Goal: Contribute content: Contribute content

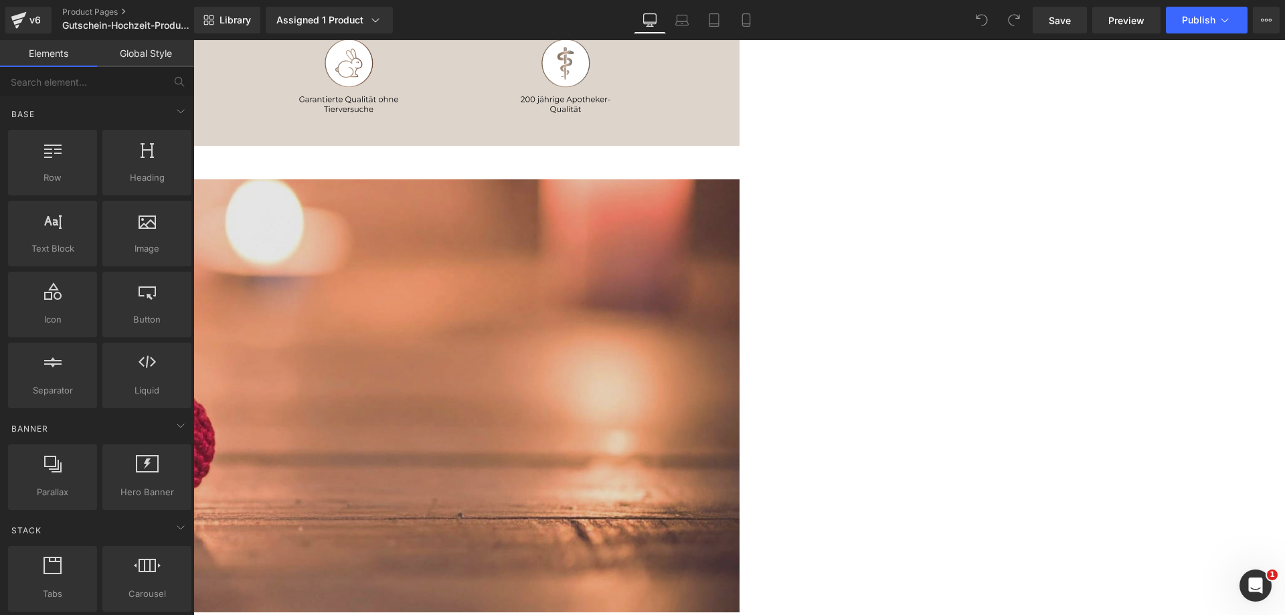
click at [740, 314] on img at bounding box center [194, 395] width 1092 height 433
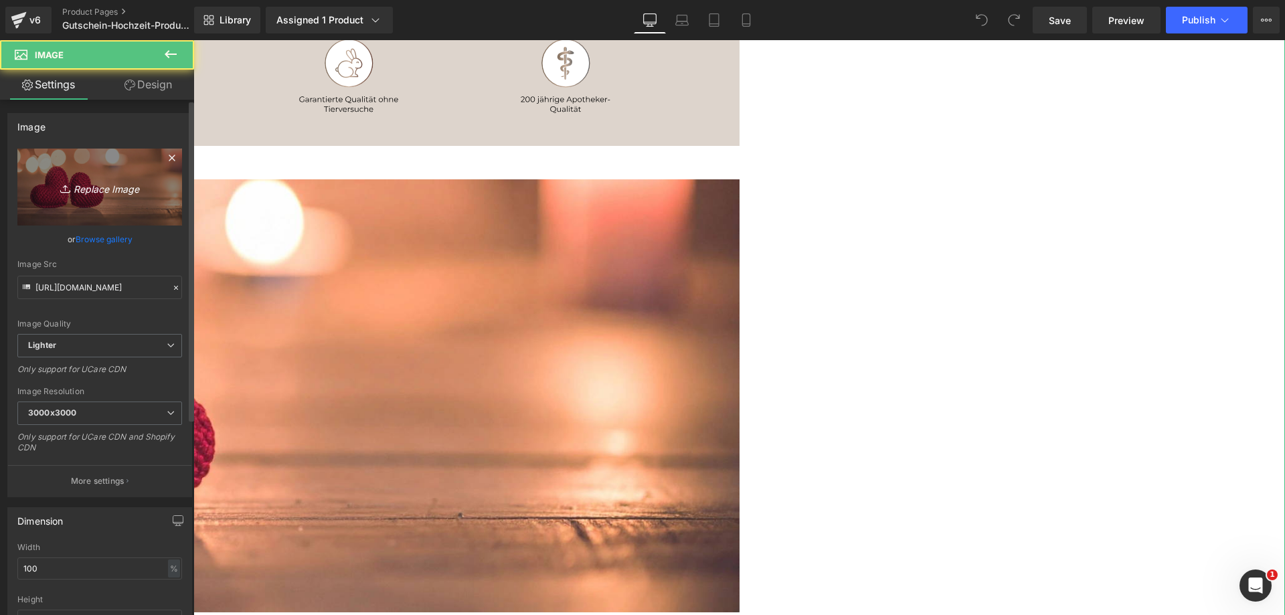
click at [104, 189] on icon "Replace Image" at bounding box center [99, 187] width 107 height 17
type input "C:\fakepath\Apotheke-Zaversky-Gutschein-Hochzeit-Promo.webp"
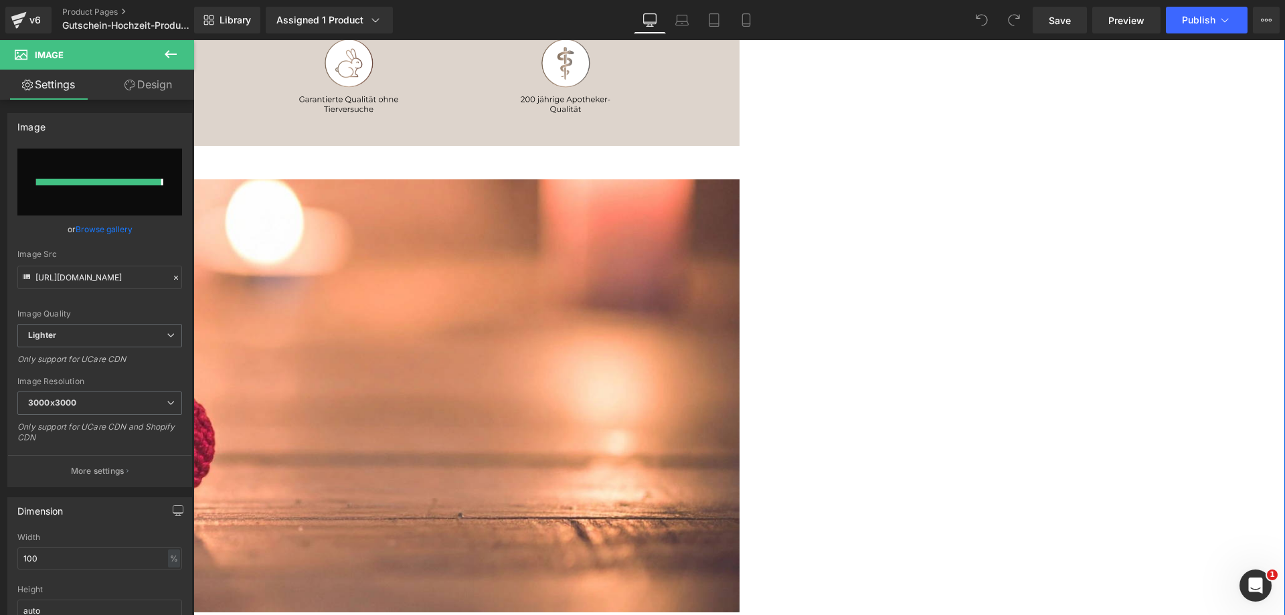
type input "[URL][DOMAIN_NAME]"
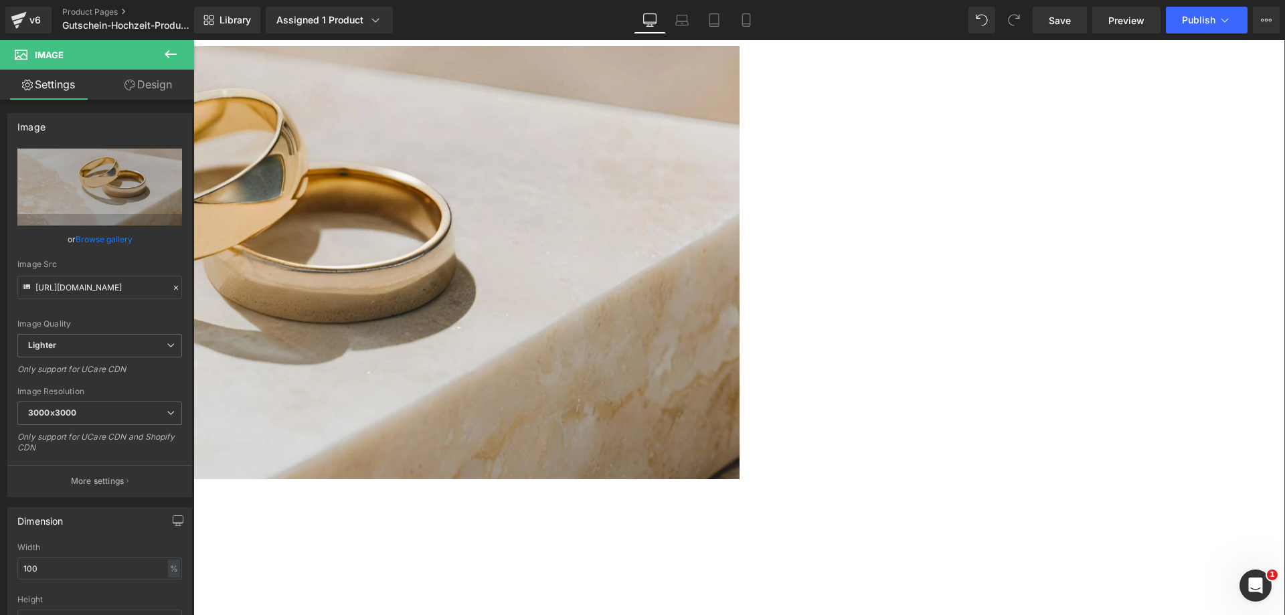
scroll to position [335, 0]
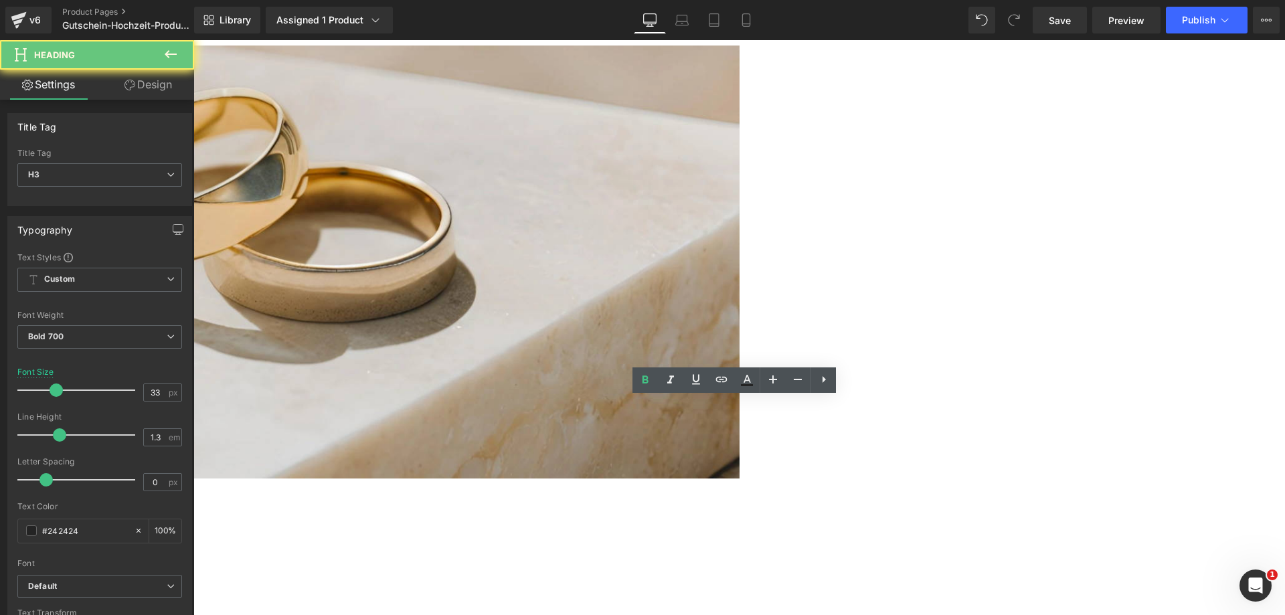
paste div
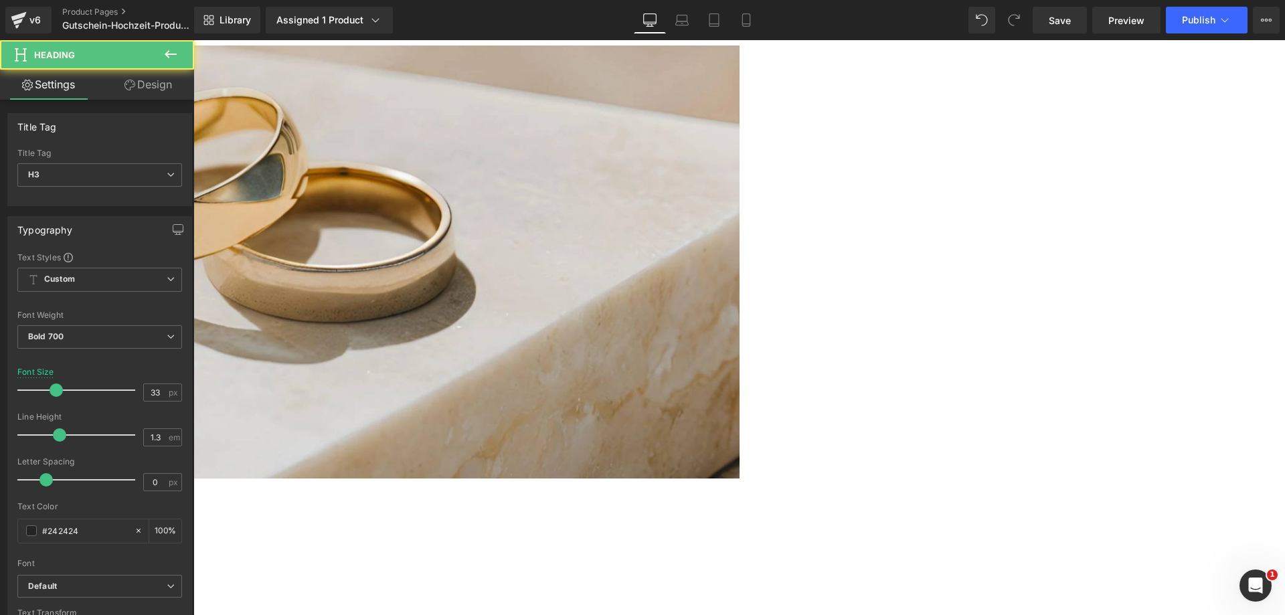
drag, startPoint x: 910, startPoint y: 445, endPoint x: 938, endPoint y: 420, distance: 37.5
drag, startPoint x: 649, startPoint y: 413, endPoint x: 627, endPoint y: 414, distance: 21.5
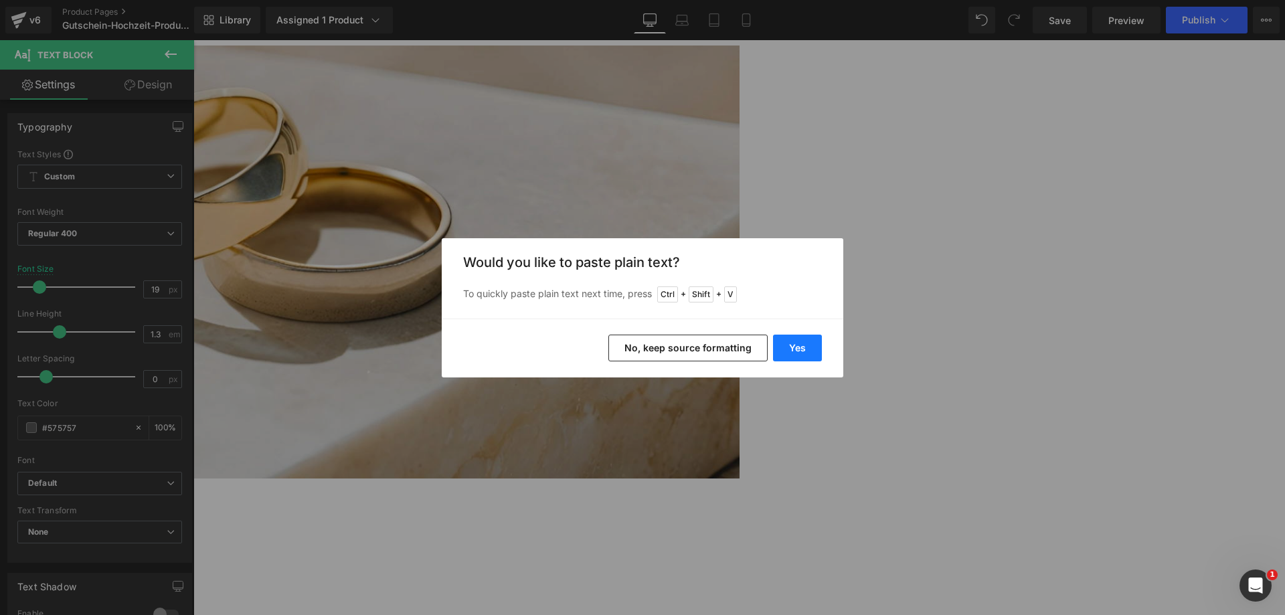
click at [817, 345] on button "Yes" at bounding box center [797, 348] width 49 height 27
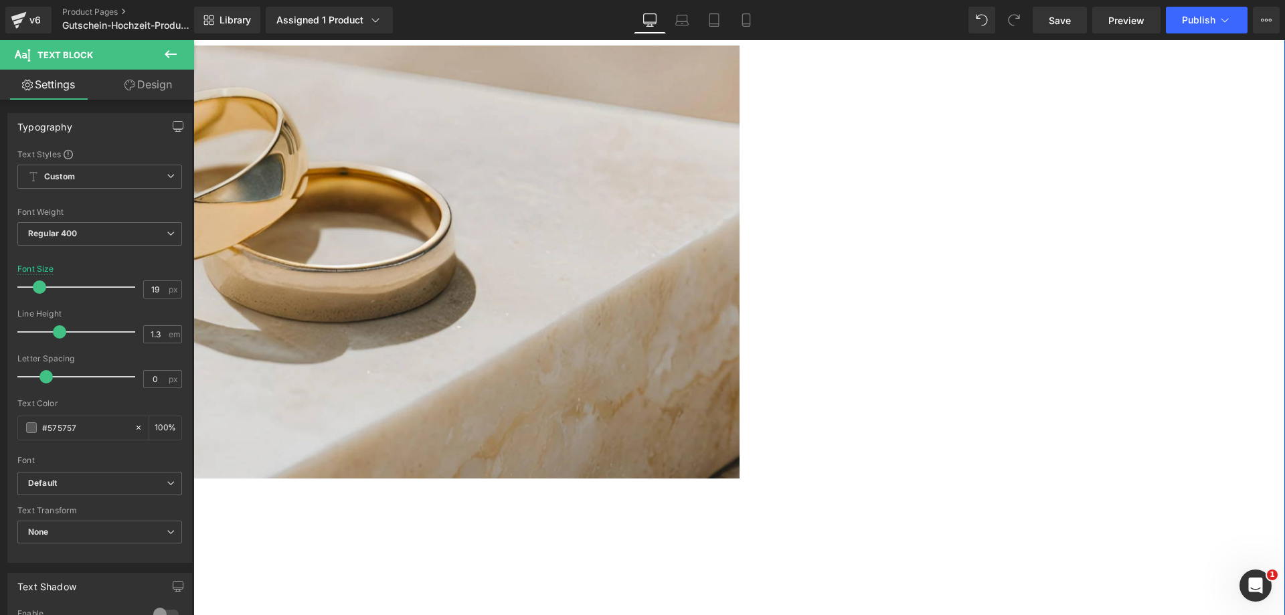
click at [740, 522] on div "Image Liebe feiern. Mit einem Geschenk, das bleibt. Heading Ob zur Hochzeit, zu…" at bounding box center [194, 496] width 1092 height 900
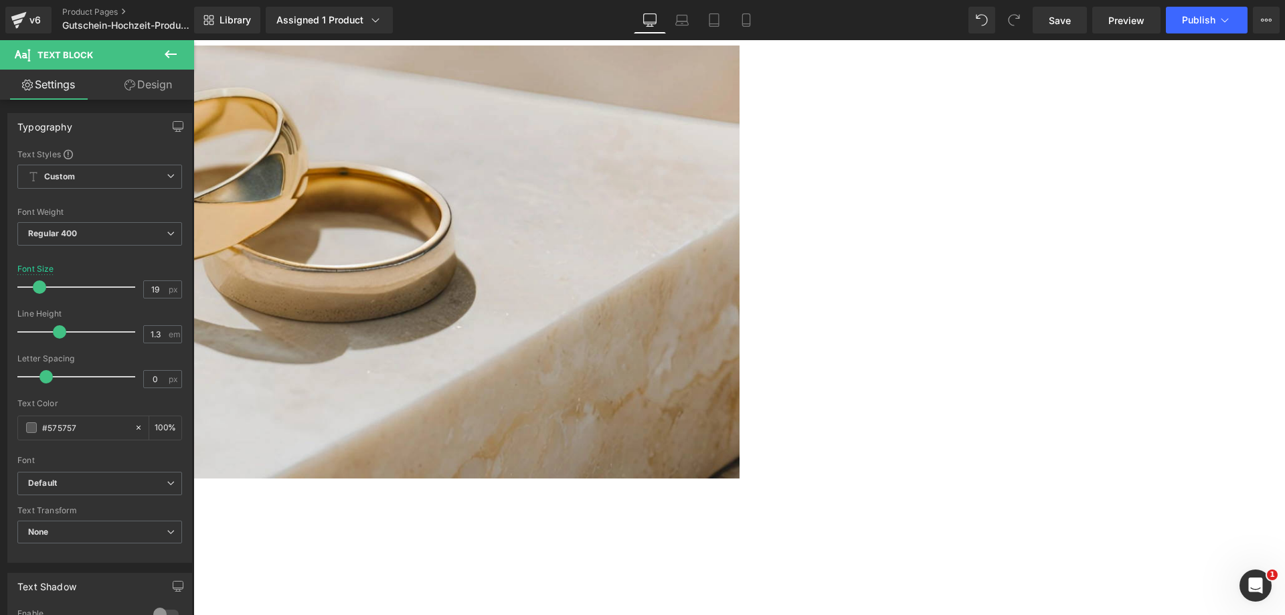
click at [740, 487] on div "Image Liebe feiern. Mit einem Geschenk, das bleibt. Heading Ob zur Hochzeit, zu…" at bounding box center [194, 496] width 1092 height 900
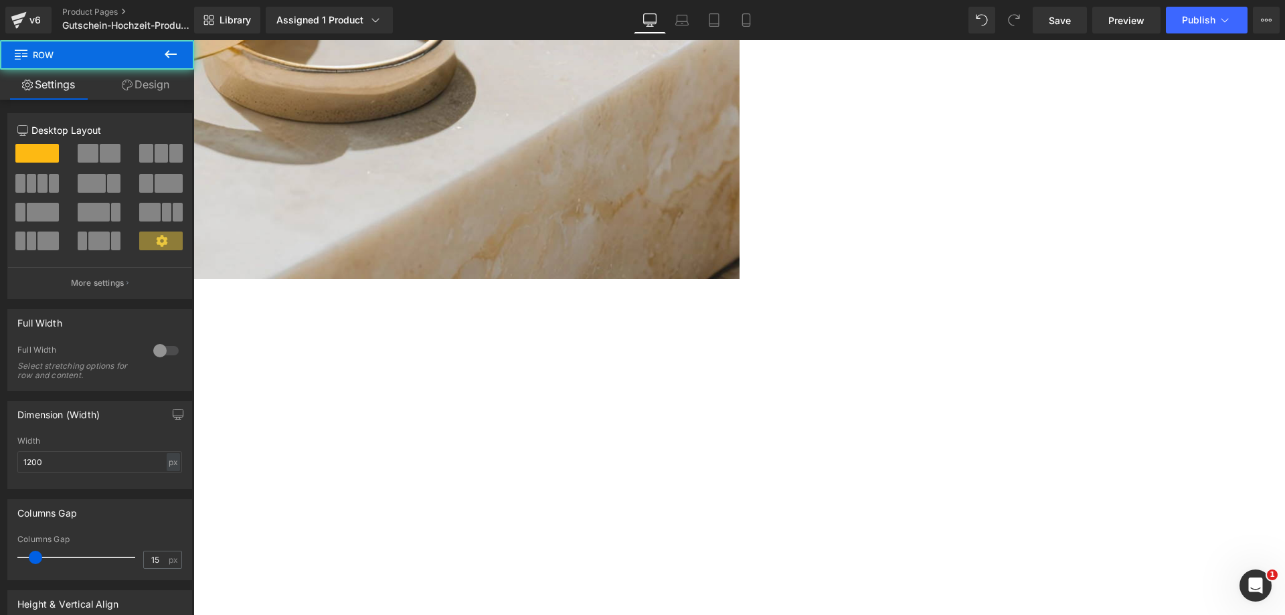
scroll to position [536, 0]
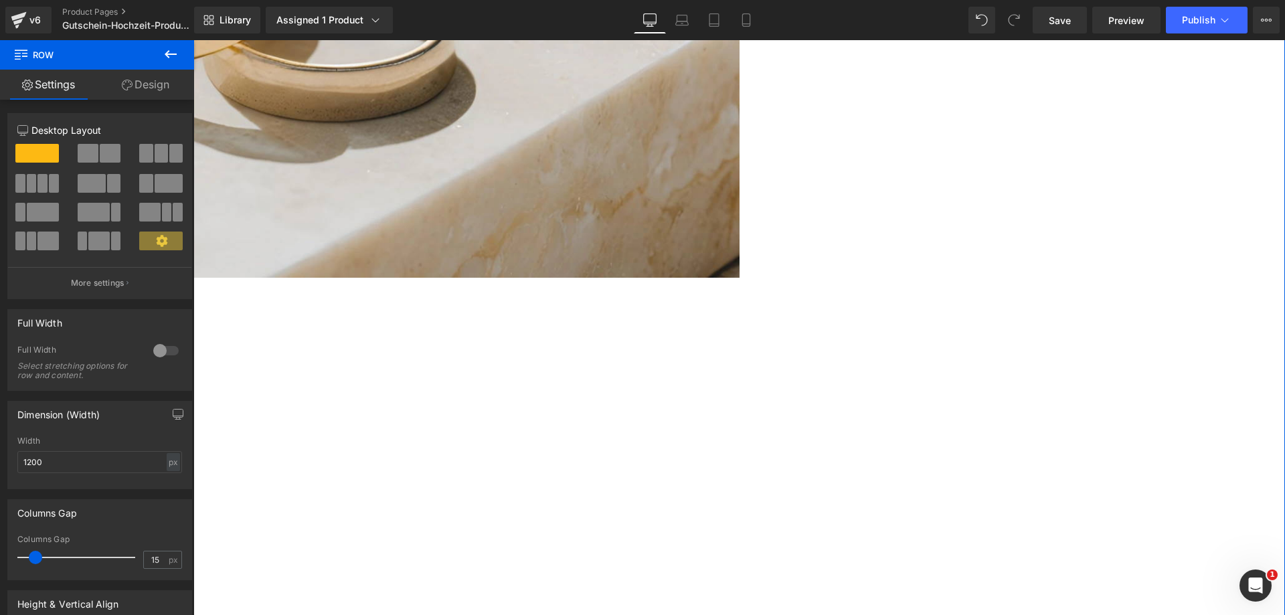
click at [740, 345] on div "Image Liebe feiern. Mit einem Geschenk, das bleibt. Heading Ob zur Hochzeit, zu…" at bounding box center [194, 298] width 1092 height 907
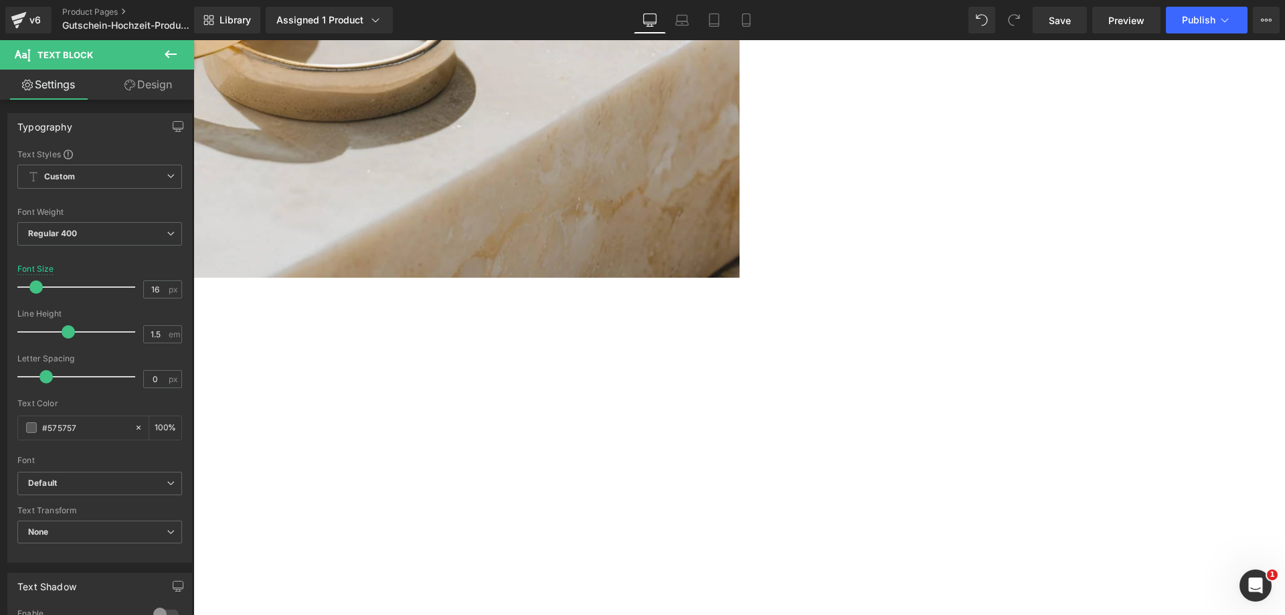
paste div
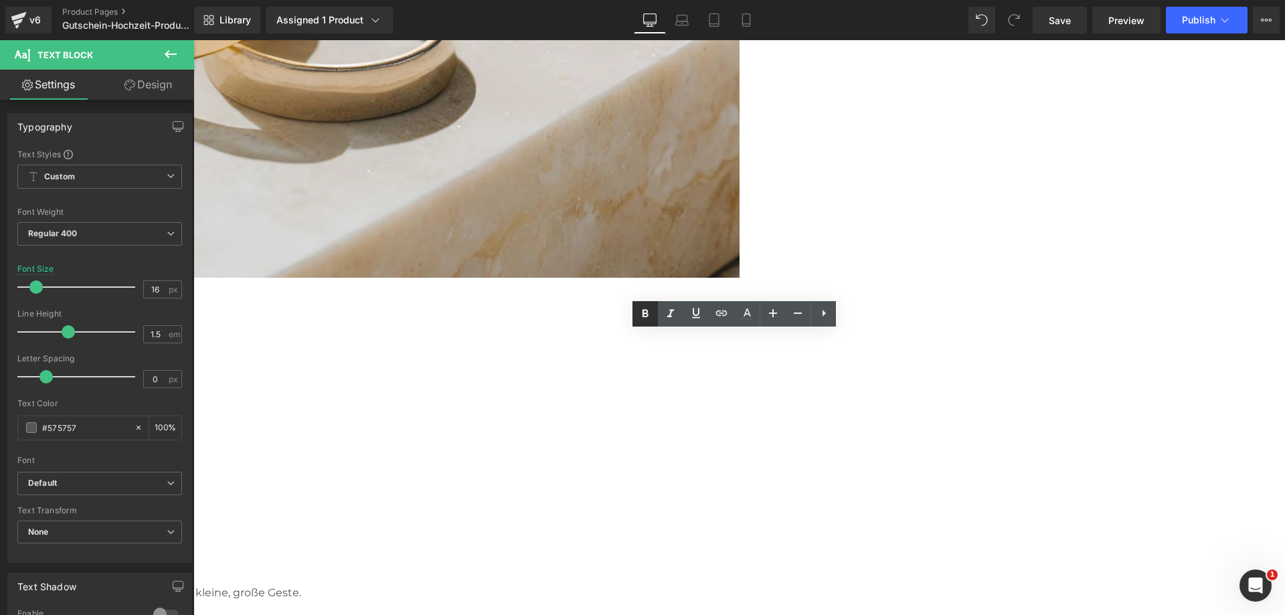
click at [644, 310] on icon at bounding box center [646, 313] width 6 height 8
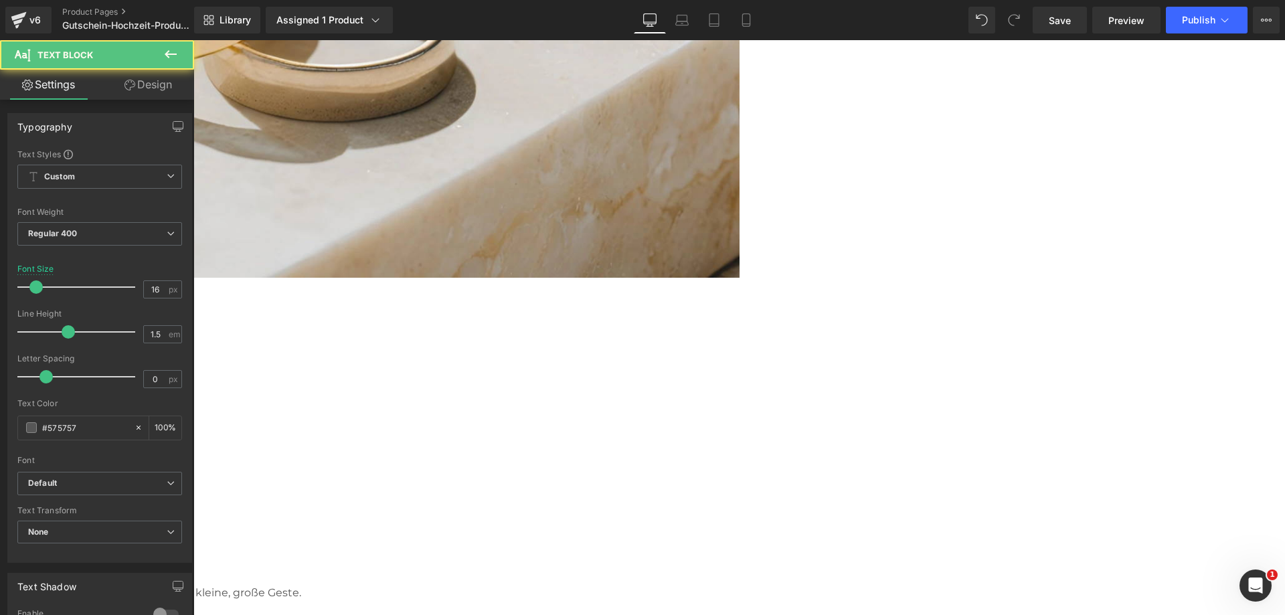
click at [740, 469] on div "Image Liebe feiern. Mit einem Geschenk, das bleibt. Heading Ob zur Hochzeit, zu…" at bounding box center [194, 270] width 1092 height 850
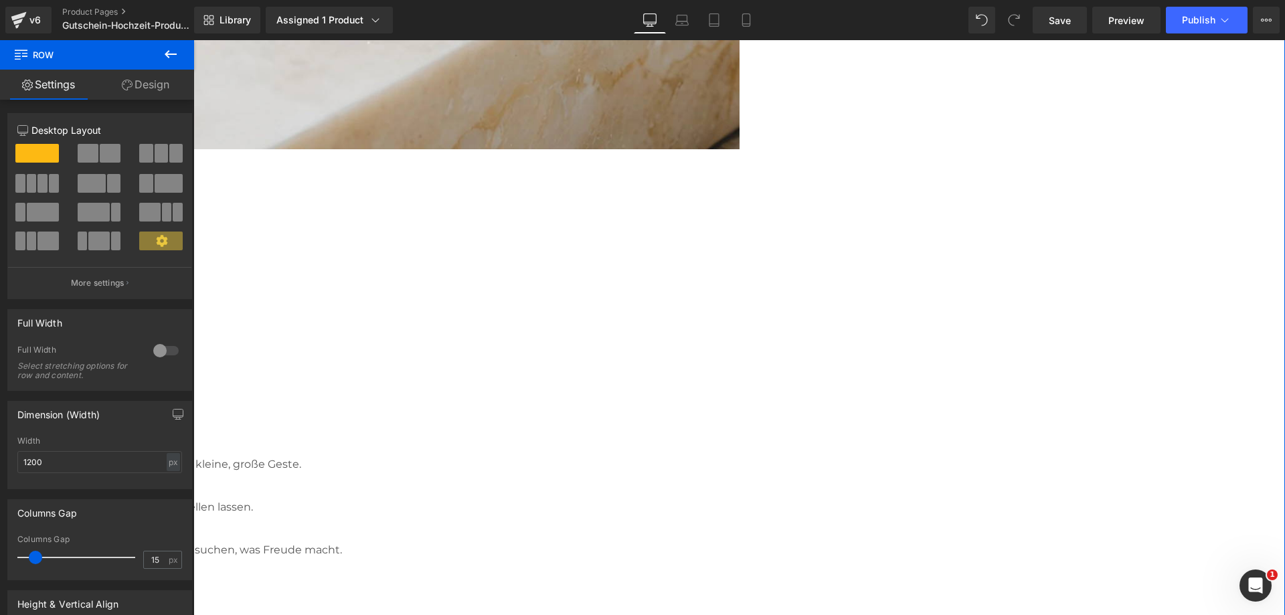
scroll to position [670, 0]
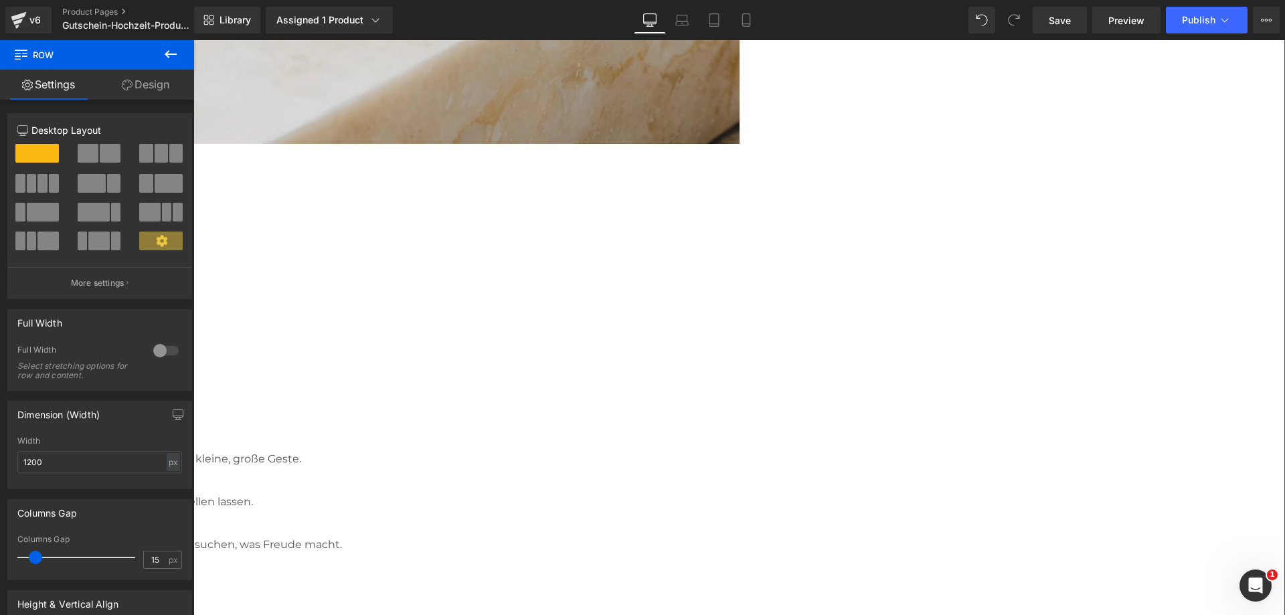
click at [413, 425] on p "Ein „Danke“, das ankommt" at bounding box center [49, 435] width 803 height 20
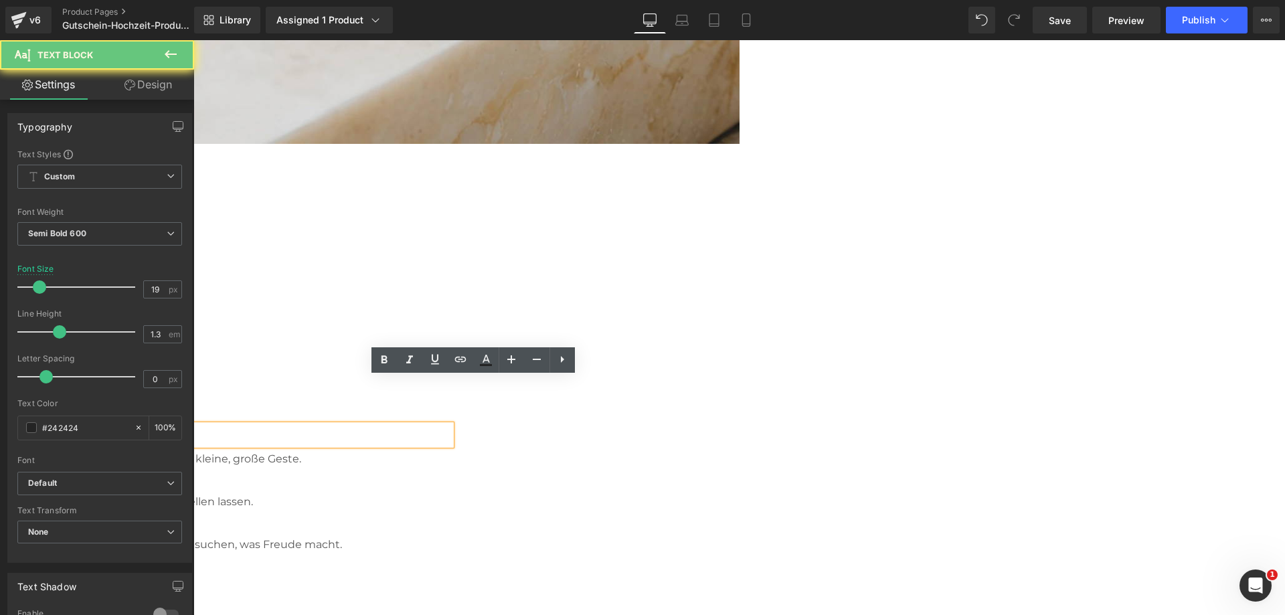
click at [413, 425] on p "Ein „Danke“, das ankommt" at bounding box center [49, 435] width 803 height 20
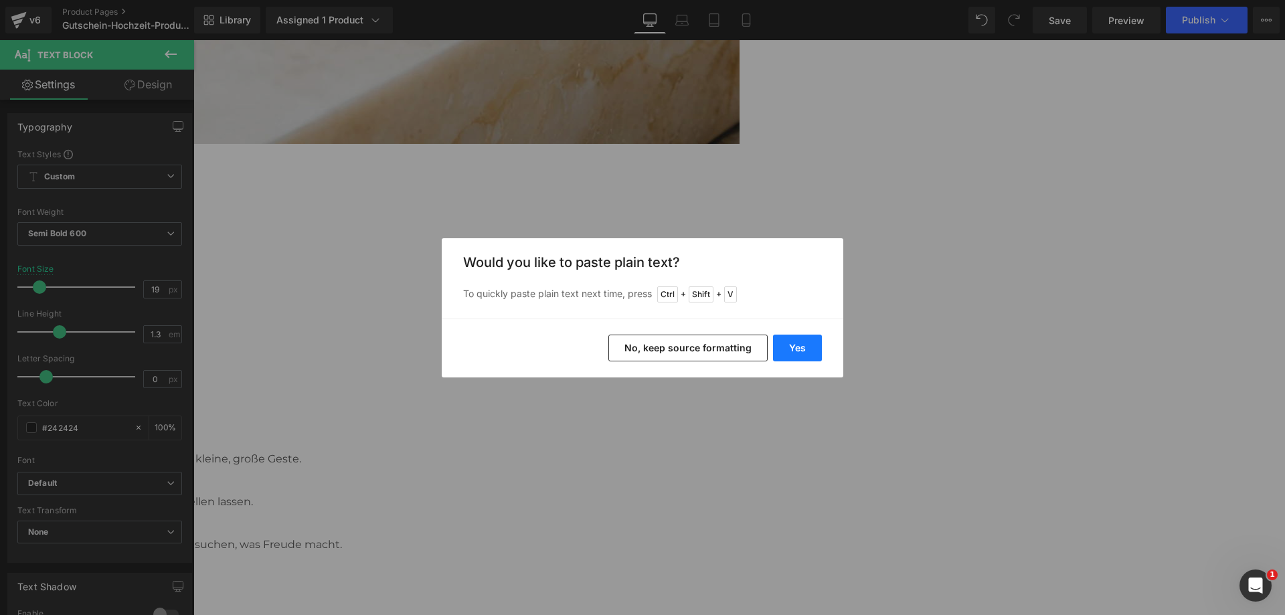
click at [801, 345] on button "Yes" at bounding box center [797, 348] width 49 height 27
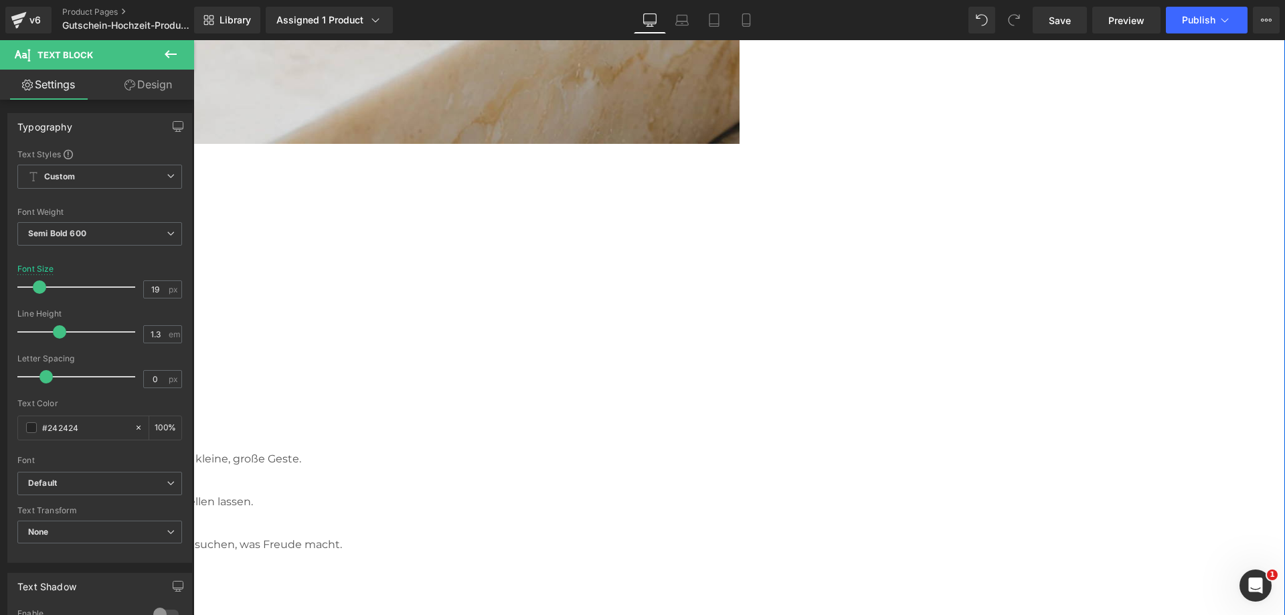
click at [451, 451] on p "Mehr als Worte: Mit deiner persönlichen Nachricht und dem passenden Design wird…" at bounding box center [49, 459] width 803 height 17
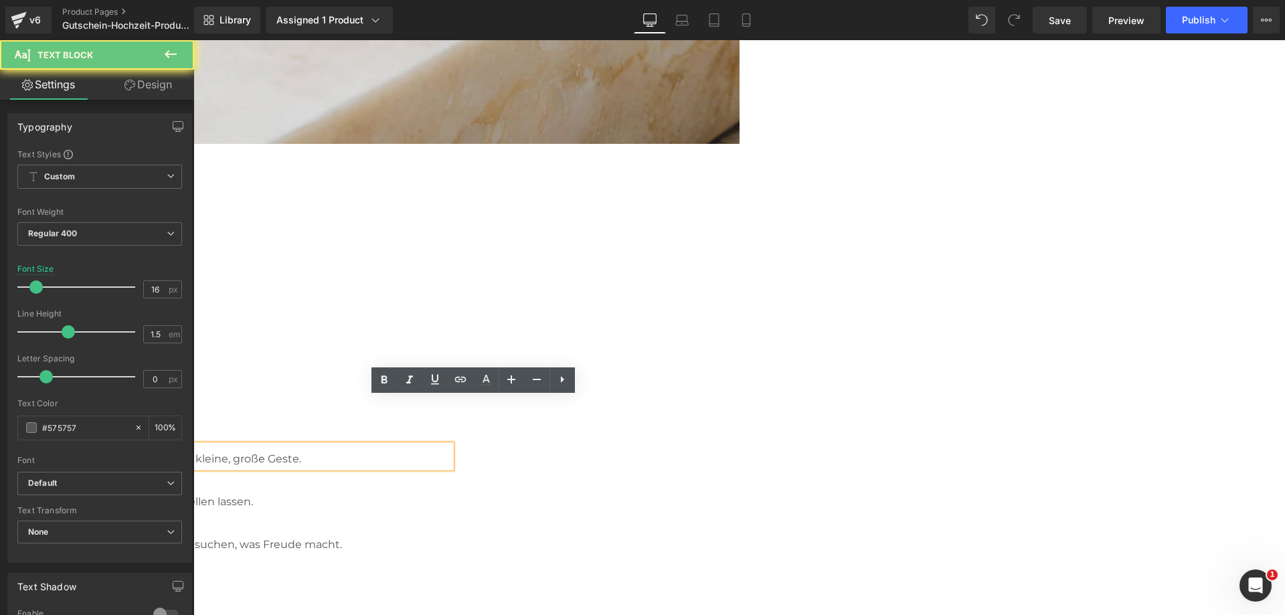
click at [451, 451] on p "Mehr als Worte: Mit deiner persönlichen Nachricht und dem passenden Design wird…" at bounding box center [49, 459] width 803 height 17
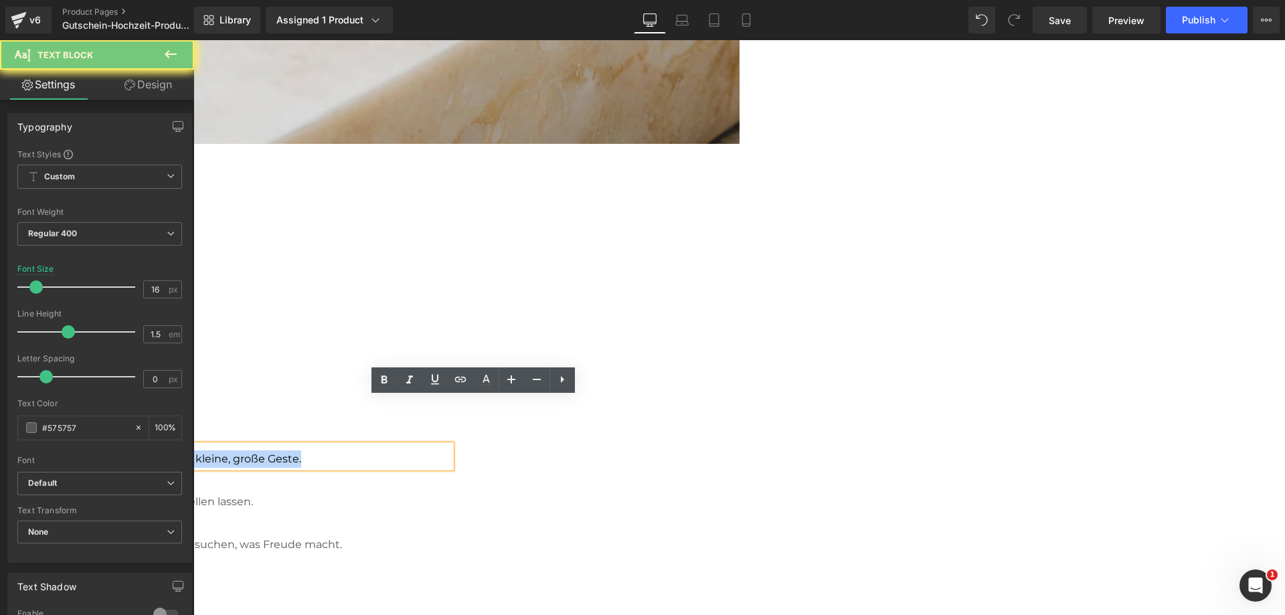
click at [451, 451] on p "Mehr als Worte: Mit deiner persönlichen Nachricht und dem passenden Design wird…" at bounding box center [49, 459] width 803 height 17
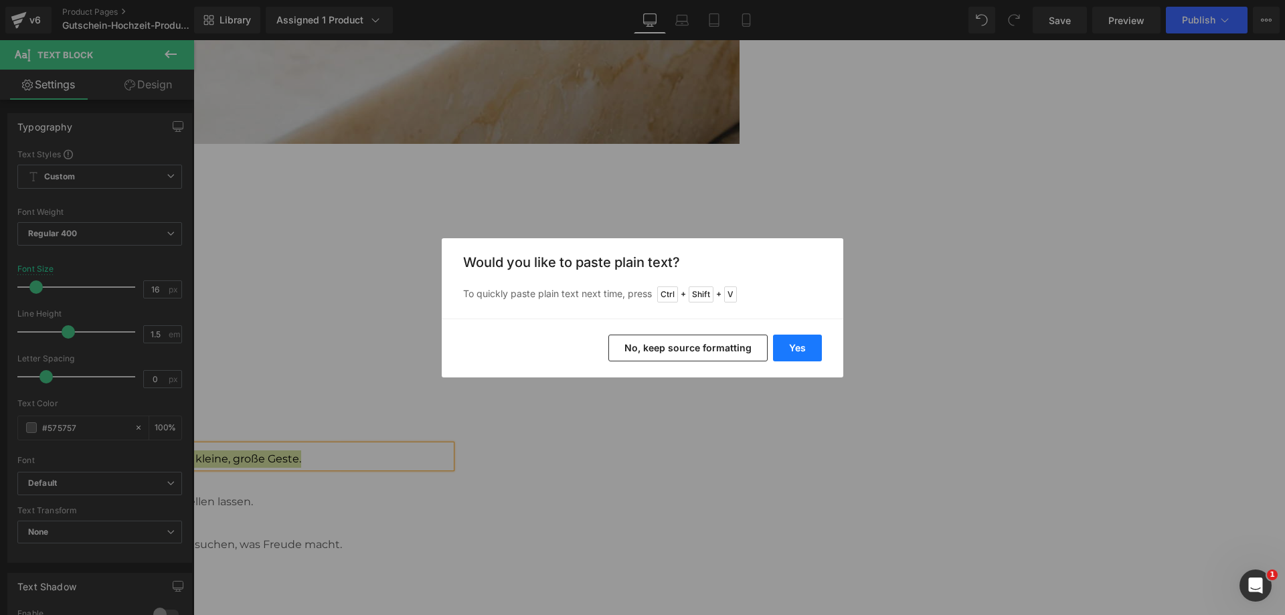
click at [794, 339] on button "Yes" at bounding box center [797, 348] width 49 height 27
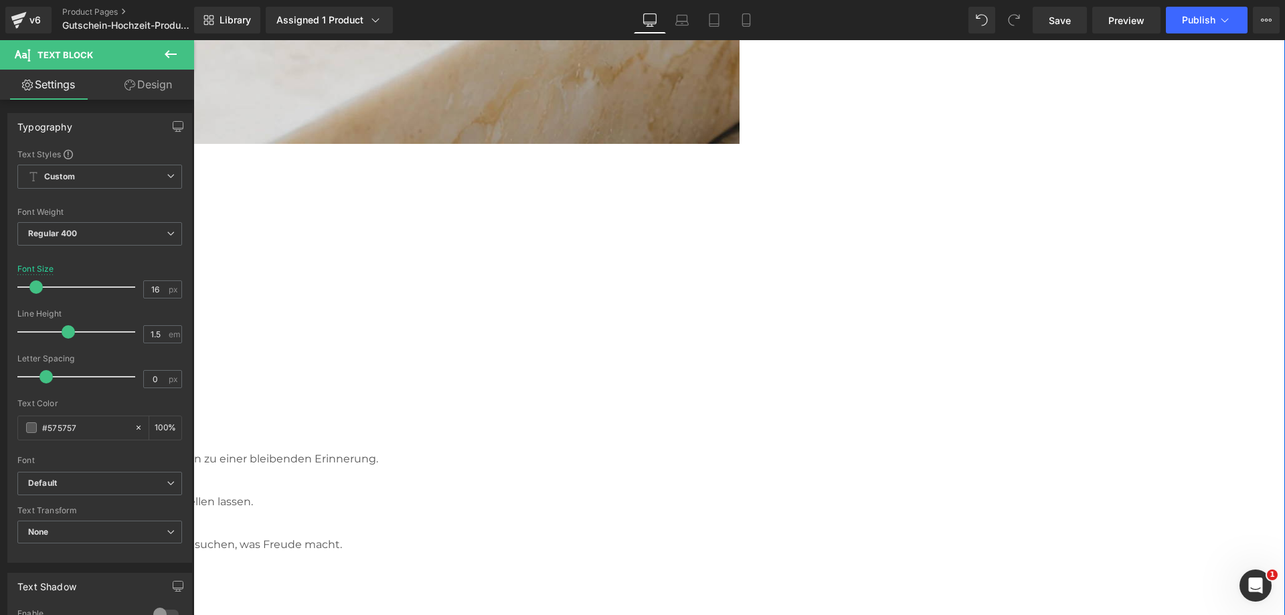
click at [451, 468] on p "Schenken in Minuten" at bounding box center [49, 478] width 803 height 20
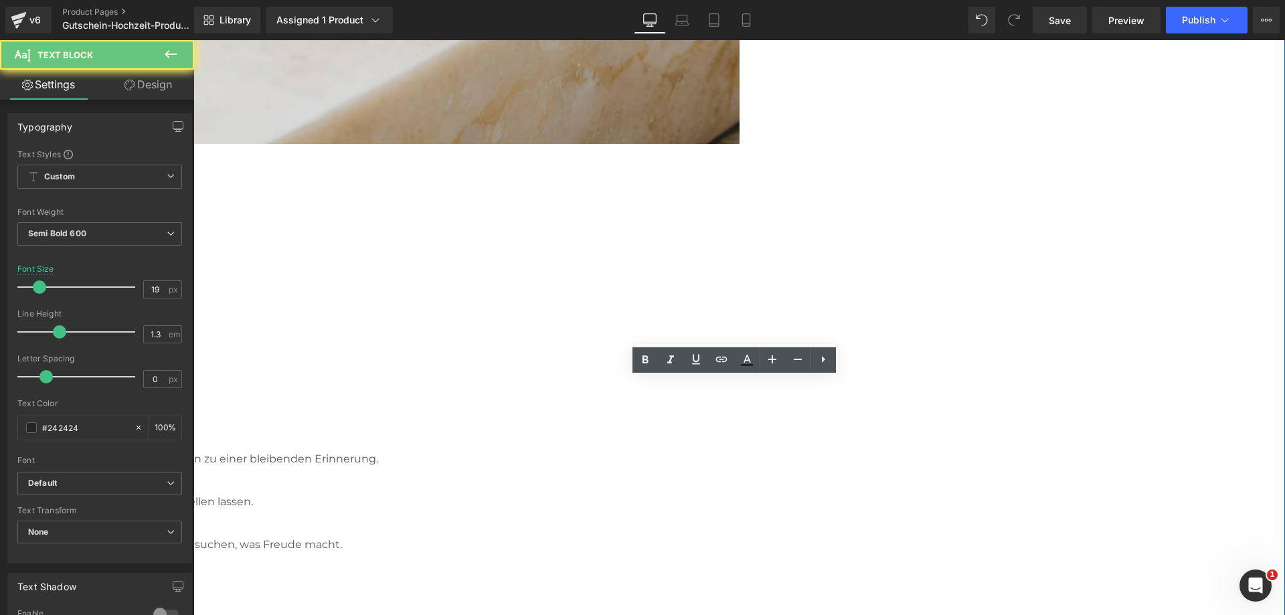
click at [451, 468] on p "Schenken in Minuten" at bounding box center [49, 478] width 803 height 20
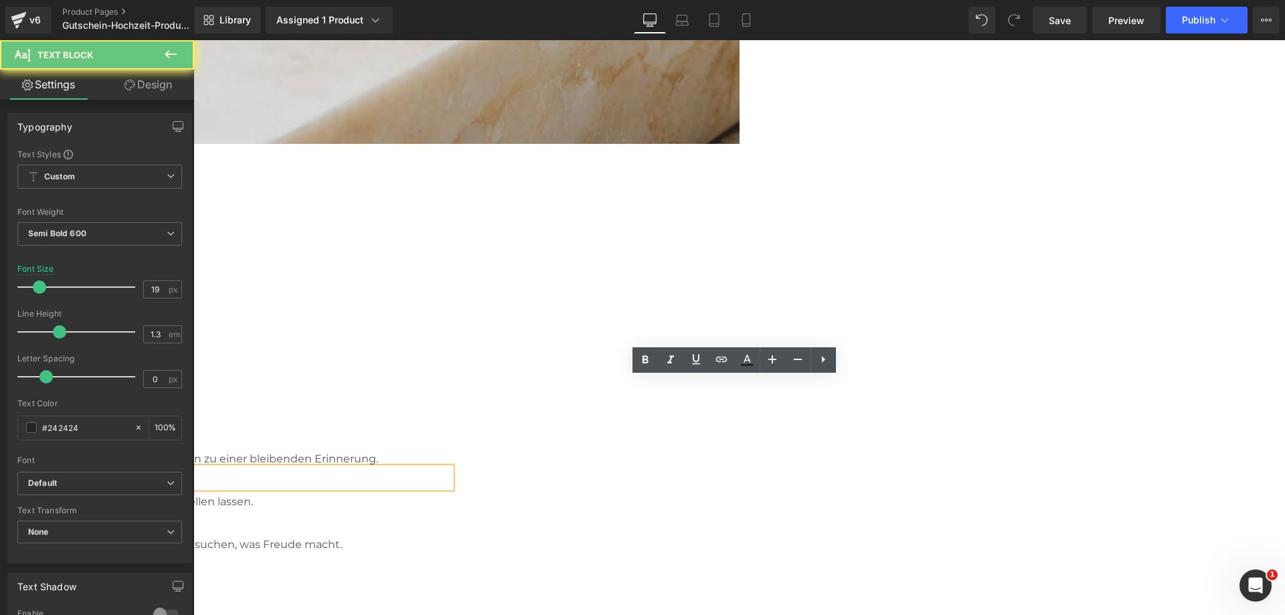
click at [451, 468] on p "Schenken in Minuten" at bounding box center [49, 478] width 803 height 20
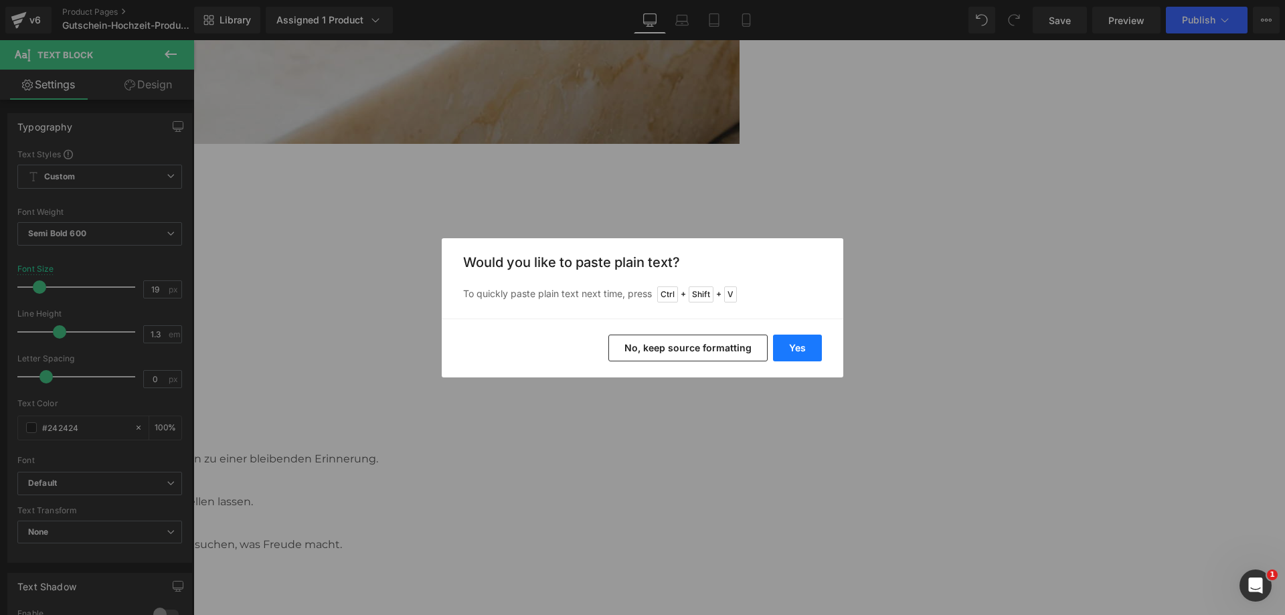
click at [801, 347] on button "Yes" at bounding box center [797, 348] width 49 height 27
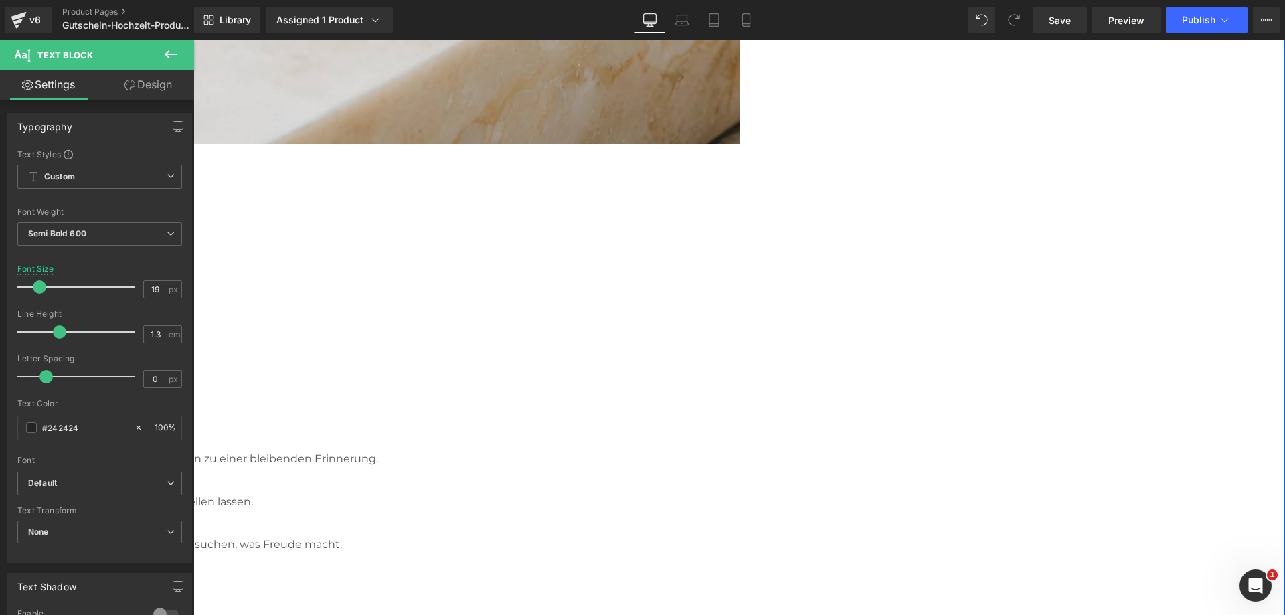
click at [451, 493] on p "Ideal für spontan oder geplant: online kaufen, Botschaft hinzufügen und punktge…" at bounding box center [49, 501] width 803 height 17
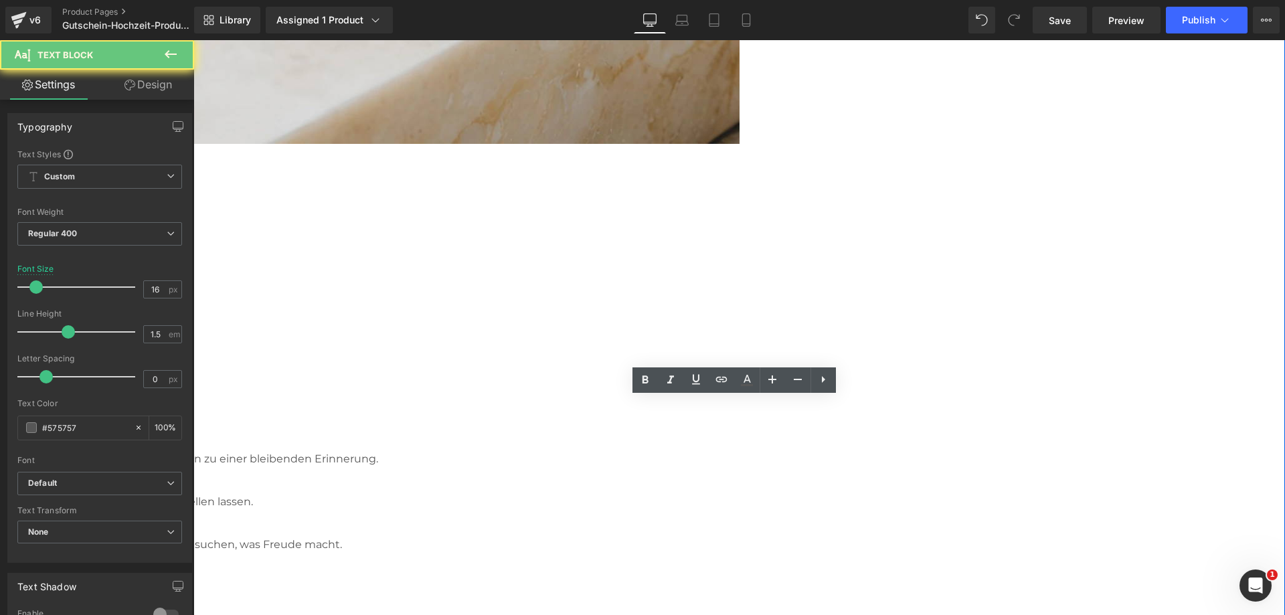
click at [451, 493] on p "Ideal für spontan oder geplant: online kaufen, Botschaft hinzufügen und punktge…" at bounding box center [49, 501] width 803 height 17
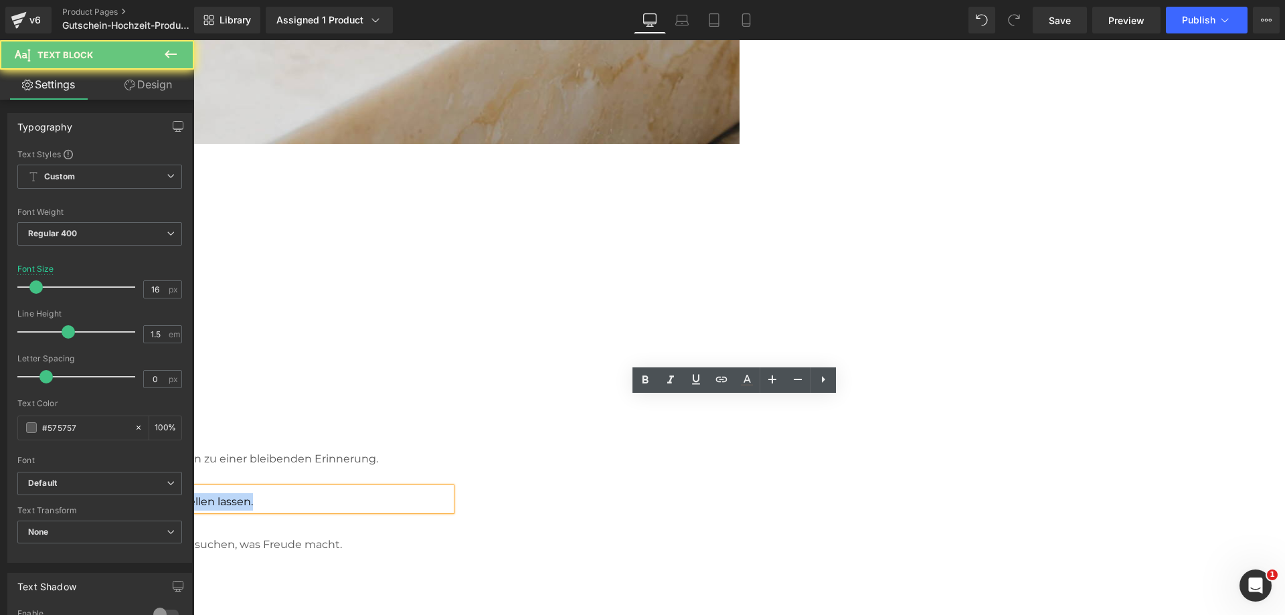
click at [451, 493] on p "Ideal für spontan oder geplant: online kaufen, Botschaft hinzufügen und punktge…" at bounding box center [49, 501] width 803 height 17
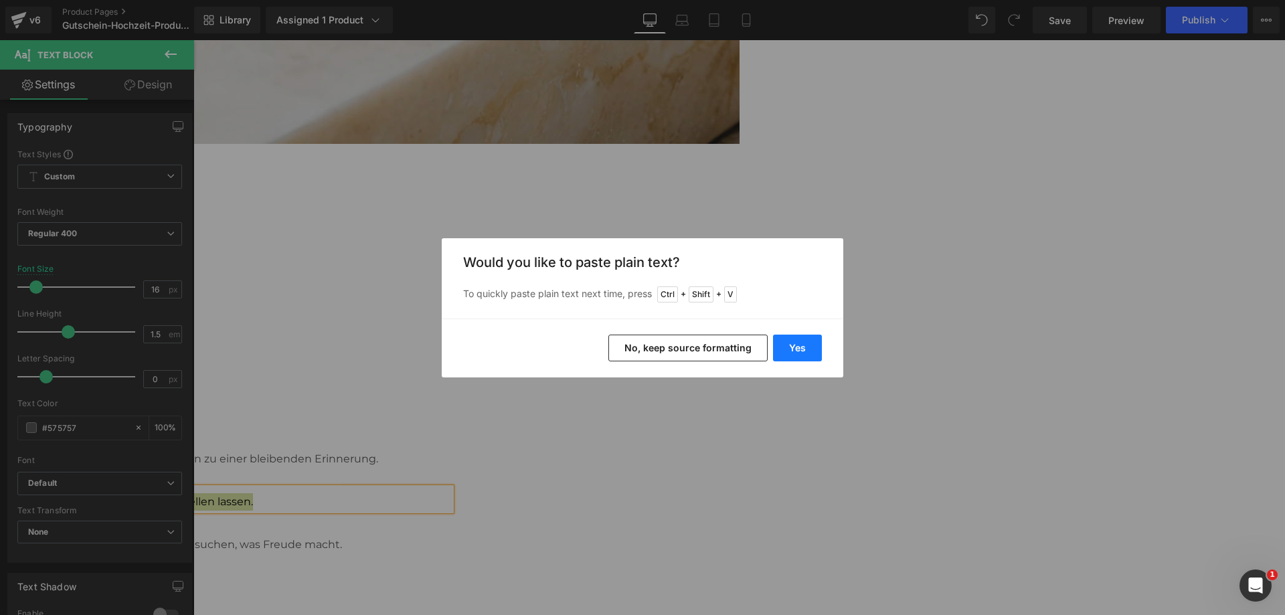
click at [804, 349] on button "Yes" at bounding box center [797, 348] width 49 height 27
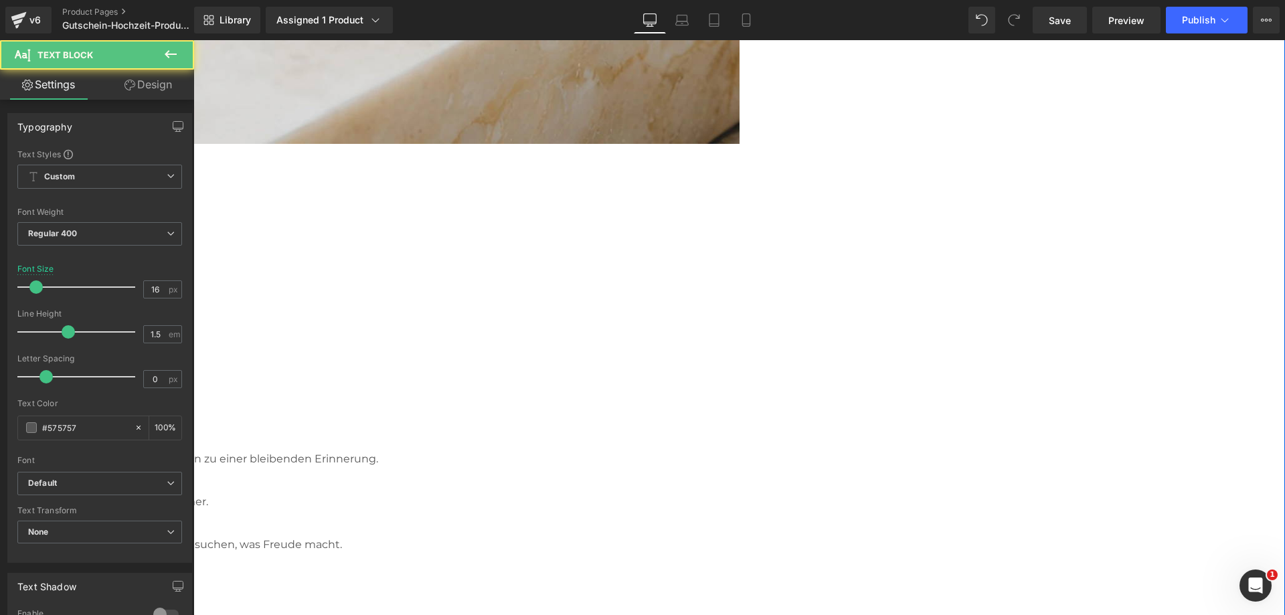
click at [451, 493] on p "Ob als Hochzeitsgeschenk, zum Jahrestag oder einfach, um Liebe zu feiern – der …" at bounding box center [49, 501] width 803 height 17
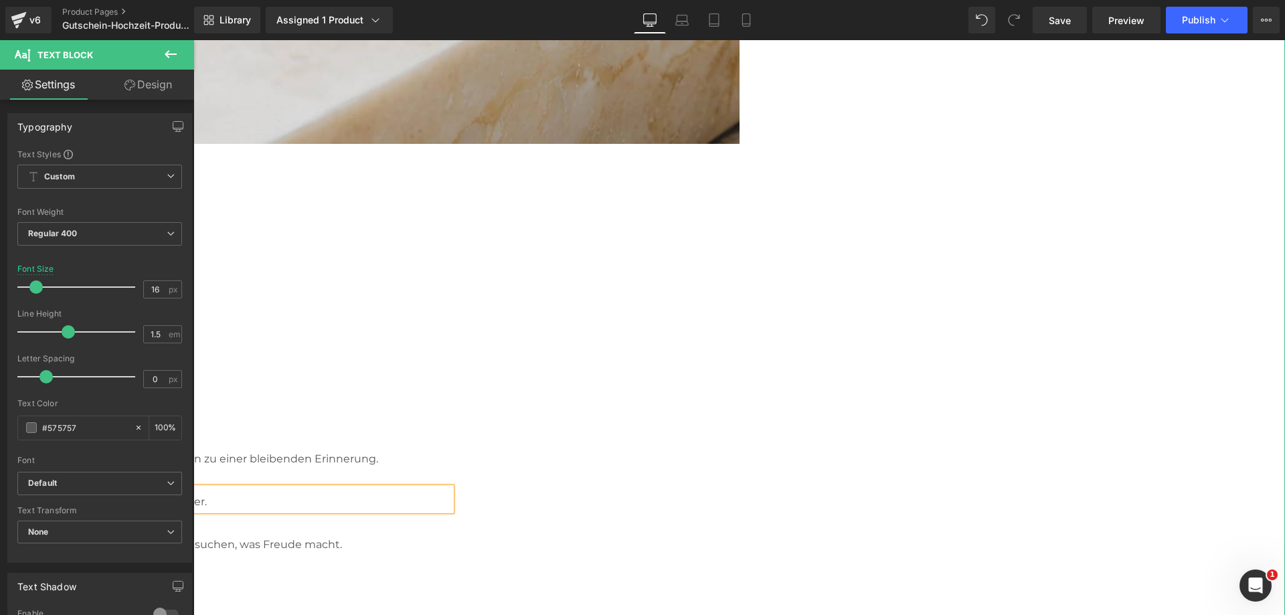
click at [451, 511] on p "1.111 Tage Zeit" at bounding box center [49, 521] width 803 height 20
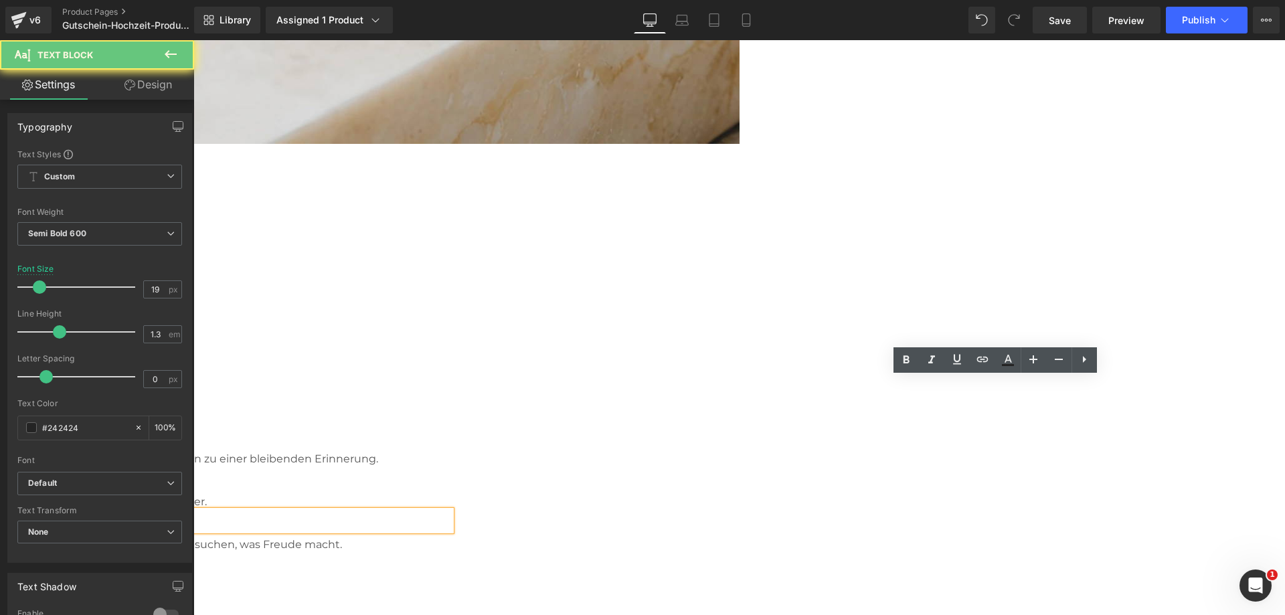
click at [451, 511] on p "1.111 Tage Zeit" at bounding box center [49, 521] width 803 height 20
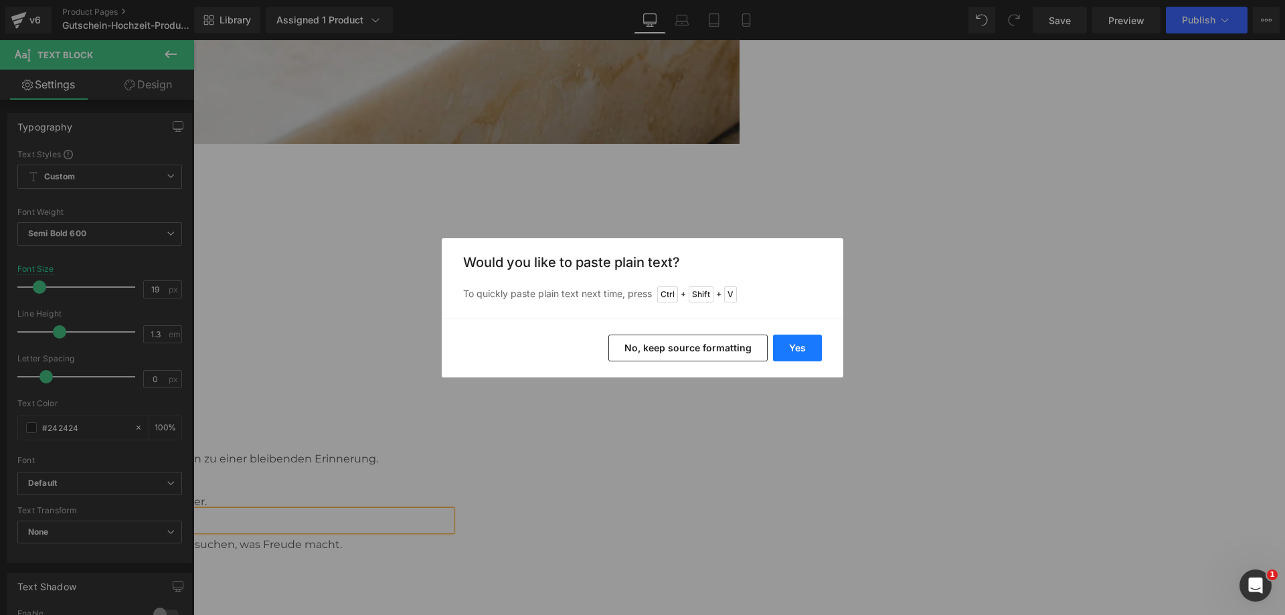
click at [803, 349] on button "Yes" at bounding box center [797, 348] width 49 height 27
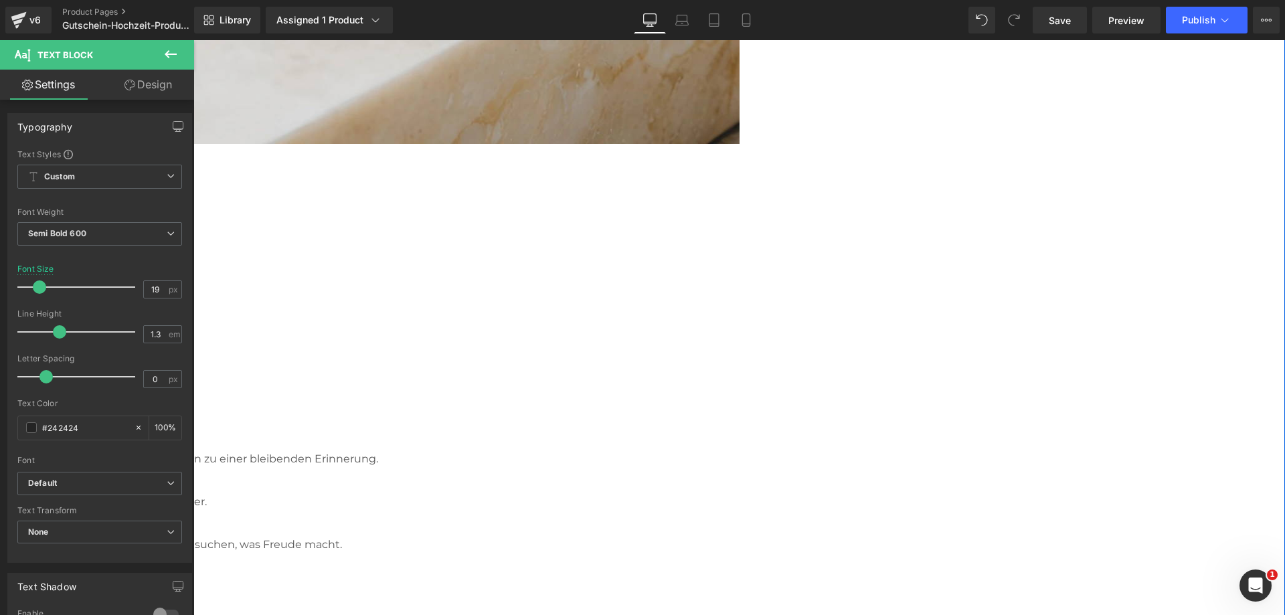
click at [451, 536] on p "Unser Gutschein ist 1.111 Tage gültig – über 3 Jahre Ruhe, um sich aus dem Sort…" at bounding box center [49, 544] width 803 height 17
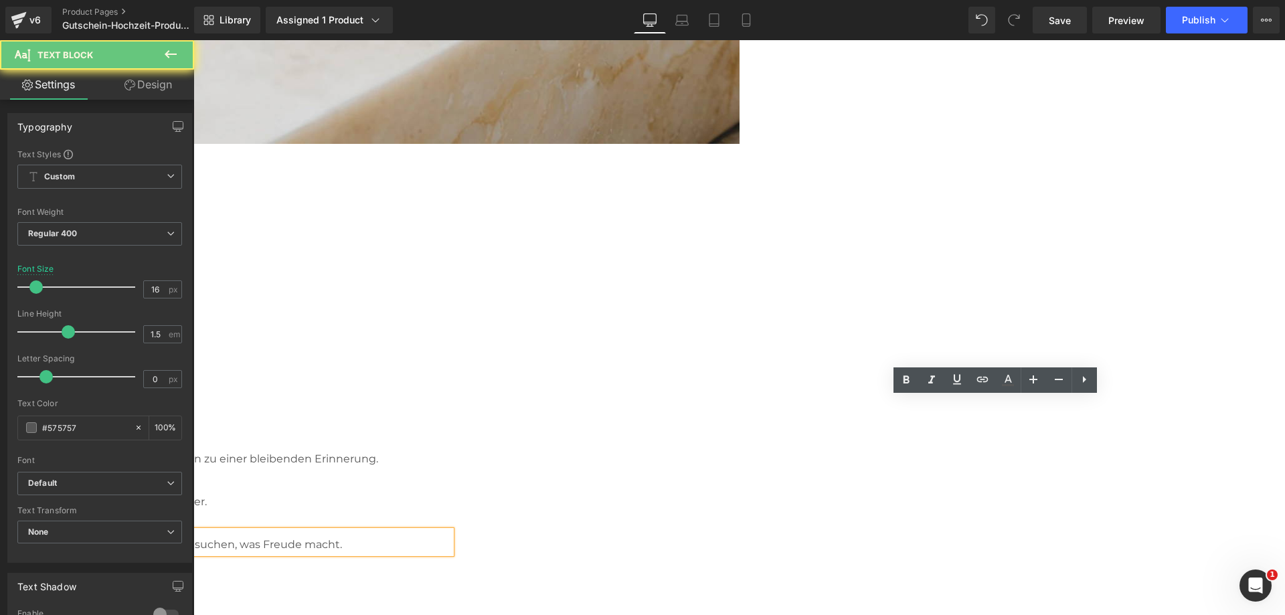
click at [451, 536] on p "Unser Gutschein ist 1.111 Tage gültig – über 3 Jahre Ruhe, um sich aus dem Sort…" at bounding box center [49, 544] width 803 height 17
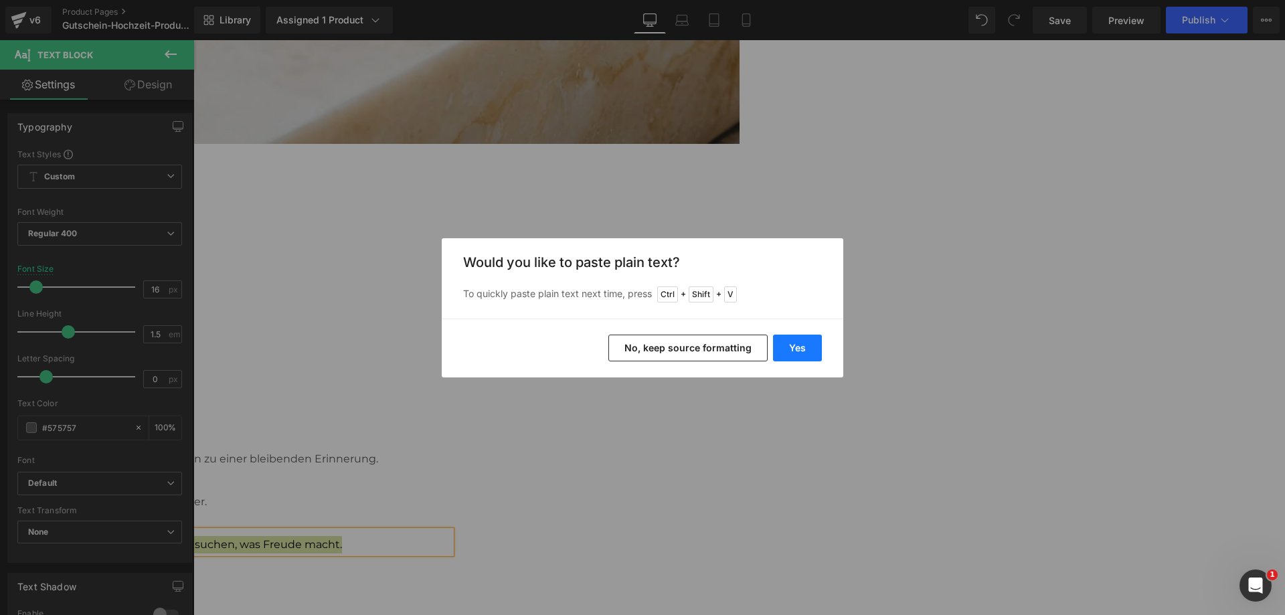
click at [803, 342] on button "Yes" at bounding box center [797, 348] width 49 height 27
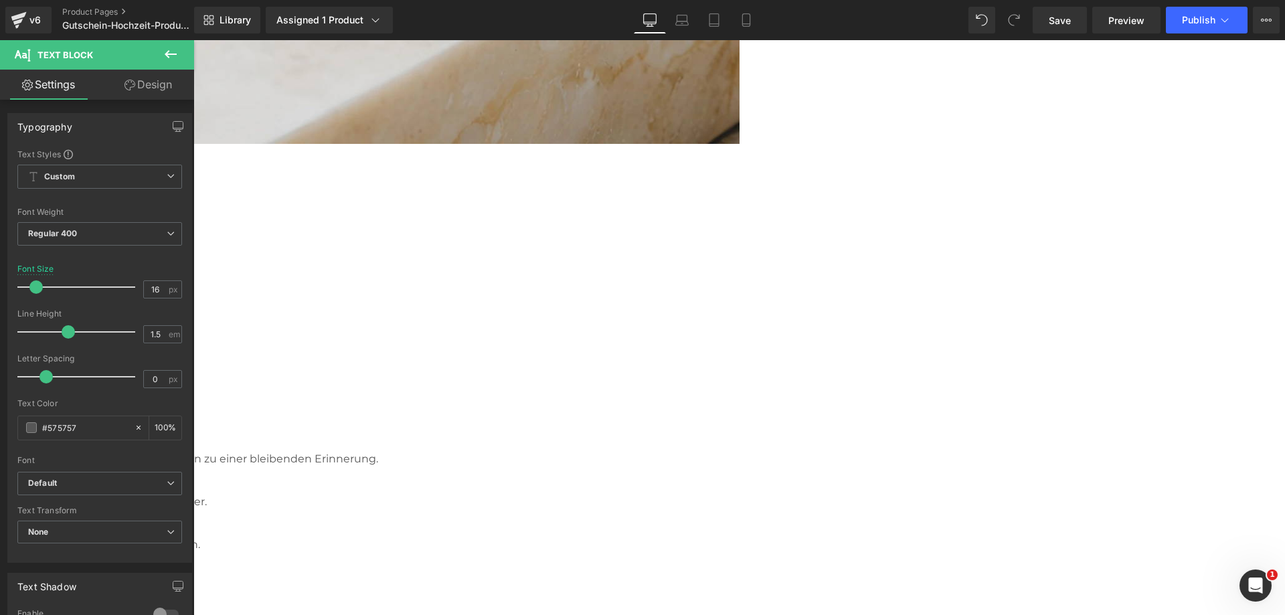
click at [740, 485] on div "Image Liebe feiern. Mit einem Geschenk, das bleibt. Heading Ob zur Hochzeit, zu…" at bounding box center [194, 139] width 1092 height 856
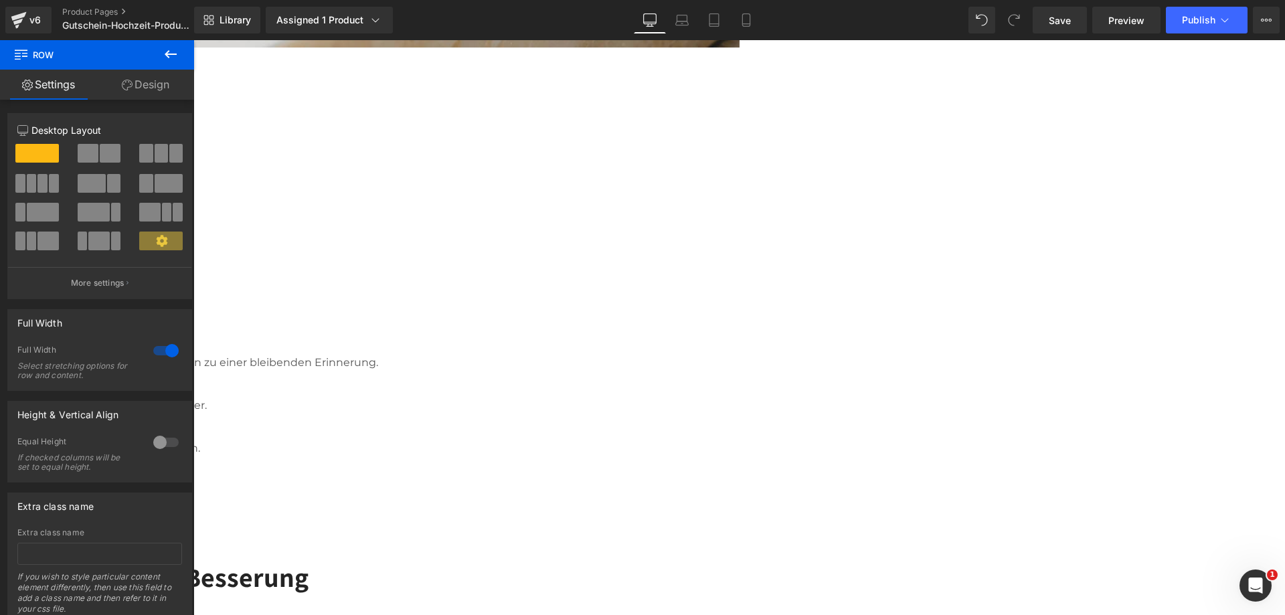
scroll to position [870, 0]
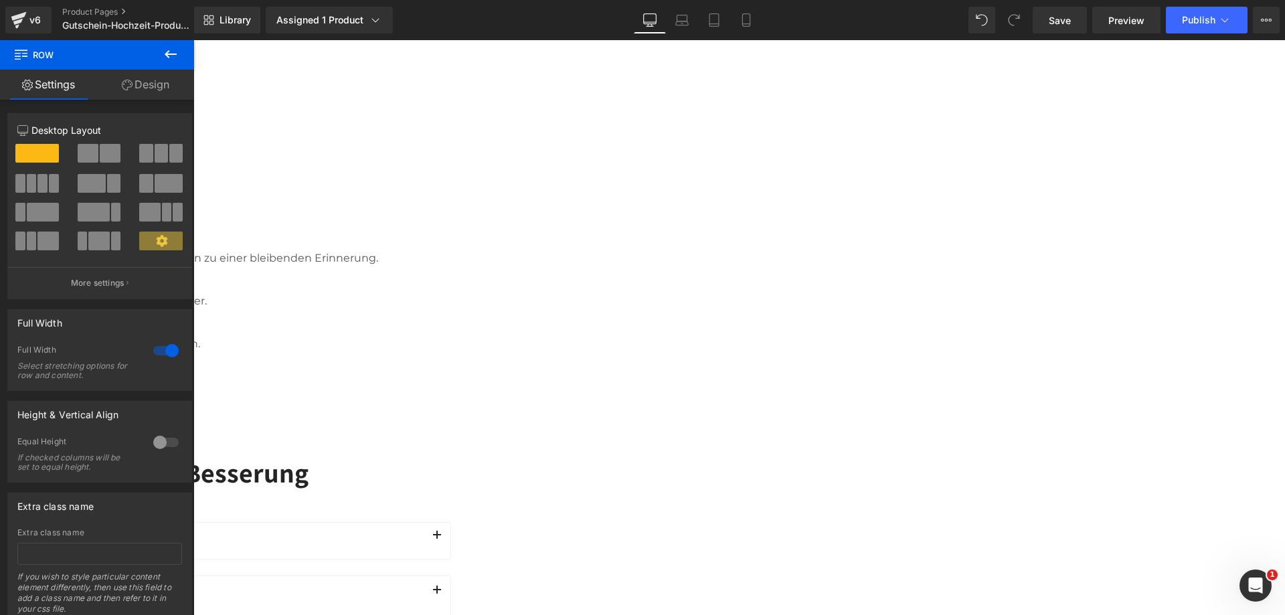
click at [451, 455] on div "Häufig Fragen zu unserem Gutschein für Gute Besserung Heading Row" at bounding box center [49, 476] width 803 height 42
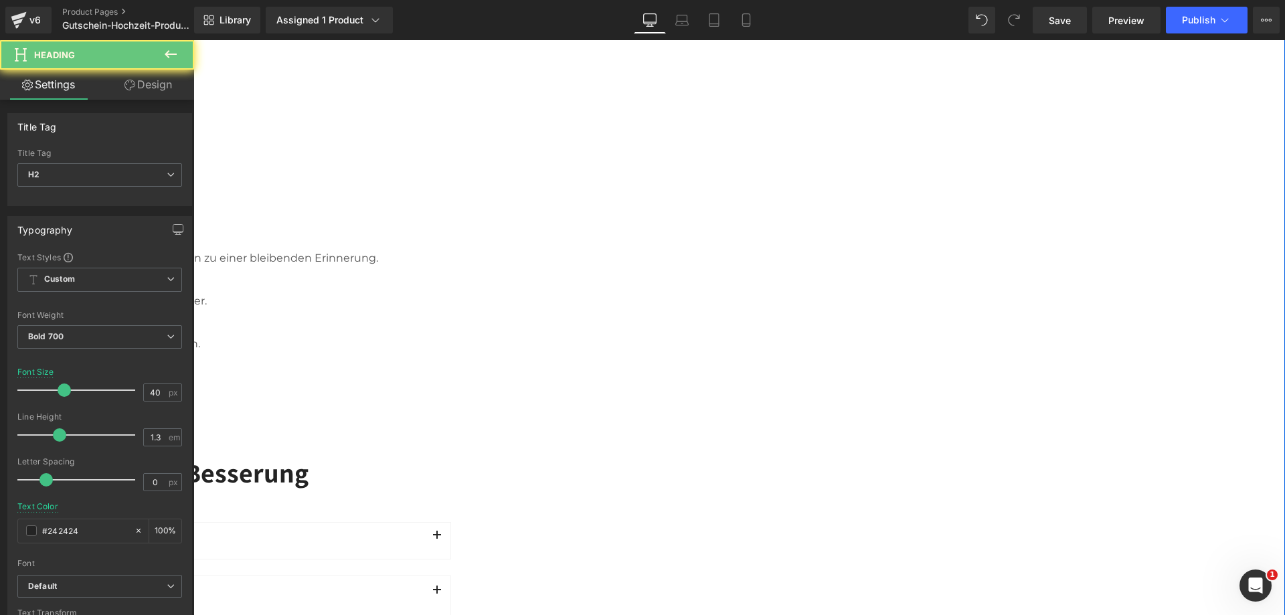
click at [451, 455] on h2 "Häufig Fragen zu unserem Gutschein für Gute Besserung" at bounding box center [49, 472] width 803 height 35
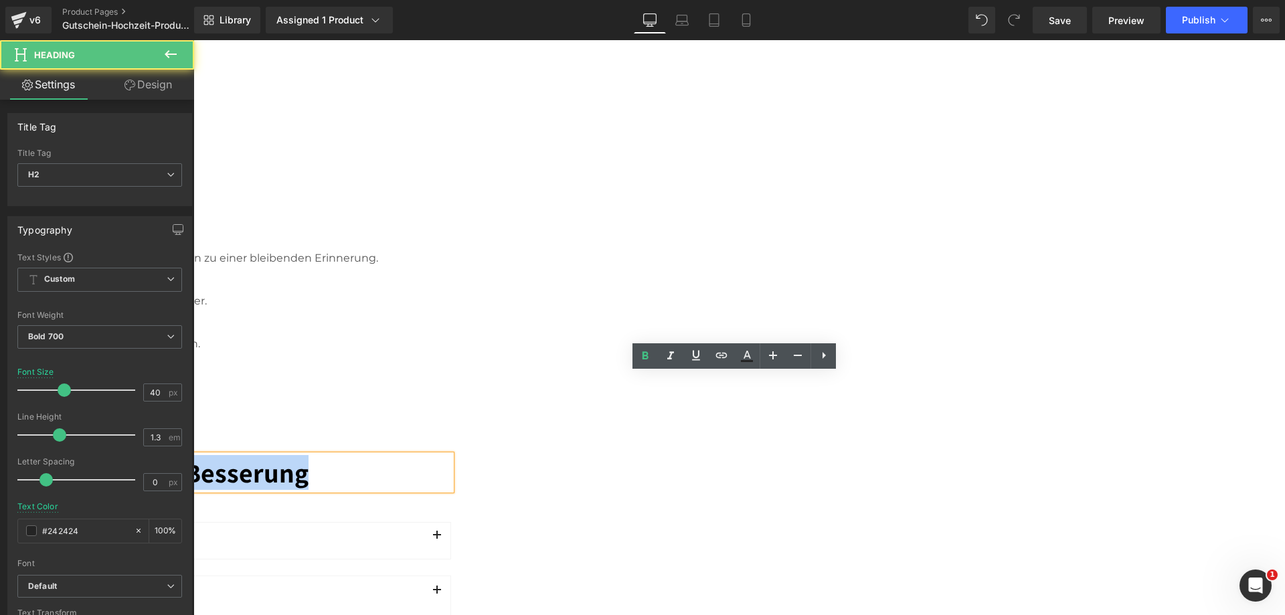
drag, startPoint x: 883, startPoint y: 392, endPoint x: 1079, endPoint y: 399, distance: 195.6
click at [451, 455] on h2 "Häufig Fragen zu unserem Gutschein für Gute Besserung" at bounding box center [49, 472] width 803 height 35
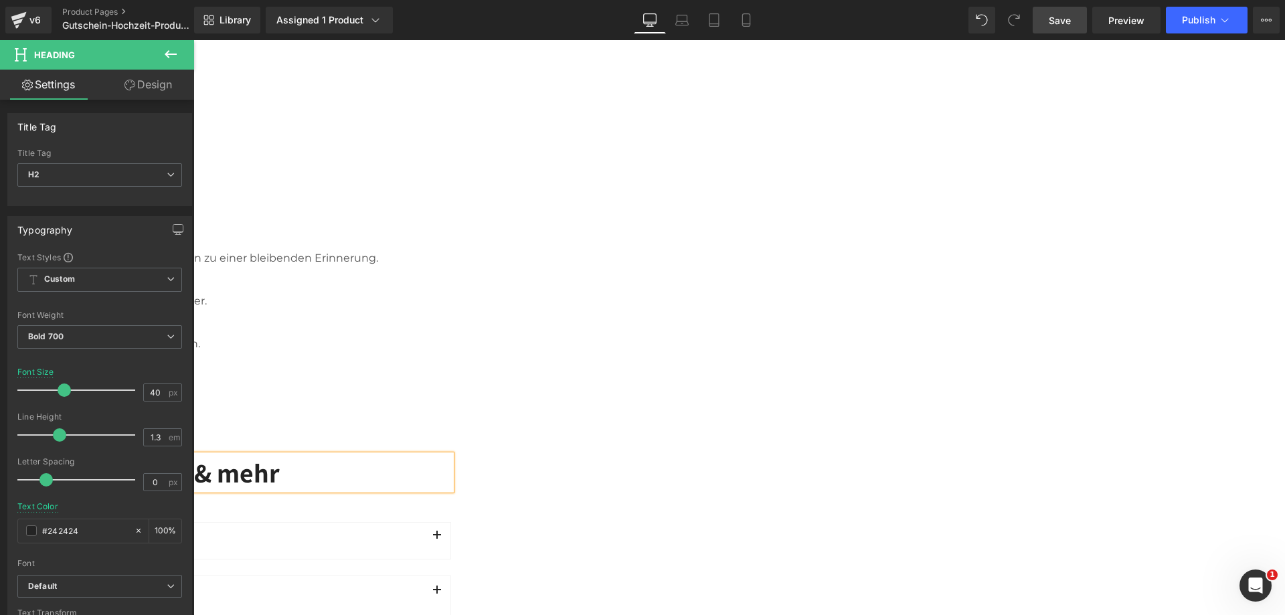
click at [1058, 21] on span "Save" at bounding box center [1060, 20] width 22 height 14
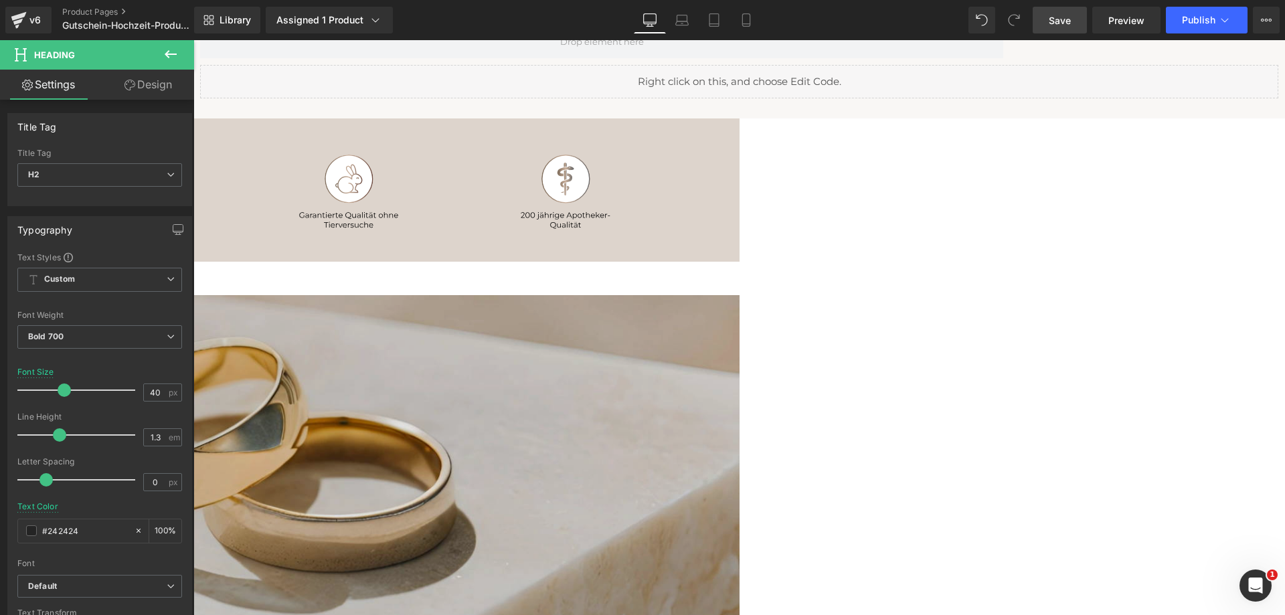
scroll to position [0, 0]
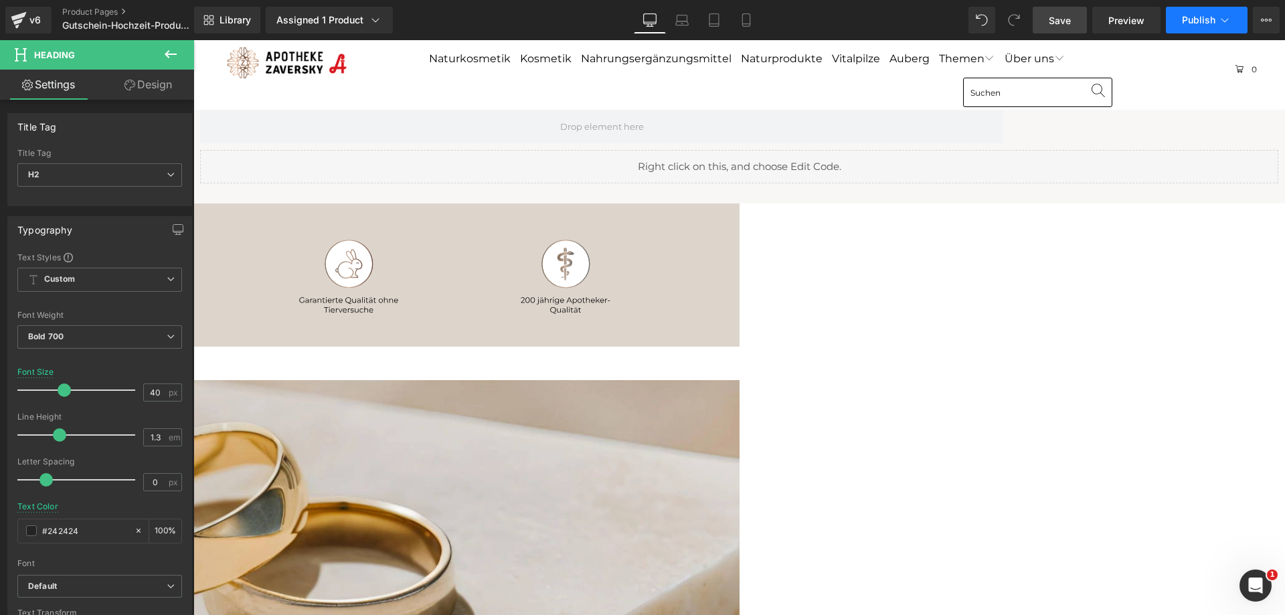
click at [1196, 17] on span "Publish" at bounding box center [1198, 20] width 33 height 11
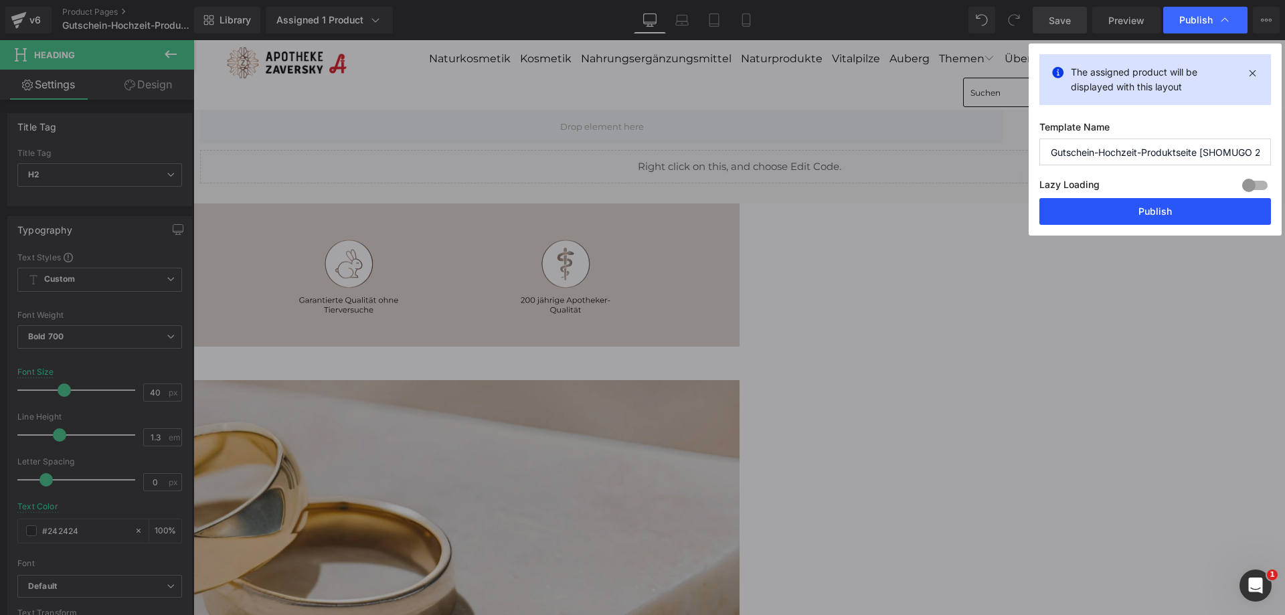
click at [1144, 213] on button "Publish" at bounding box center [1156, 211] width 232 height 27
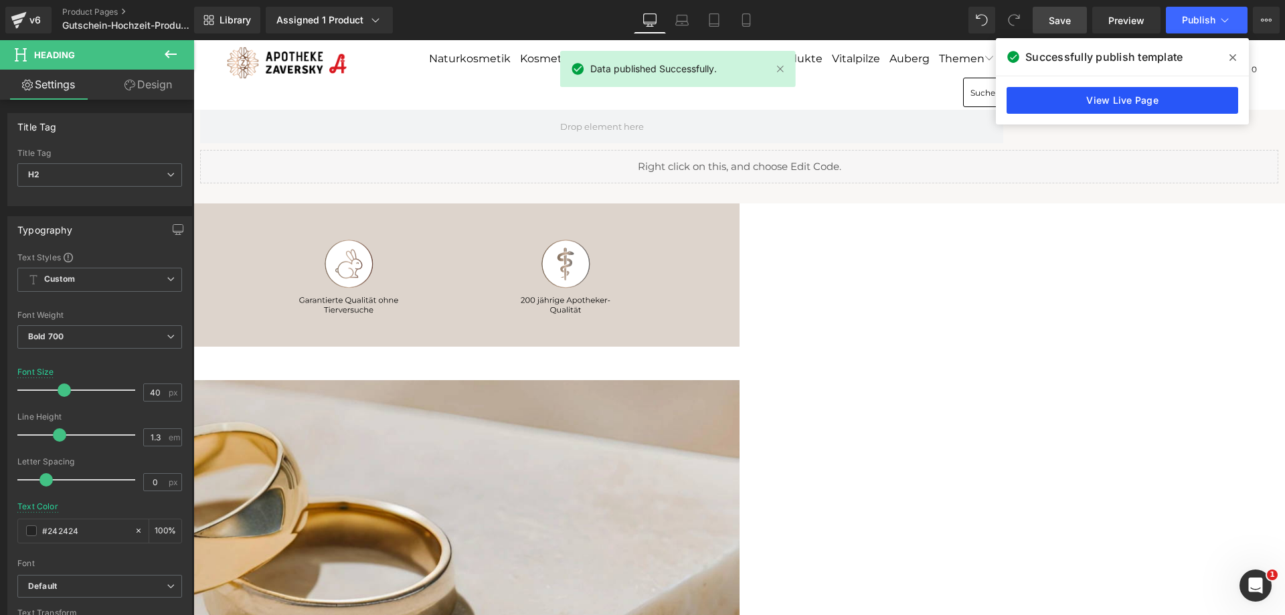
click at [1131, 95] on link "View Live Page" at bounding box center [1123, 100] width 232 height 27
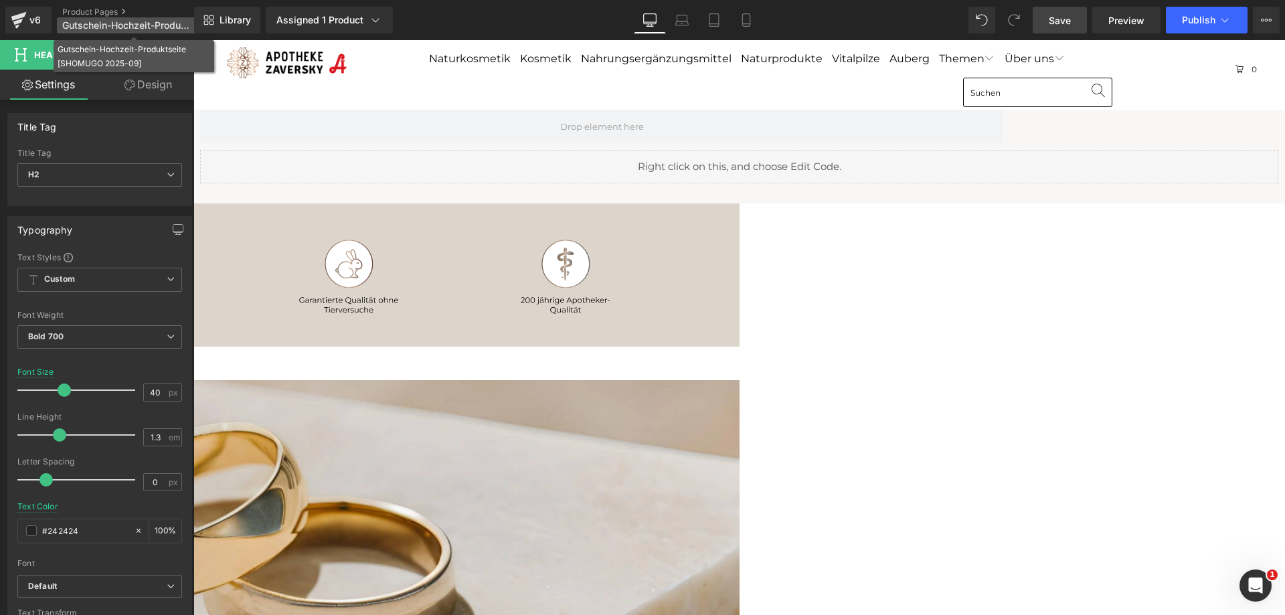
click at [147, 21] on span "Gutschein-Hochzeit-Produktseite [SHOMUGO 2025-09]" at bounding box center [126, 25] width 129 height 11
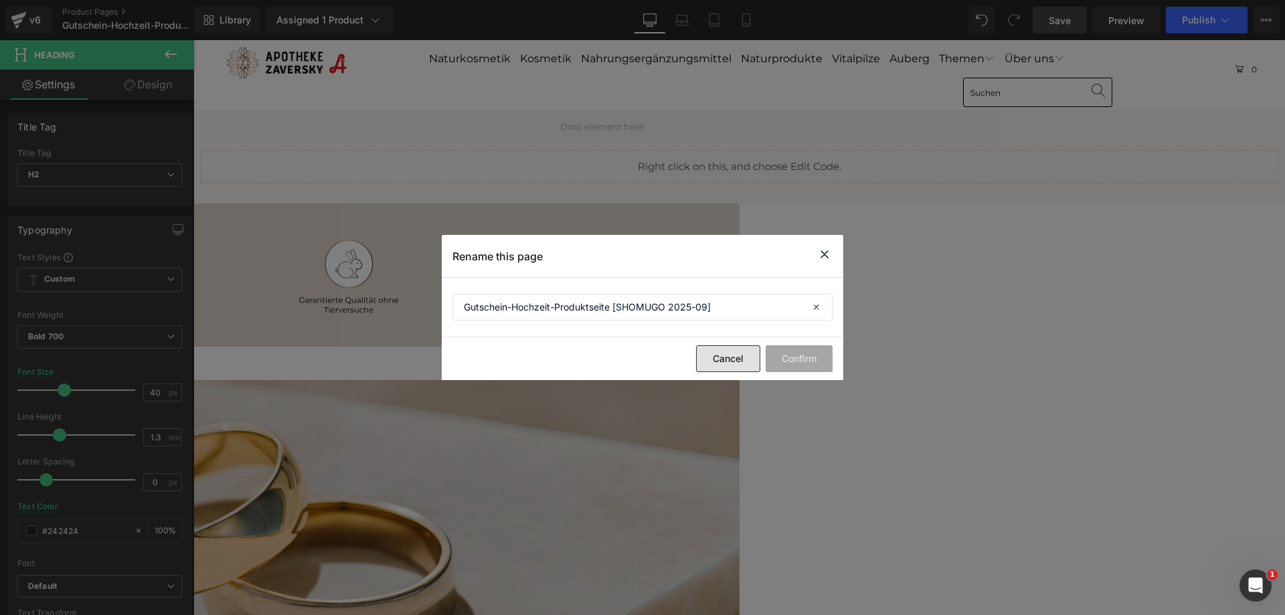
click at [738, 356] on button "Cancel" at bounding box center [728, 358] width 64 height 27
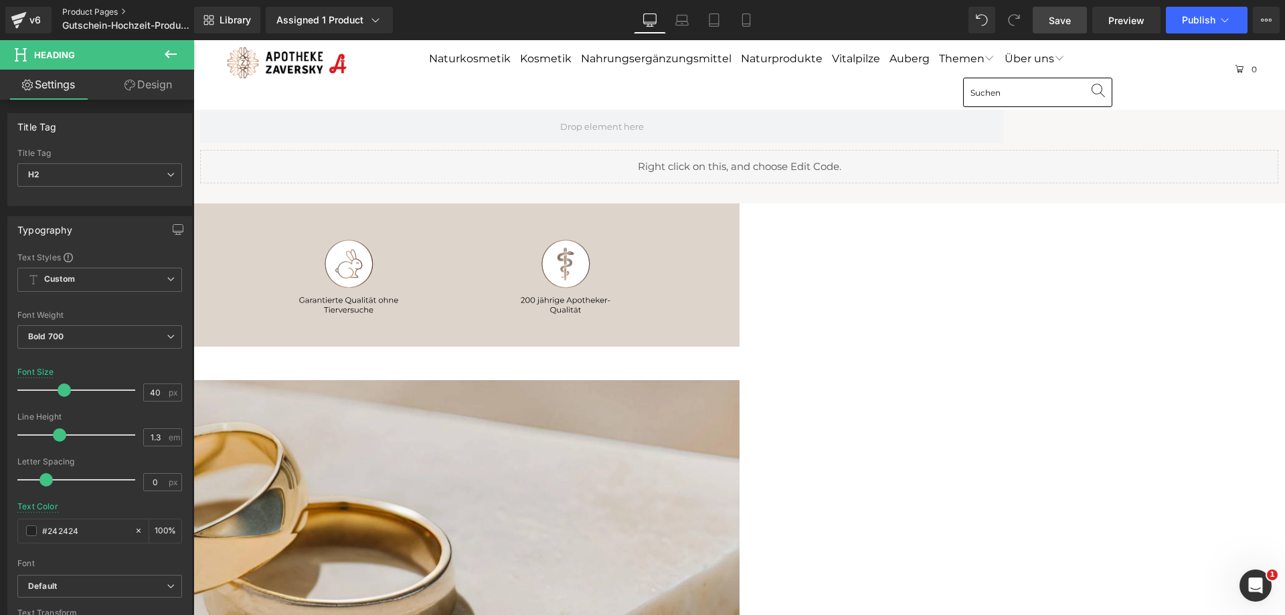
click at [96, 8] on link "Product Pages" at bounding box center [139, 12] width 154 height 11
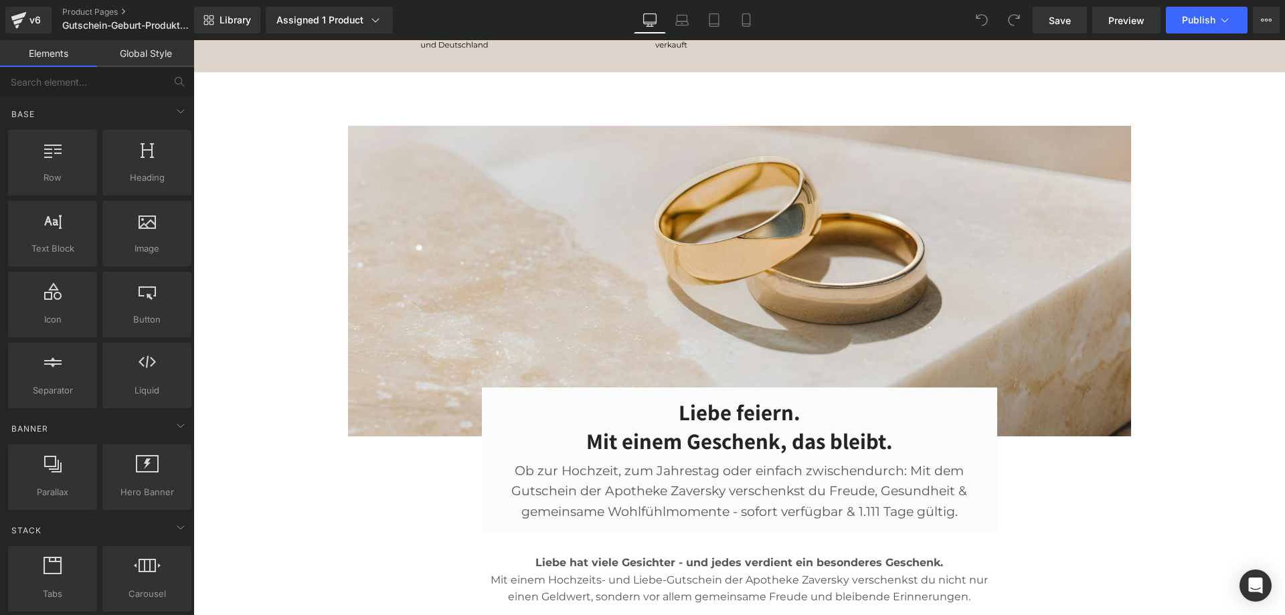
scroll to position [402, 0]
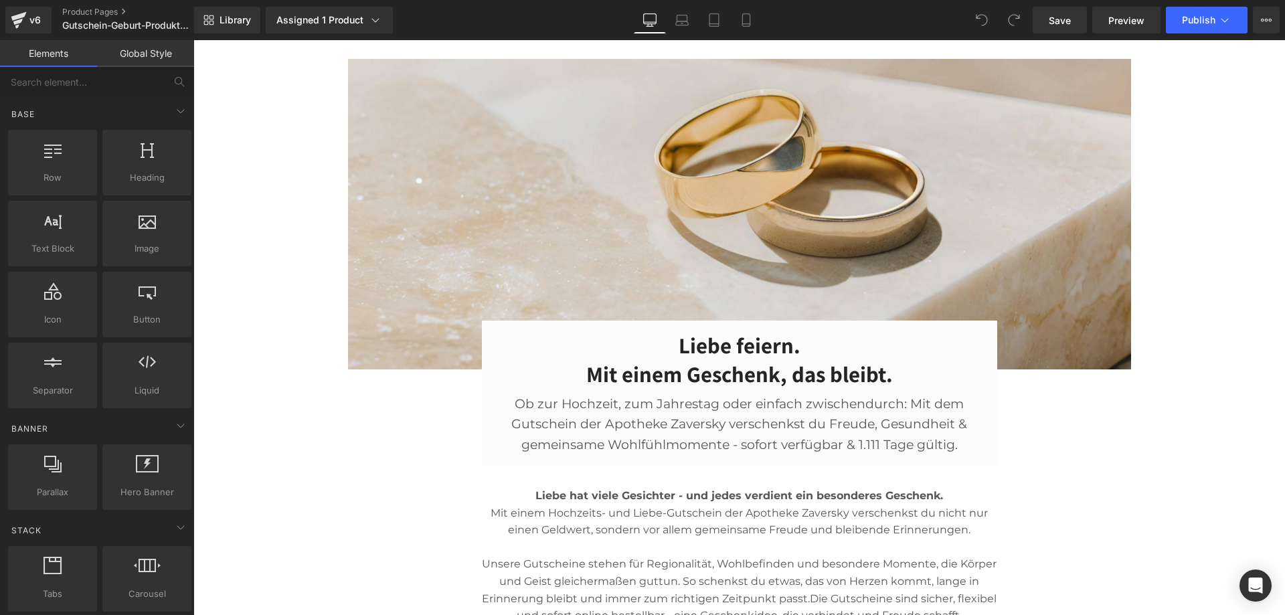
click at [753, 340] on h3 "Liebe feiern. Mit einem Geschenk, das bleibt." at bounding box center [739, 360] width 473 height 58
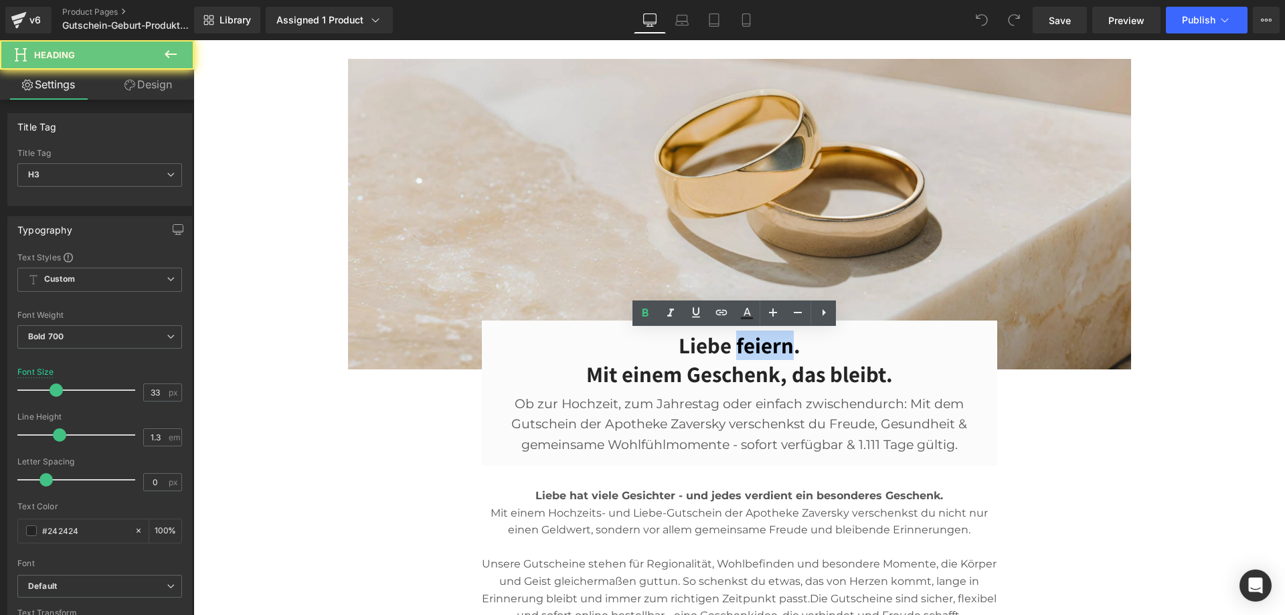
click at [753, 340] on h3 "Liebe feiern. Mit einem Geschenk, das bleibt." at bounding box center [739, 360] width 473 height 58
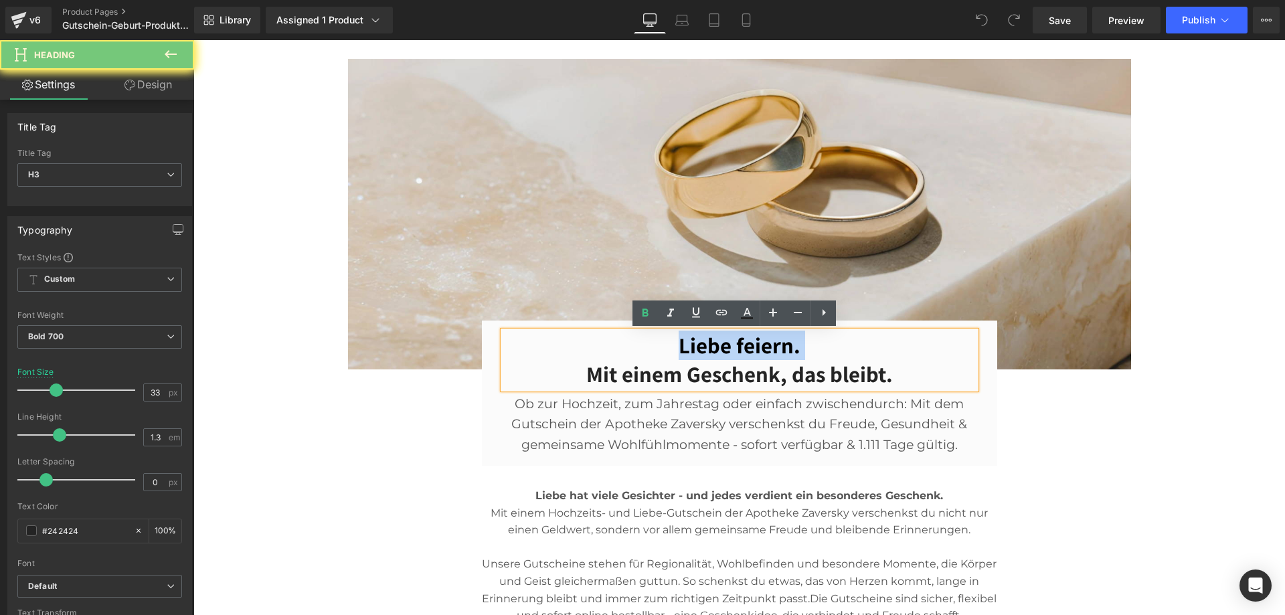
click at [753, 340] on h3 "Liebe feiern. Mit einem Geschenk, das bleibt." at bounding box center [739, 360] width 473 height 58
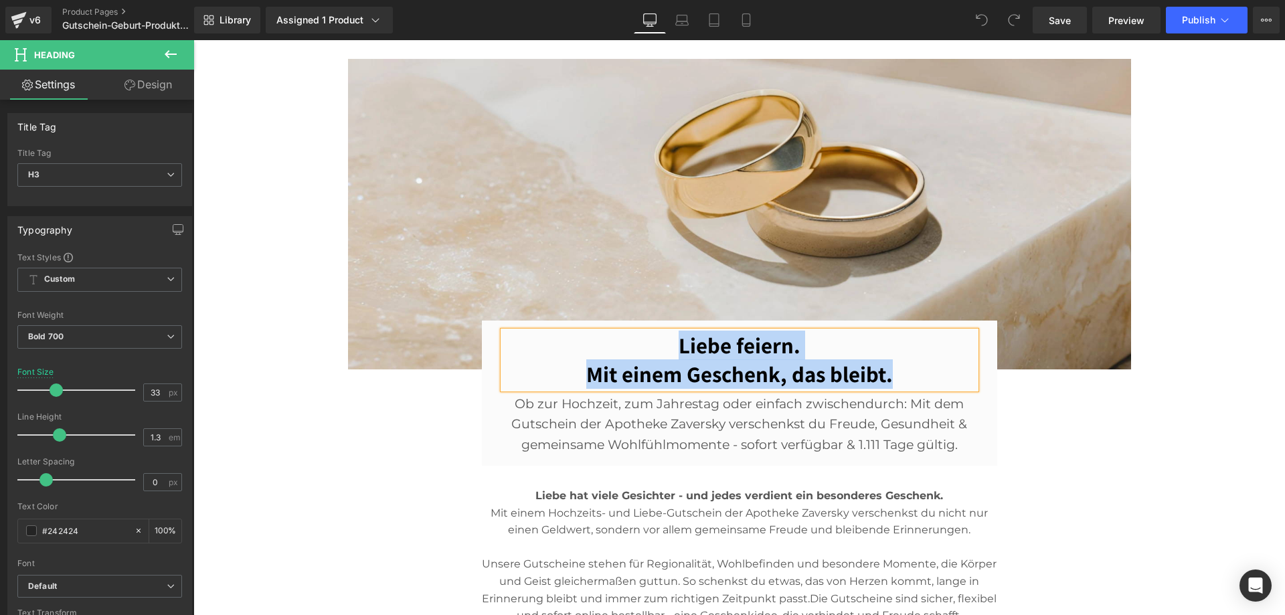
paste div
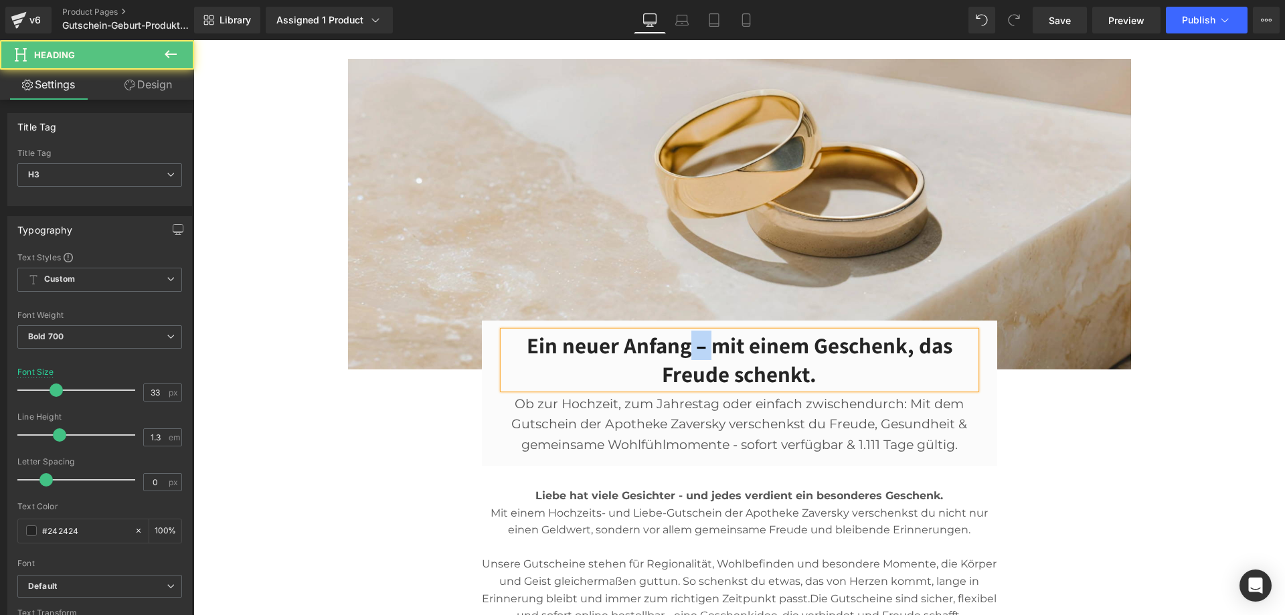
drag, startPoint x: 708, startPoint y: 343, endPoint x: 687, endPoint y: 346, distance: 20.9
click at [687, 346] on h3 "Ein neuer Anfang – mit einem Geschenk, das Freude schenkt." at bounding box center [739, 360] width 473 height 58
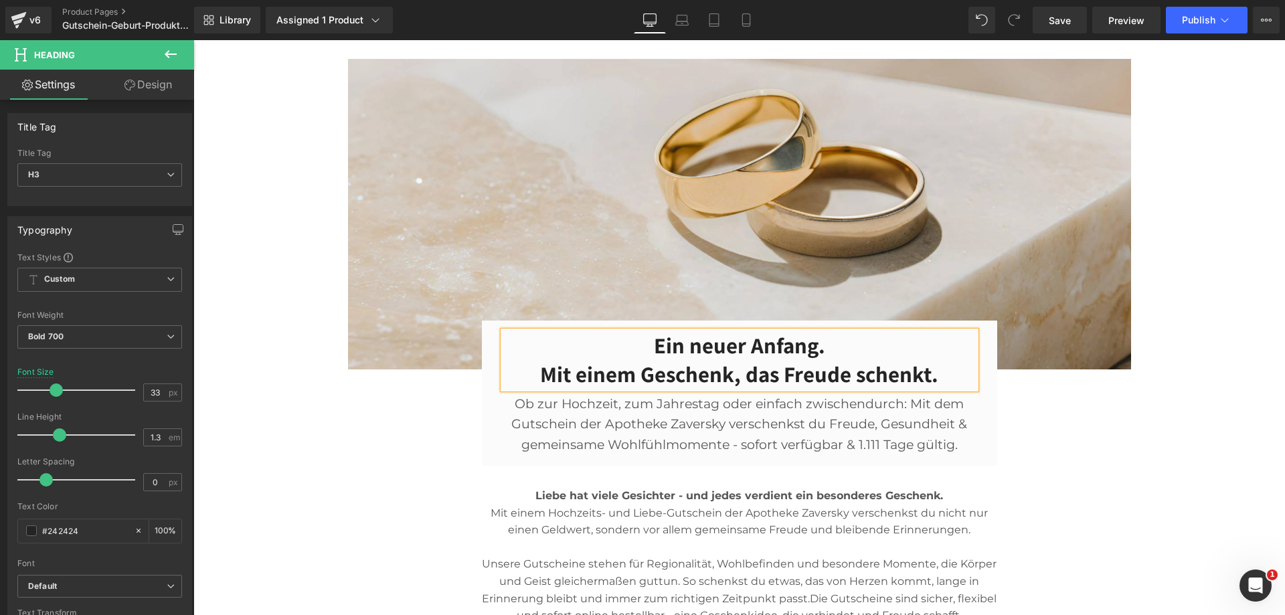
scroll to position [0, 0]
click at [840, 422] on p "Ob zur Hochzeit, zum Jahrestag oder einfach zwischendurch: Mit dem Gutschein de…" at bounding box center [739, 424] width 473 height 61
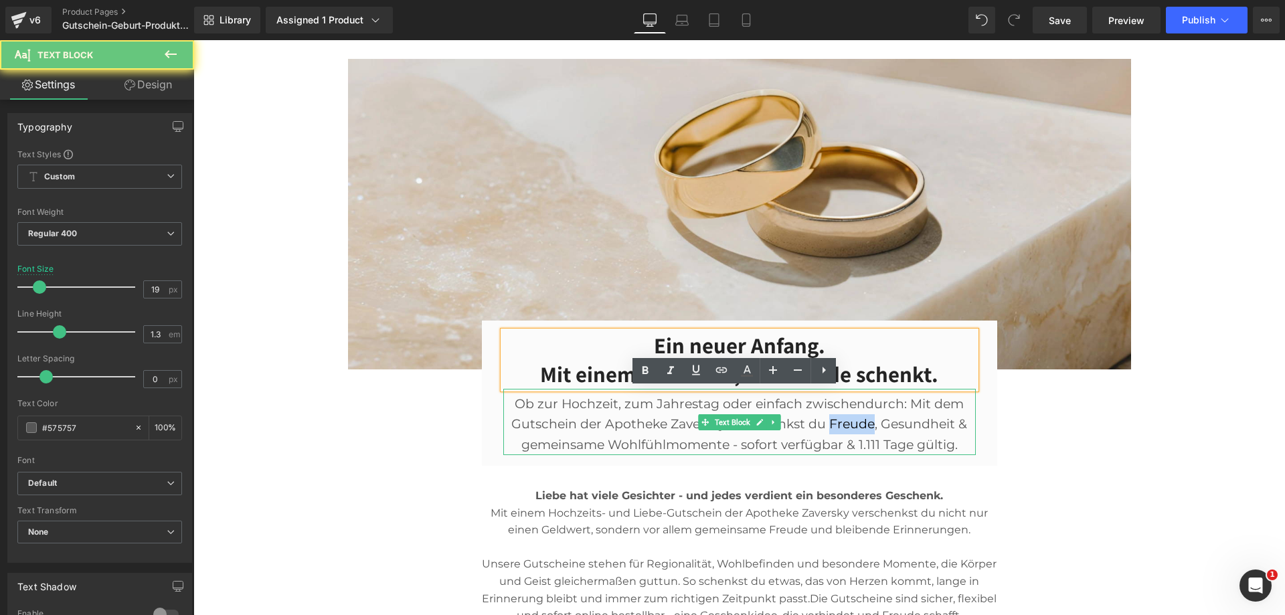
click at [840, 422] on p "Ob zur Hochzeit, zum Jahrestag oder einfach zwischendurch: Mit dem Gutschein de…" at bounding box center [739, 424] width 473 height 61
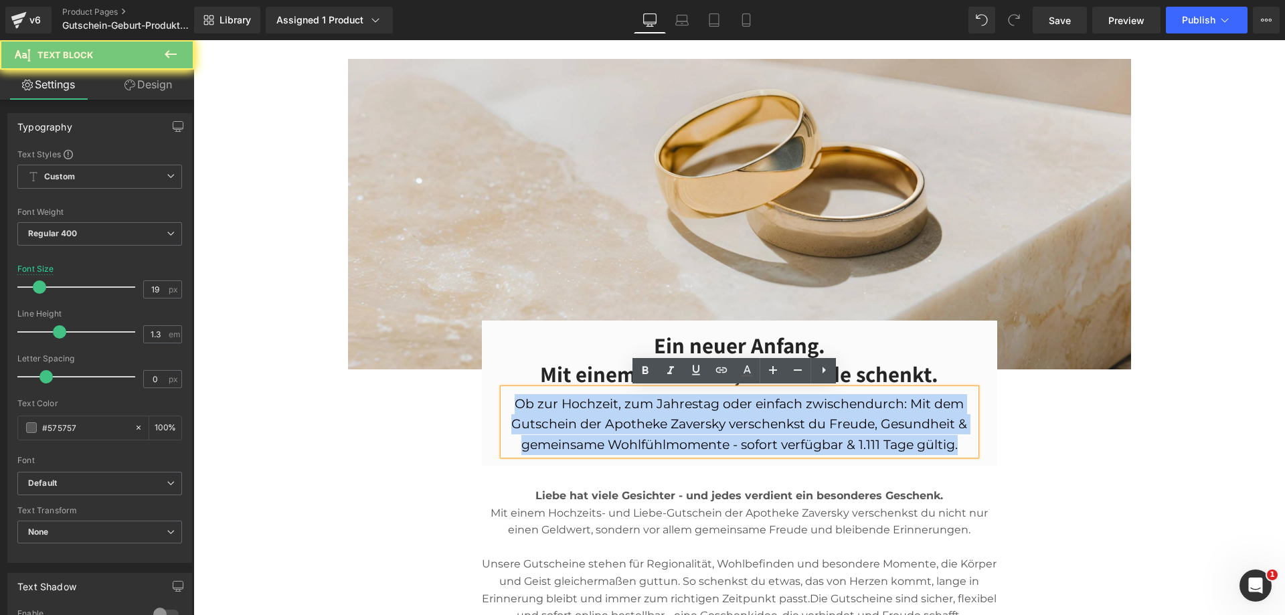
click at [840, 422] on p "Ob zur Hochzeit, zum Jahrestag oder einfach zwischendurch: Mit dem Gutschein de…" at bounding box center [739, 424] width 473 height 61
paste div
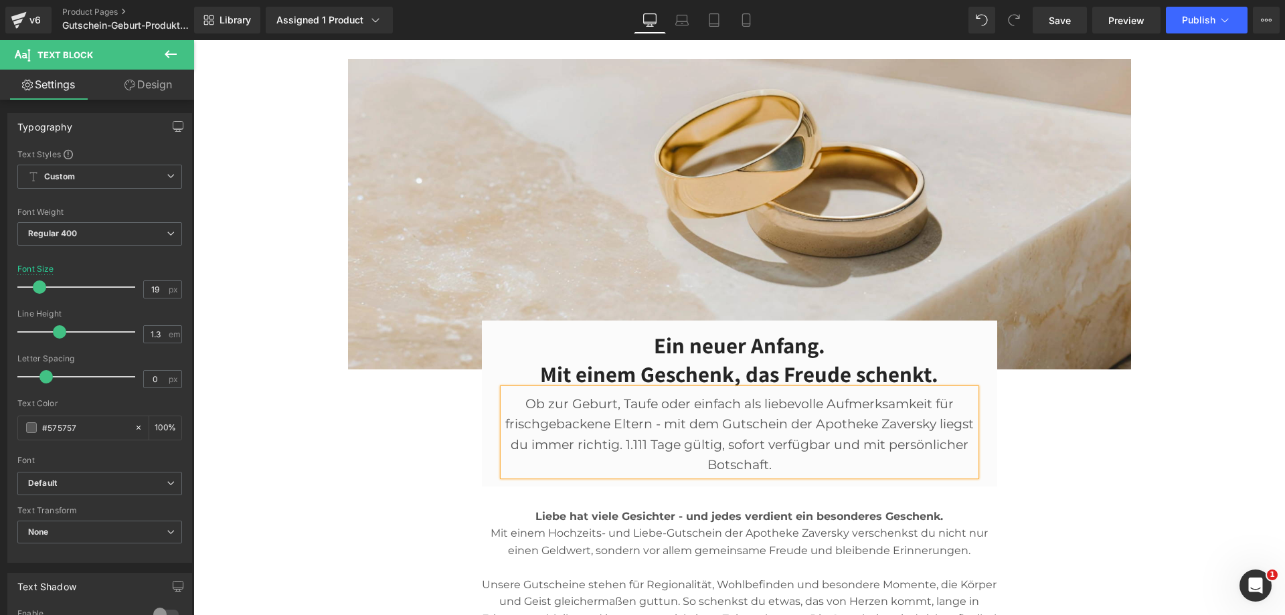
click at [1142, 478] on div "Image Ein neuer Anfang. Mit einem Geschenk, das Freude schenkt. Heading Ob zur …" at bounding box center [739, 416] width 1092 height 715
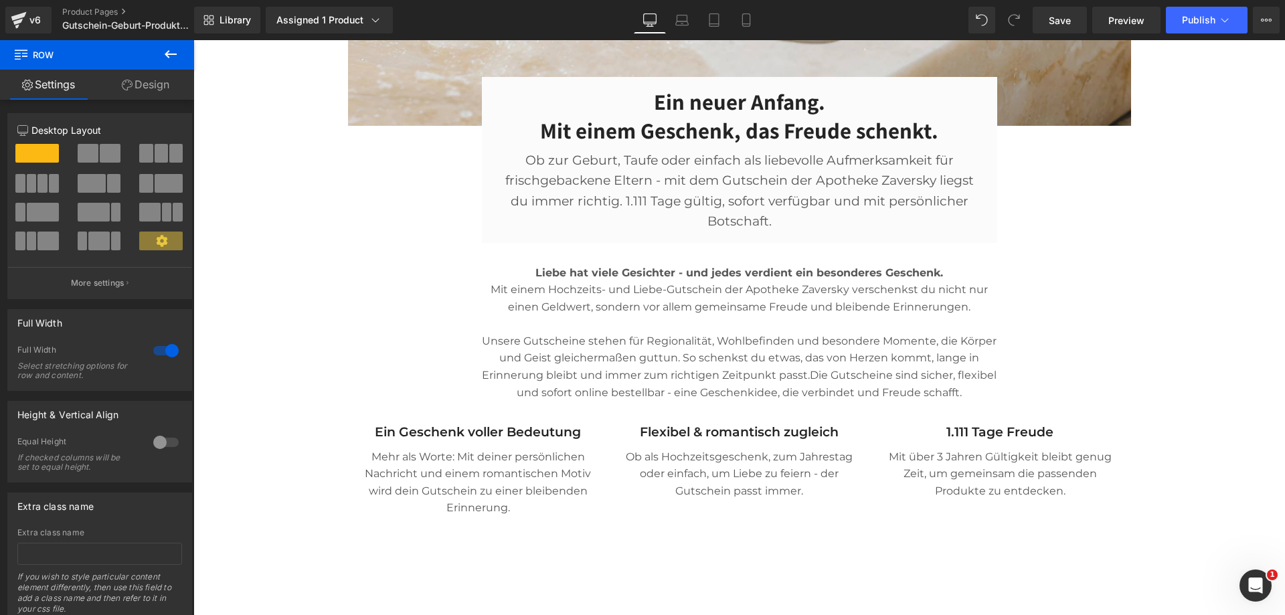
scroll to position [670, 0]
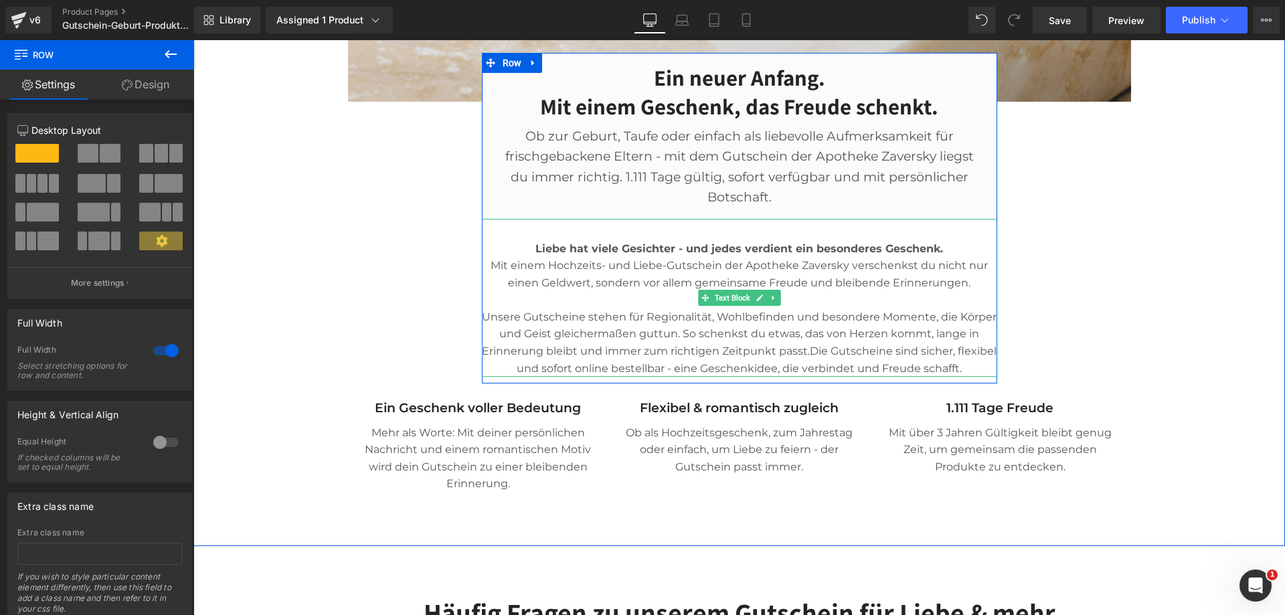
click at [820, 260] on p "Mit einem Hochzeits- und Liebe-Gutschein der Apotheke Zaversky verschenkst du n…" at bounding box center [740, 283] width 516 height 52
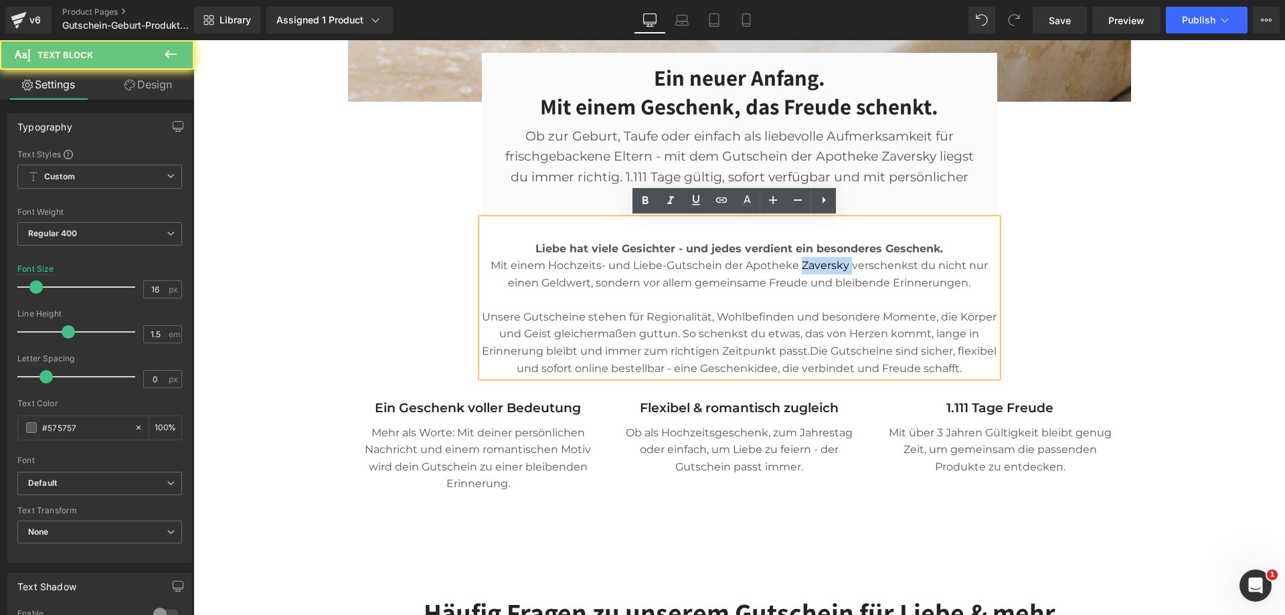
click at [820, 260] on p "Mit einem Hochzeits- und Liebe-Gutschein der Apotheke Zaversky verschenkst du n…" at bounding box center [740, 283] width 516 height 52
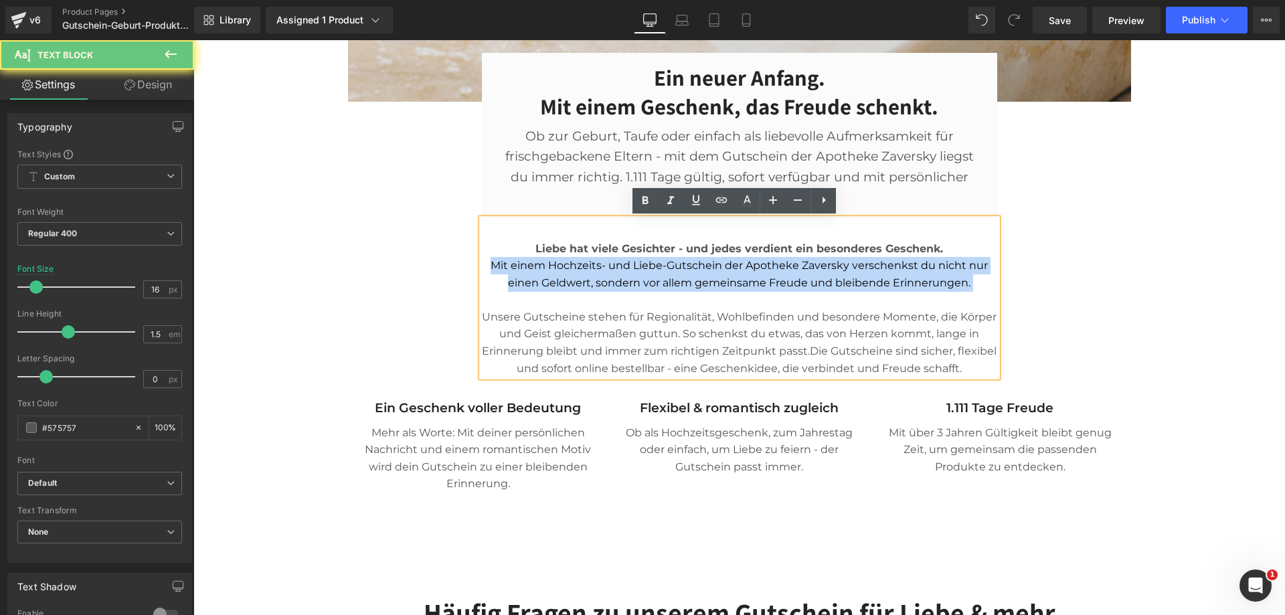
click at [820, 260] on p "Mit einem Hochzeits- und Liebe-Gutschein der Apotheke Zaversky verschenkst du n…" at bounding box center [740, 283] width 516 height 52
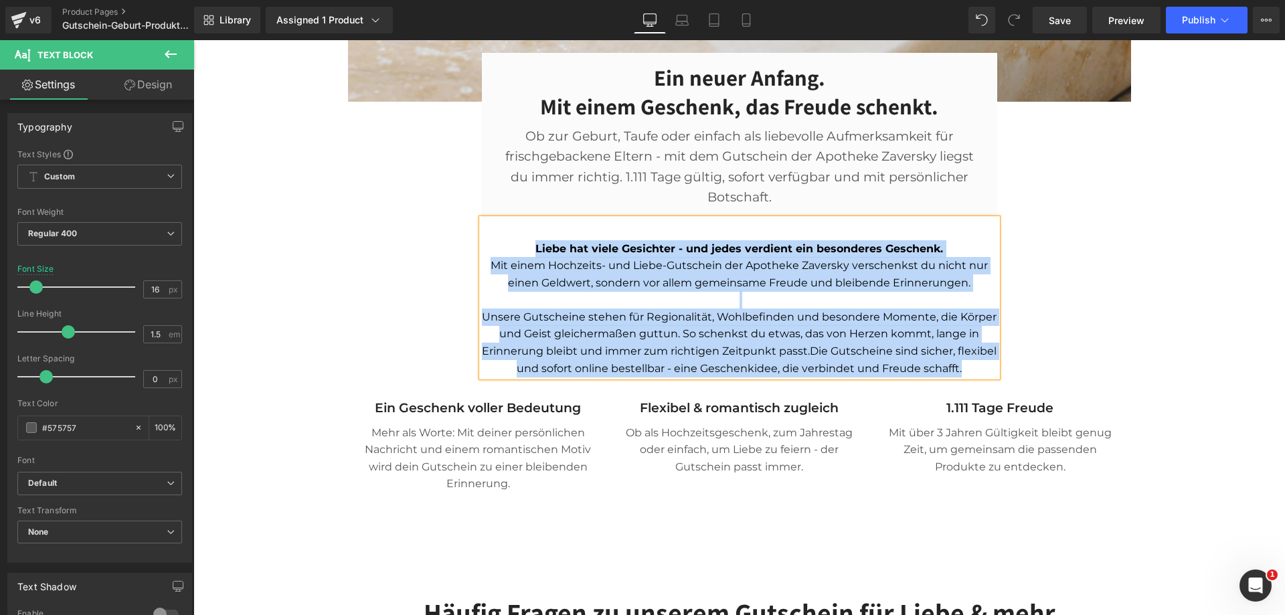
paste div
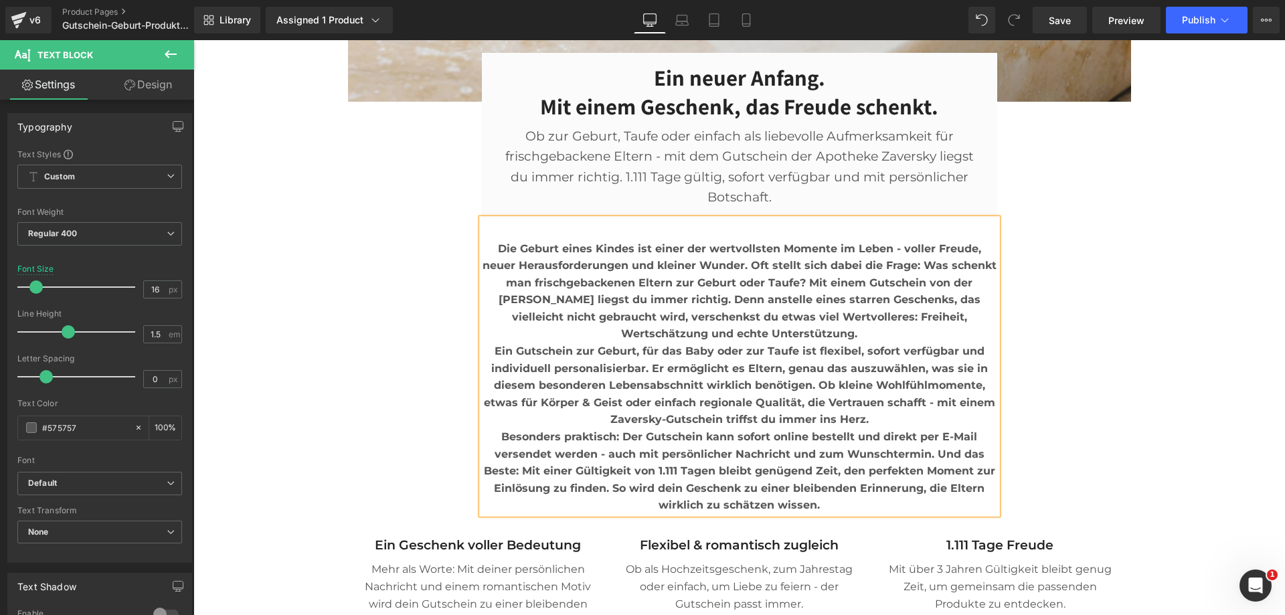
click at [418, 359] on div "Image Ein neuer Anfang. Mit einem Geschenk, das Freude schenkt. Heading Ob zur …" at bounding box center [739, 214] width 803 height 846
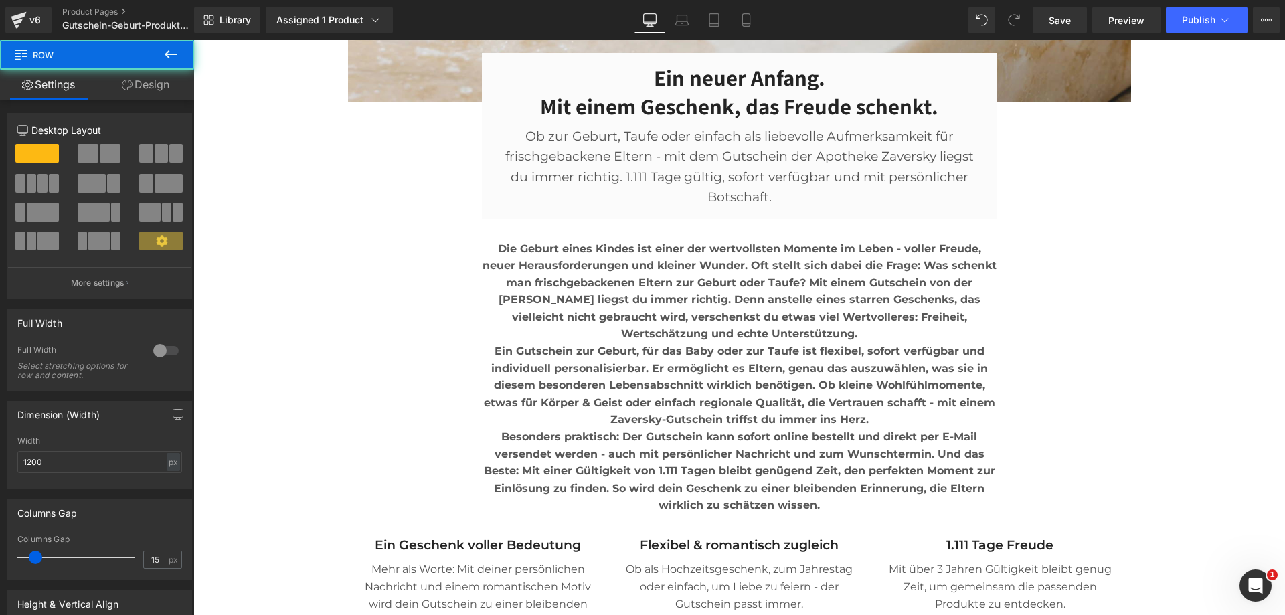
click at [597, 364] on b "Ein Gutschein zur Geburt, für das Baby oder zur Taufe ist flexibel, sofort verf…" at bounding box center [740, 385] width 512 height 81
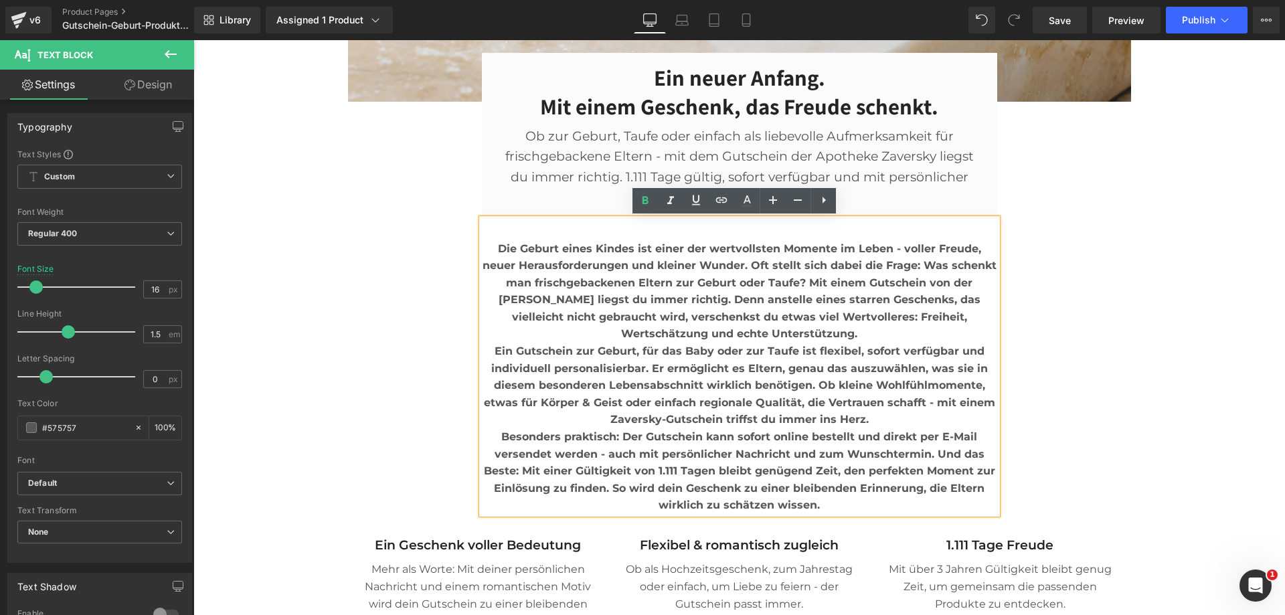
click at [691, 339] on b "Die Geburt eines Kindes ist einer der wertvollsten Momente im Leben - voller Fr…" at bounding box center [740, 291] width 514 height 98
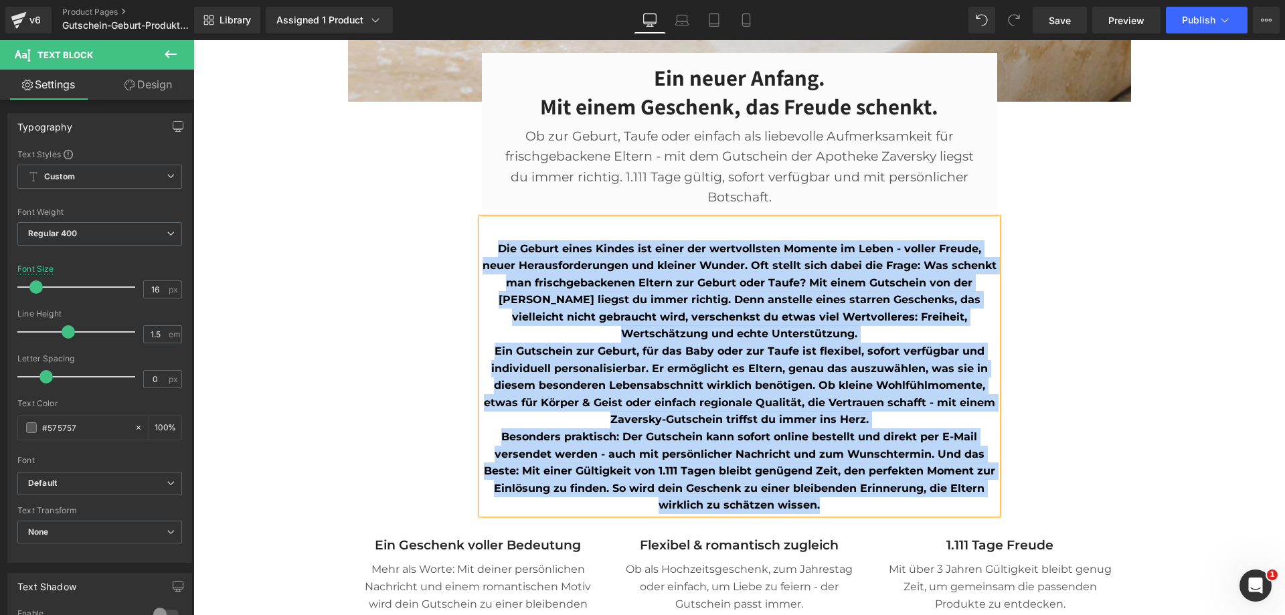
click at [670, 262] on b "Die Geburt eines Kindes ist einer der wertvollsten Momente im Leben - voller Fr…" at bounding box center [740, 291] width 514 height 98
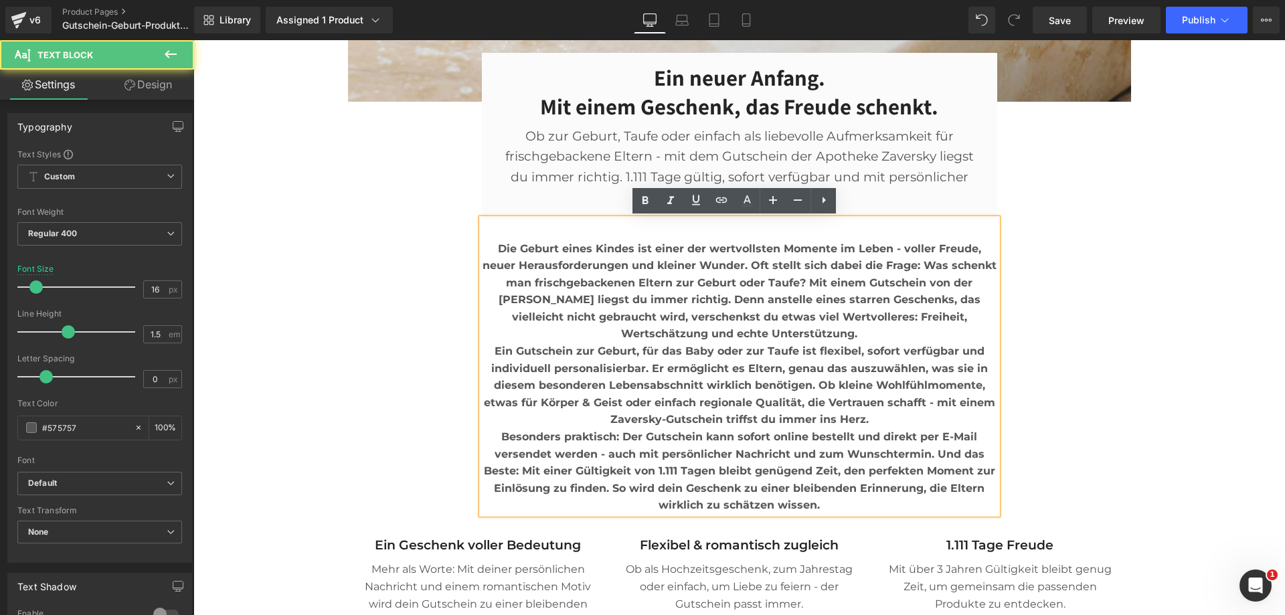
click at [705, 271] on b "Die Geburt eines Kindes ist einer der wertvollsten Momente im Leben - voller Fr…" at bounding box center [740, 291] width 514 height 98
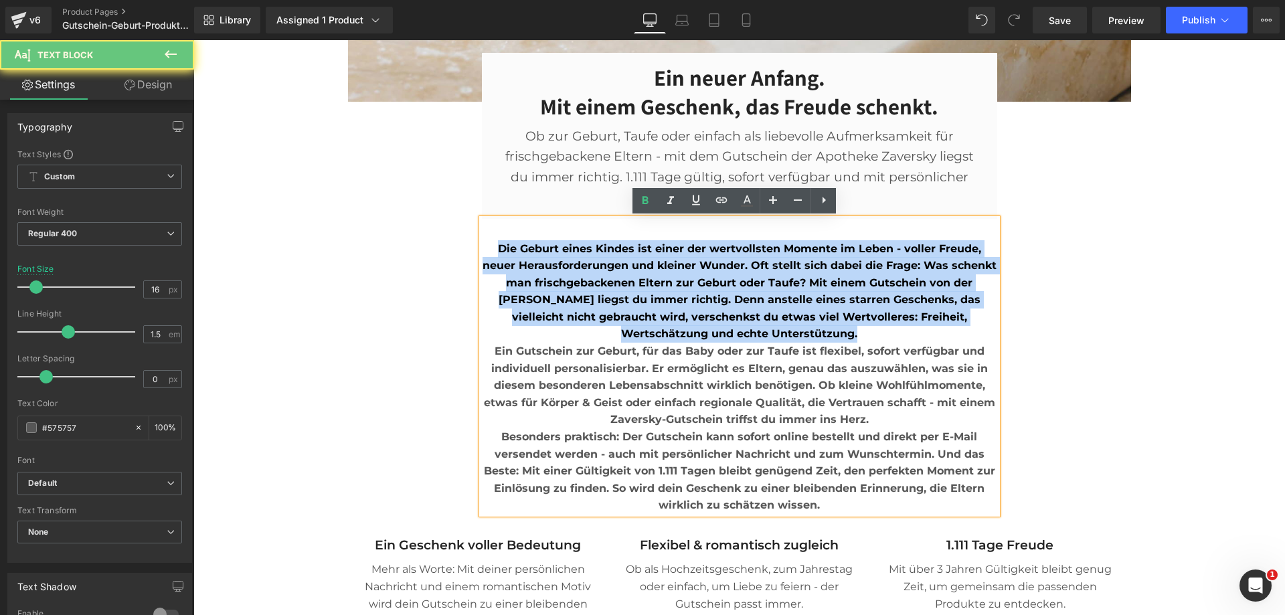
click at [705, 271] on b "Die Geburt eines Kindes ist einer der wertvollsten Momente im Leben - voller Fr…" at bounding box center [740, 291] width 514 height 98
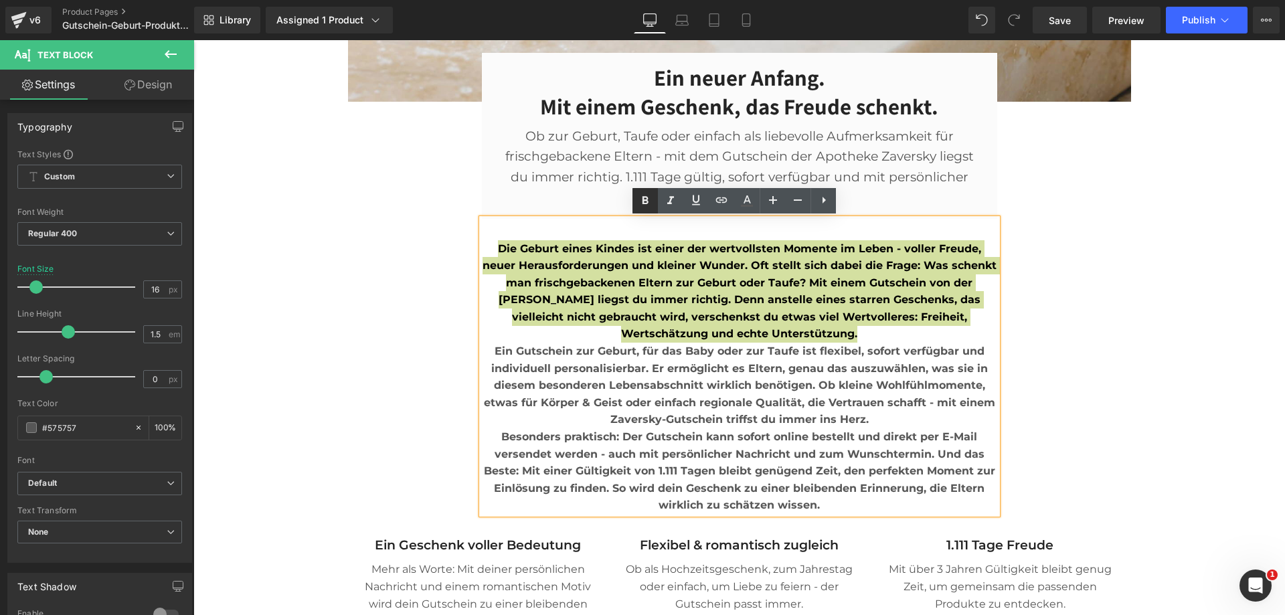
click at [643, 199] on icon at bounding box center [646, 200] width 6 height 8
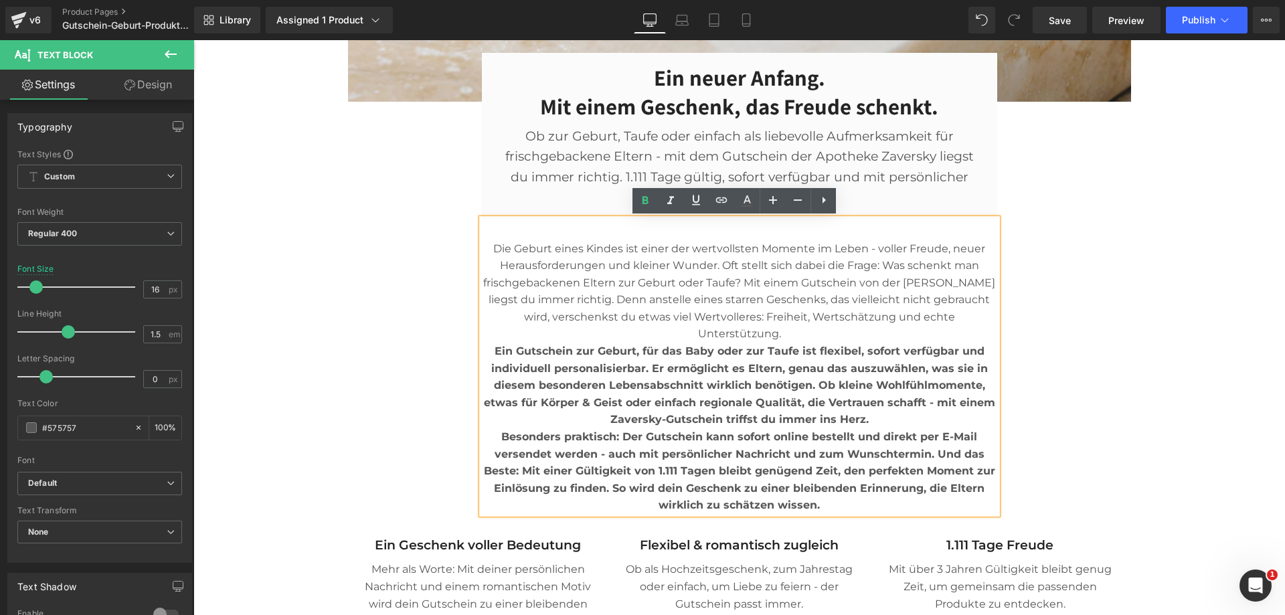
click at [736, 410] on p "Ein Gutschein zur Geburt, für das Baby oder zur Taufe ist flexibel, sofort verf…" at bounding box center [740, 386] width 516 height 86
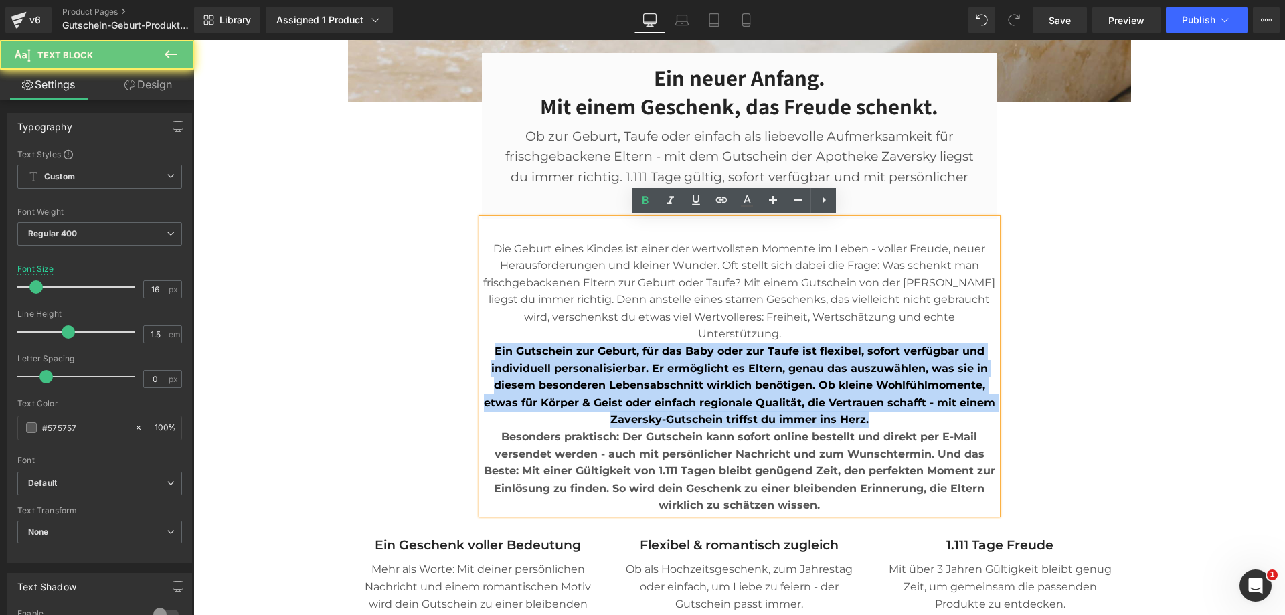
click at [736, 410] on p "Ein Gutschein zur Geburt, für das Baby oder zur Taufe ist flexibel, sofort verf…" at bounding box center [740, 386] width 516 height 86
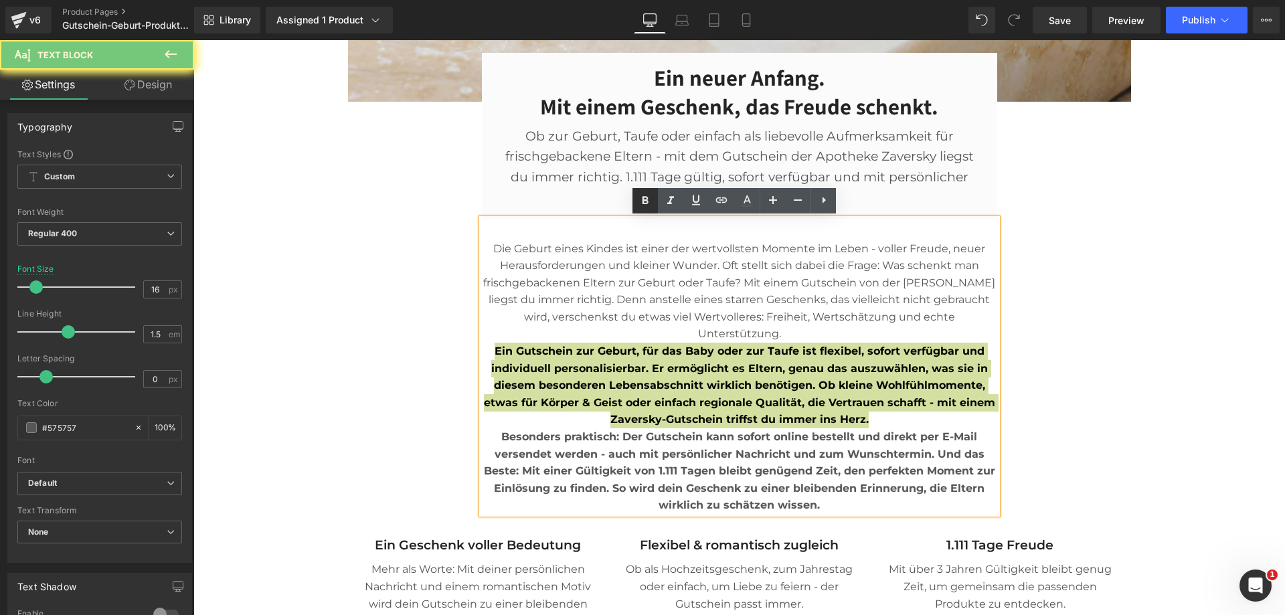
click at [646, 200] on icon at bounding box center [646, 200] width 6 height 8
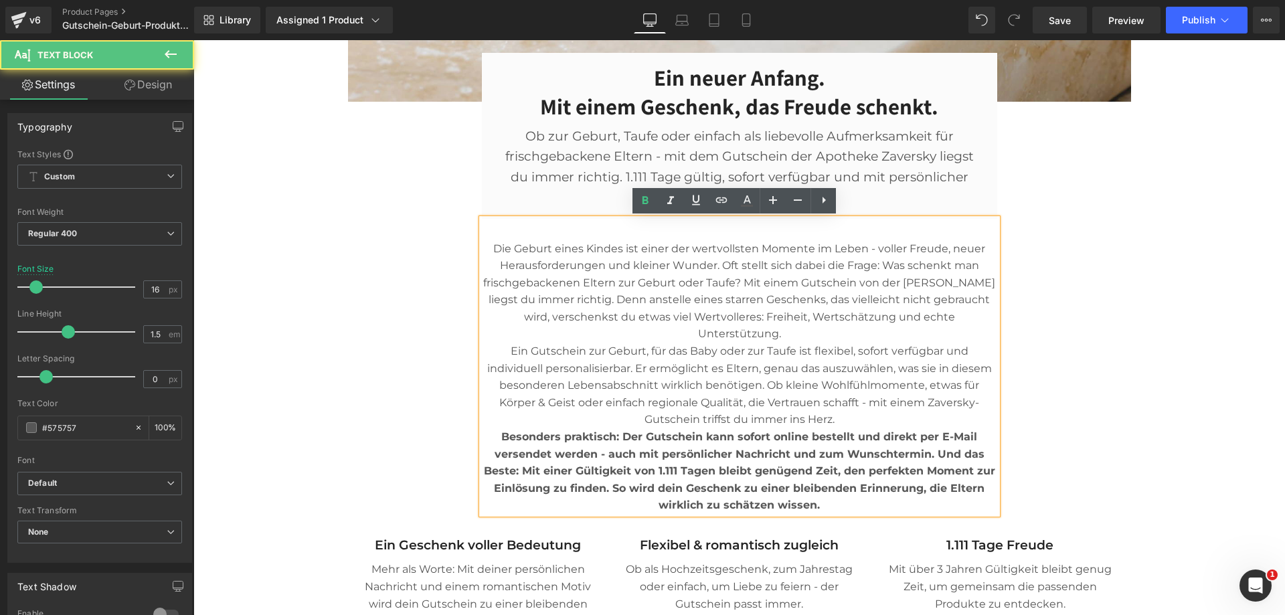
click at [738, 459] on strong "Besonders praktisch: Der Gutschein kann sofort online bestellt und direkt per E…" at bounding box center [740, 470] width 512 height 81
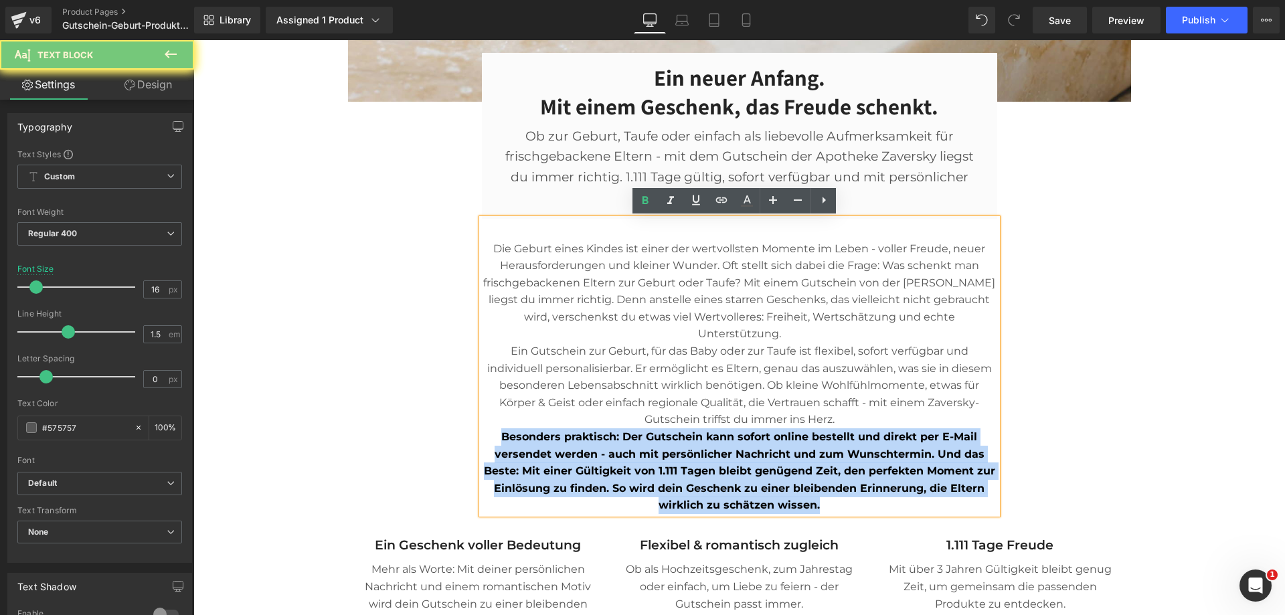
click at [738, 459] on strong "Besonders praktisch: Der Gutschein kann sofort online bestellt und direkt per E…" at bounding box center [740, 470] width 512 height 81
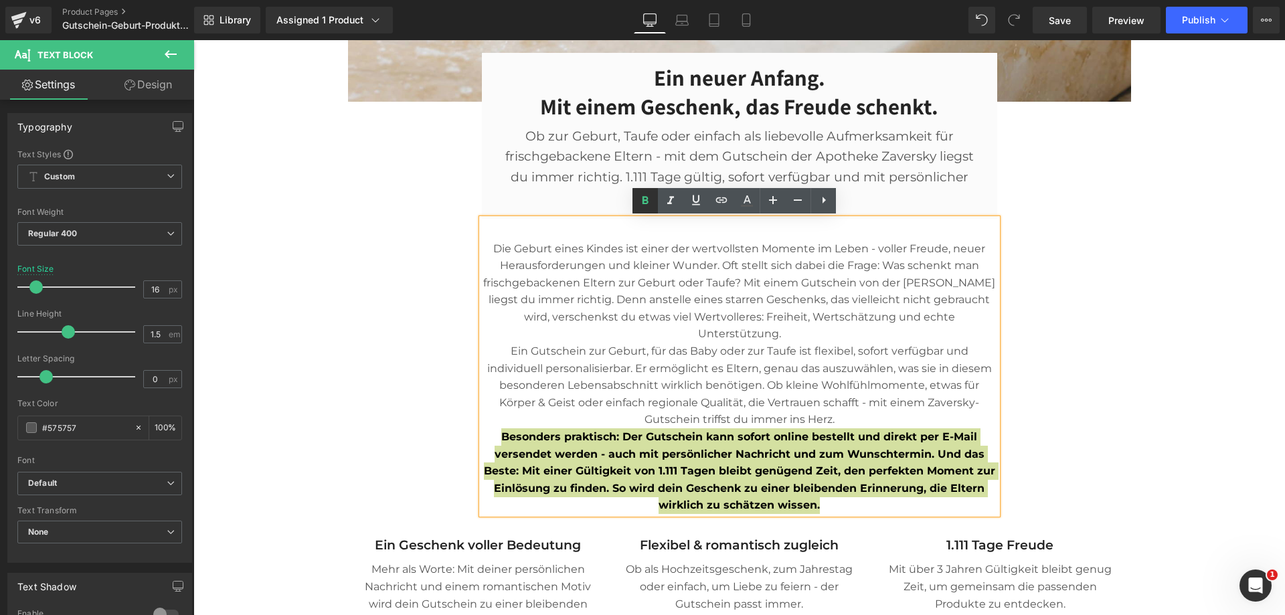
click at [652, 199] on icon at bounding box center [645, 201] width 16 height 16
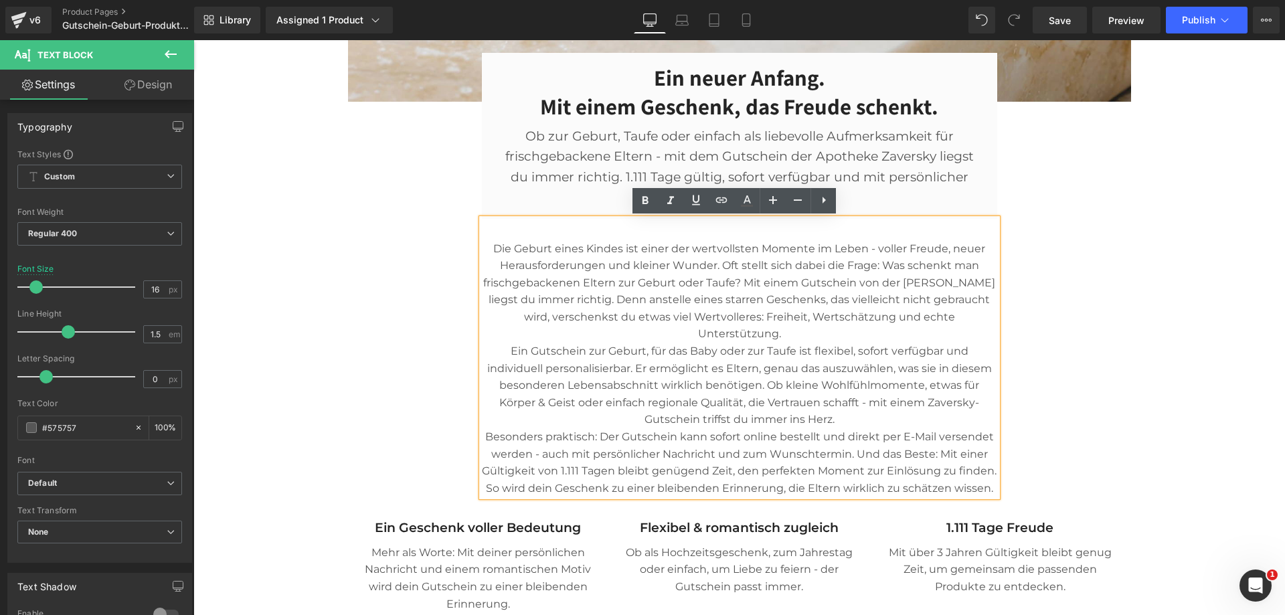
click at [677, 283] on p "Die Geburt eines Kindes ist einer der wertvollsten Momente im Leben - voller Fr…" at bounding box center [740, 291] width 516 height 103
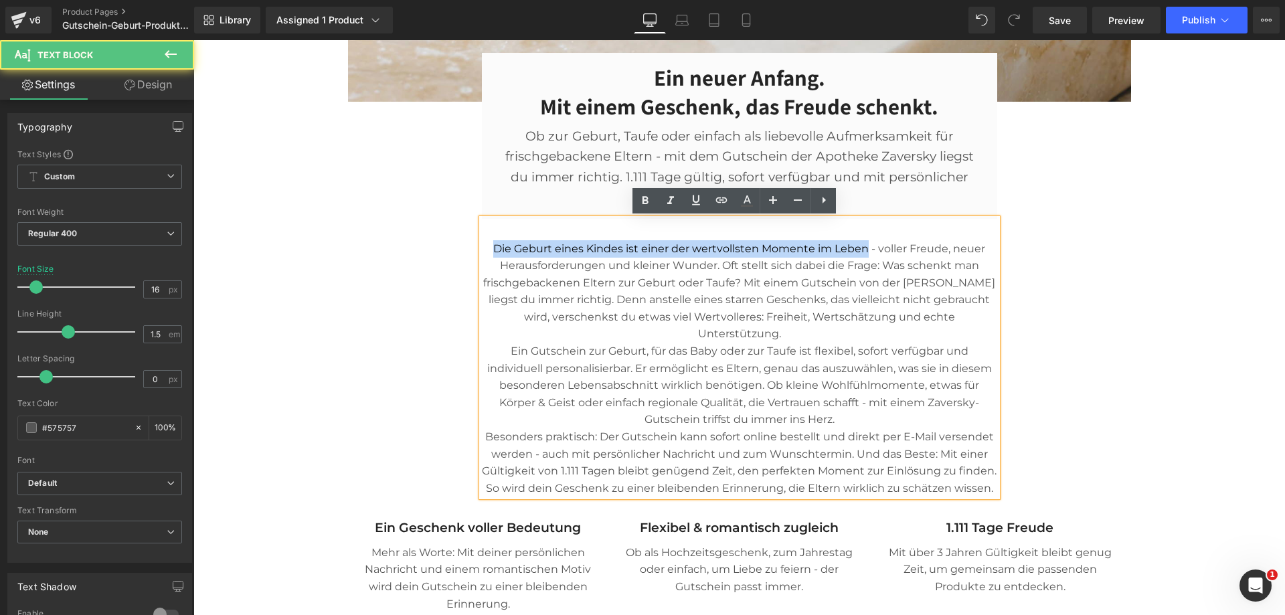
drag, startPoint x: 863, startPoint y: 248, endPoint x: 528, endPoint y: 242, distance: 335.5
click at [489, 246] on p "Die Geburt eines Kindes ist einer der wertvollsten Momente im Leben - voller Fr…" at bounding box center [740, 291] width 516 height 103
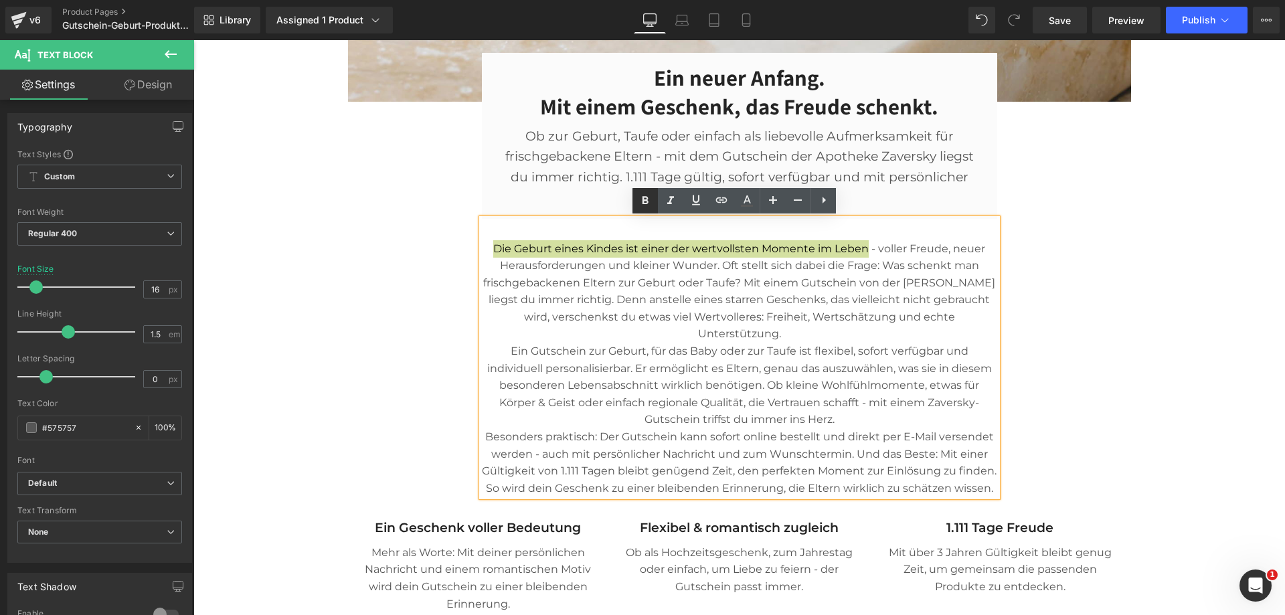
click at [647, 198] on icon at bounding box center [645, 201] width 16 height 16
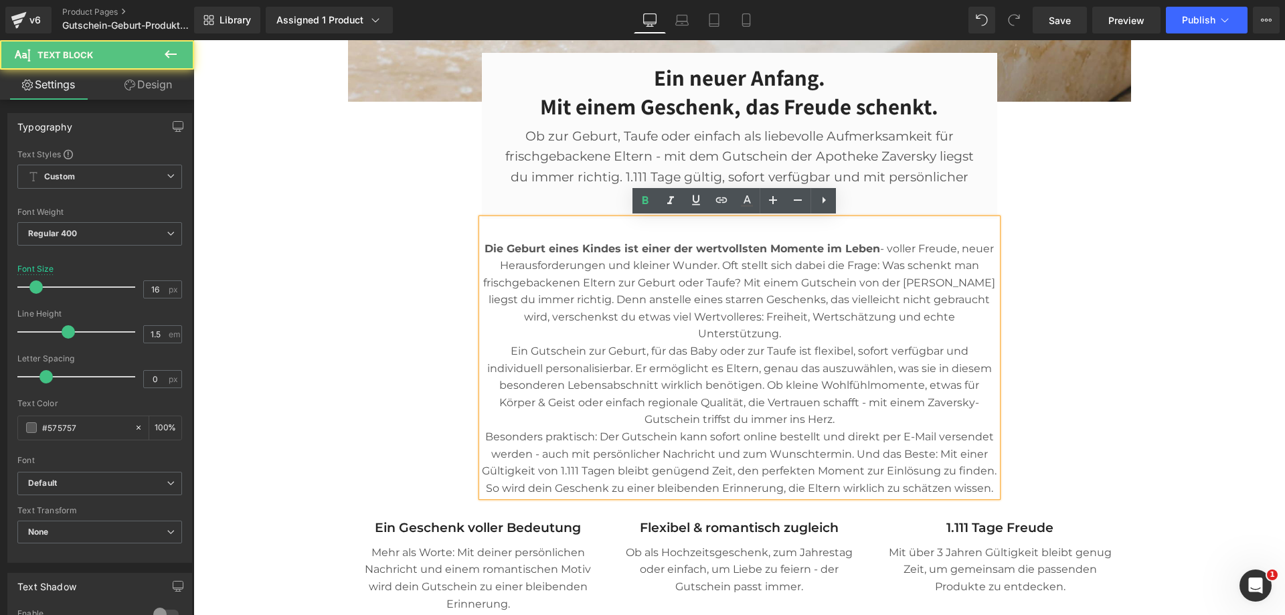
drag, startPoint x: 763, startPoint y: 318, endPoint x: 827, endPoint y: 324, distance: 64.6
click at [763, 318] on p "Die Geburt eines Kindes ist einer der wertvollsten Momente im Leben - voller Fr…" at bounding box center [740, 291] width 516 height 103
drag, startPoint x: 754, startPoint y: 280, endPoint x: 878, endPoint y: 266, distance: 124.6
click at [878, 266] on p "Die Geburt eines Kindes ist einer der wertvollsten Momente im Leben - voller Fr…" at bounding box center [740, 291] width 516 height 103
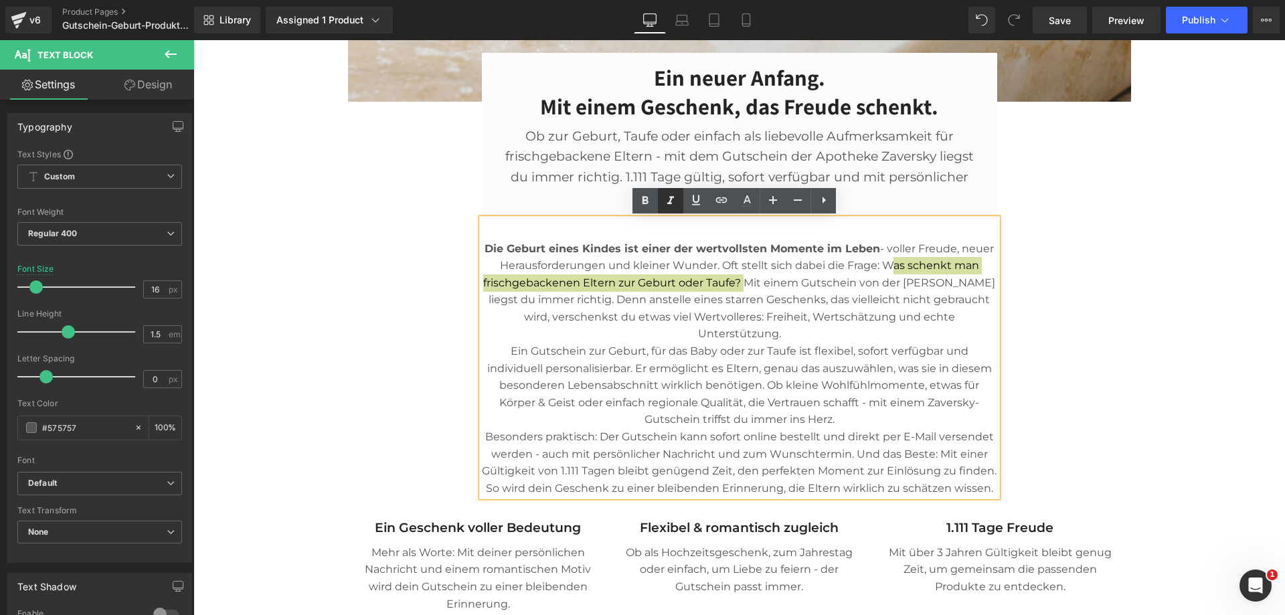
click at [667, 196] on icon at bounding box center [671, 201] width 16 height 16
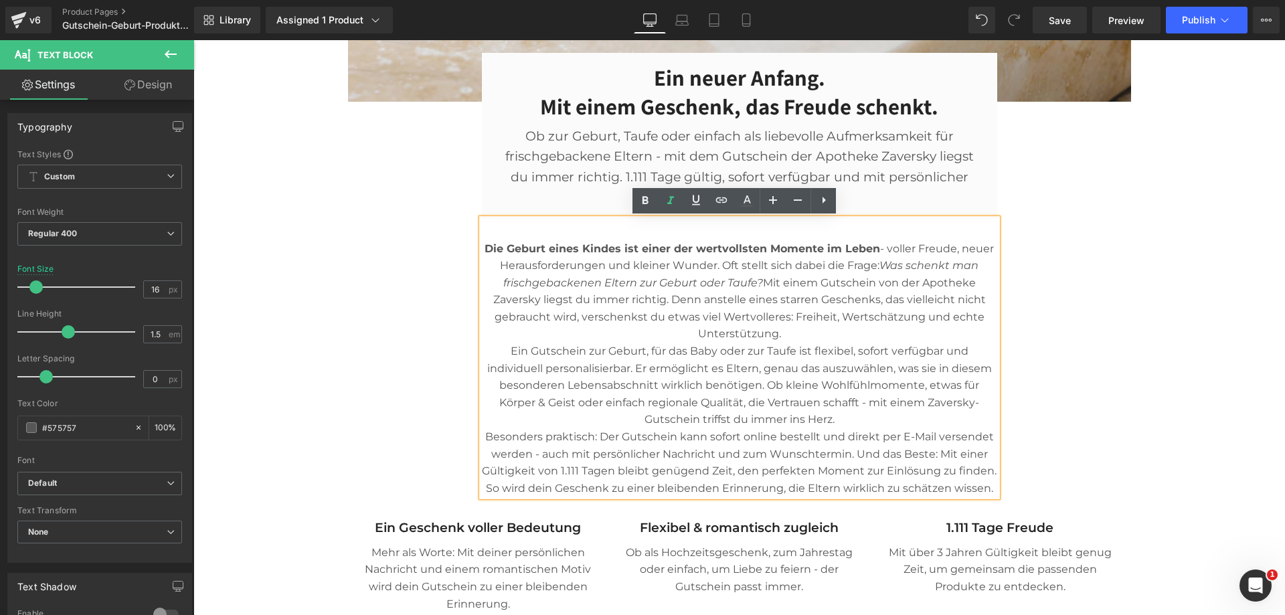
click at [840, 317] on p "Die Geburt eines Kindes ist einer der wertvollsten Momente im Leben - voller Fr…" at bounding box center [740, 291] width 516 height 103
click at [805, 331] on p "Die Geburt eines Kindes ist einer der wertvollsten Momente im Leben - voller Fr…" at bounding box center [740, 291] width 516 height 103
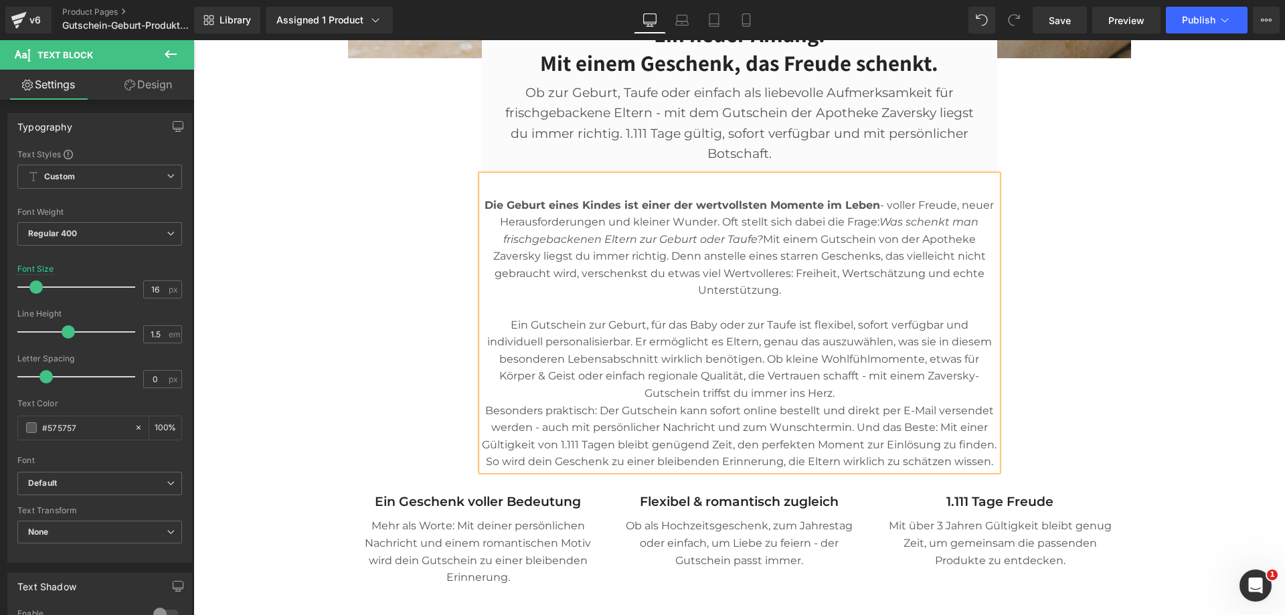
scroll to position [736, 0]
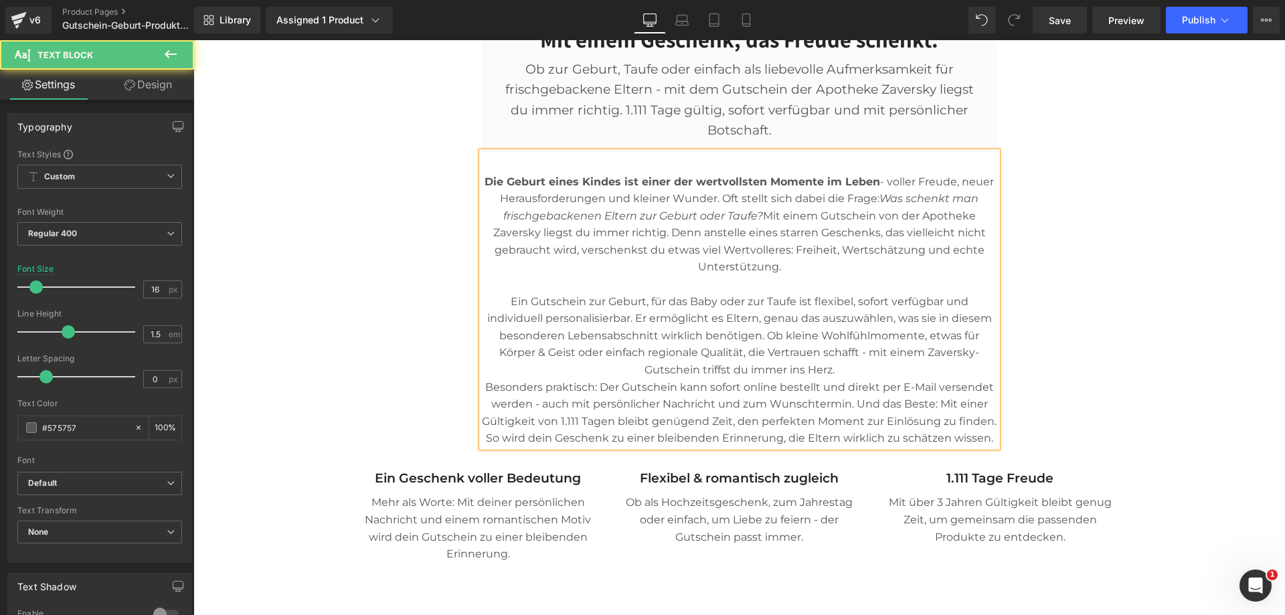
click at [860, 374] on p "Ein Gutschein zur Geburt, für das Baby oder zur Taufe ist flexibel, sofort verf…" at bounding box center [740, 336] width 516 height 86
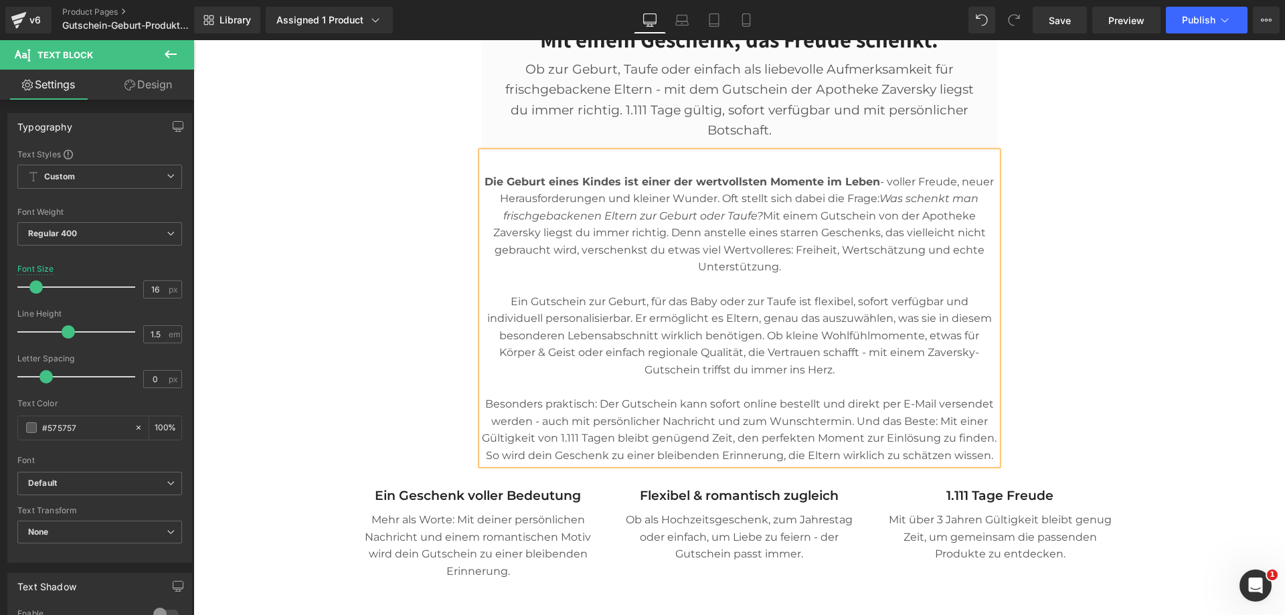
click at [1055, 372] on div "Image Ein neuer Anfang. Mit einem Geschenk, das Freude schenkt. Heading Ob zur …" at bounding box center [739, 155] width 803 height 862
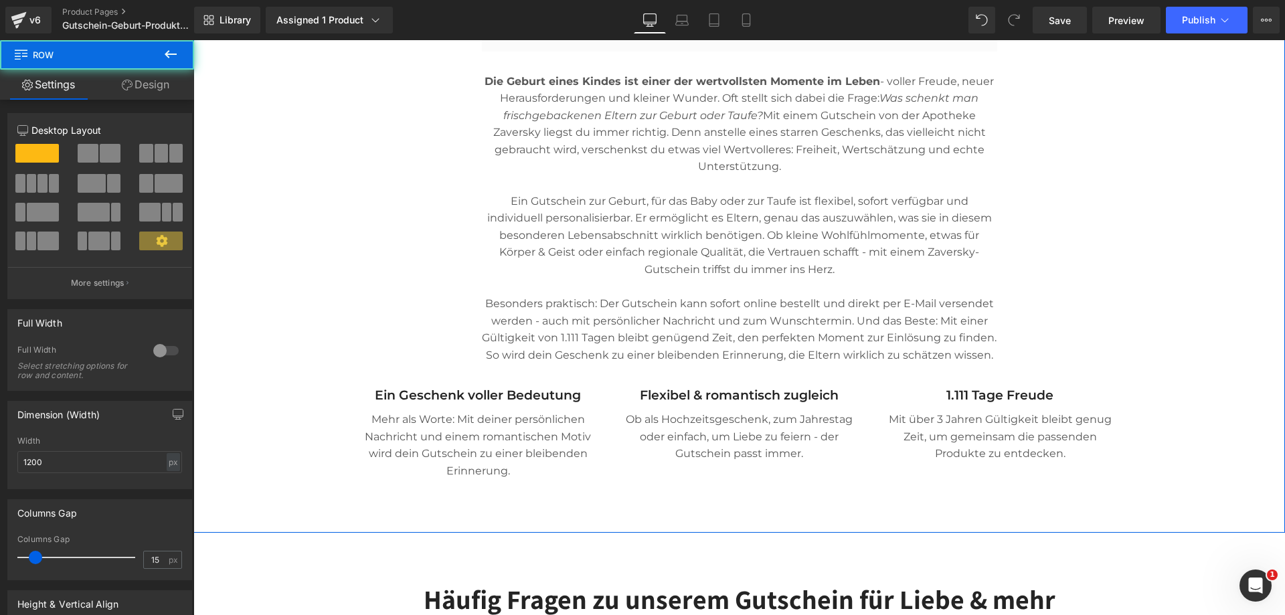
scroll to position [870, 0]
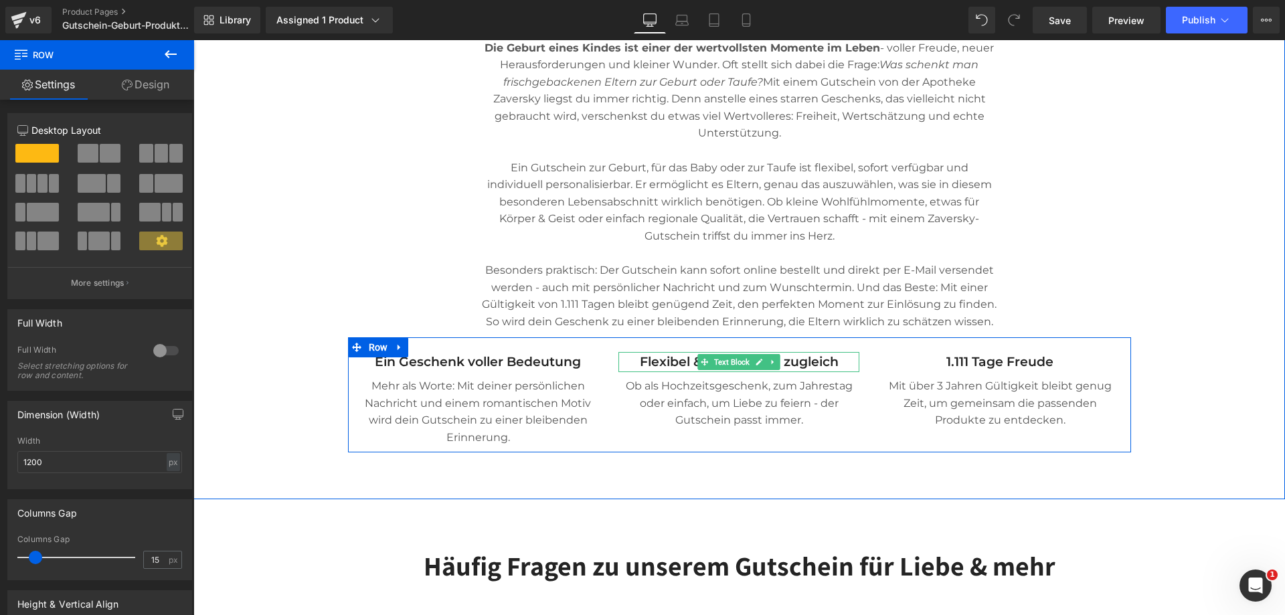
click at [811, 361] on p "Flexibel & romantisch zugleich" at bounding box center [739, 362] width 241 height 20
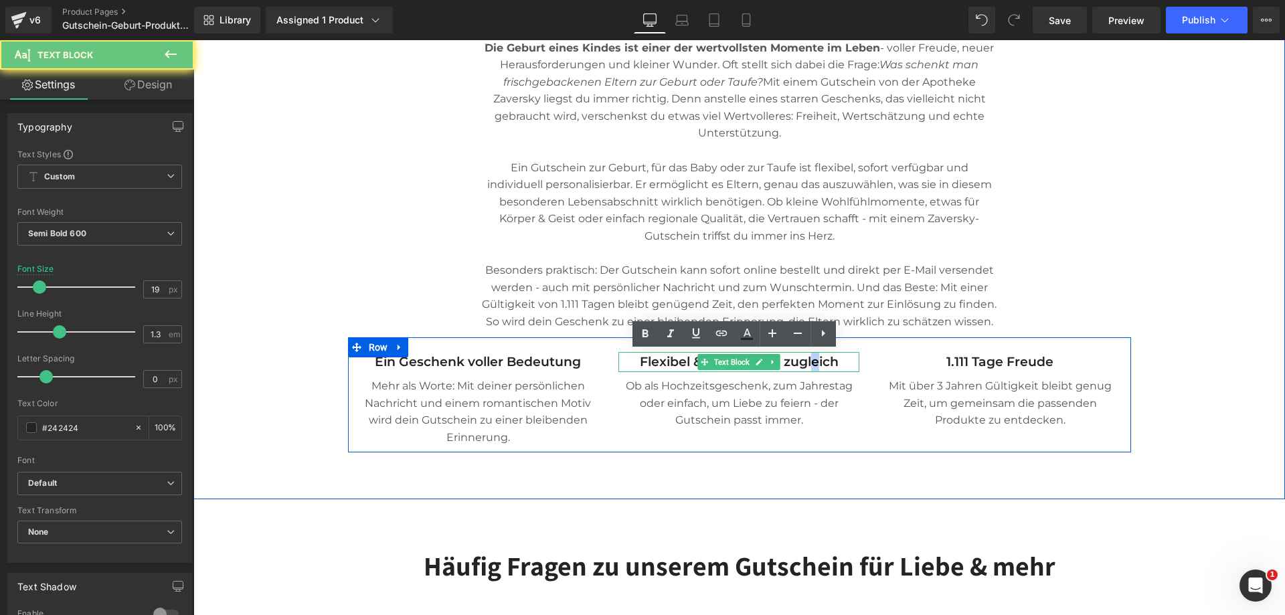
click at [811, 361] on p "Flexibel & romantisch zugleich" at bounding box center [739, 362] width 241 height 20
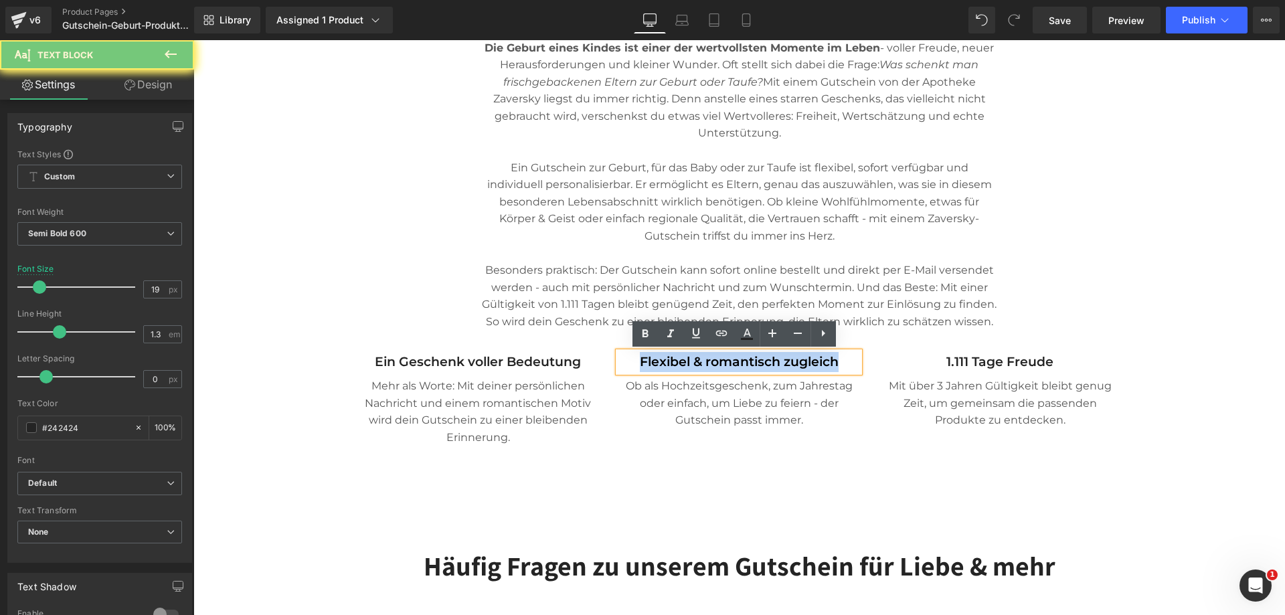
click at [811, 361] on p "Flexibel & romantisch zugleich" at bounding box center [739, 362] width 241 height 20
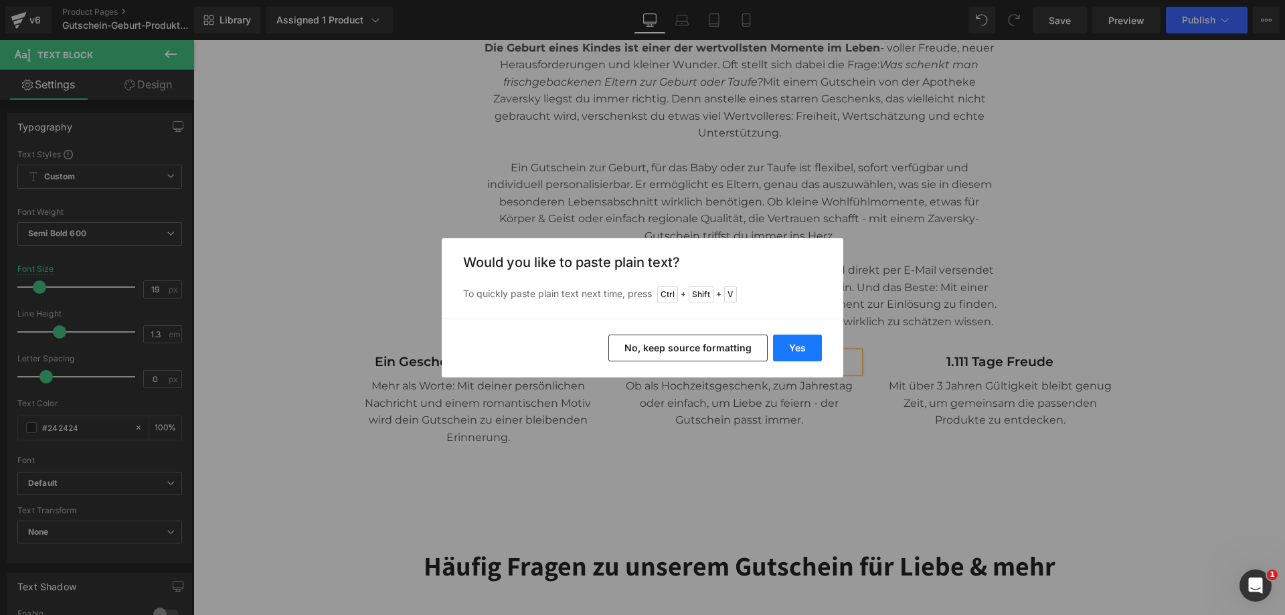
click at [803, 343] on button "Yes" at bounding box center [797, 348] width 49 height 27
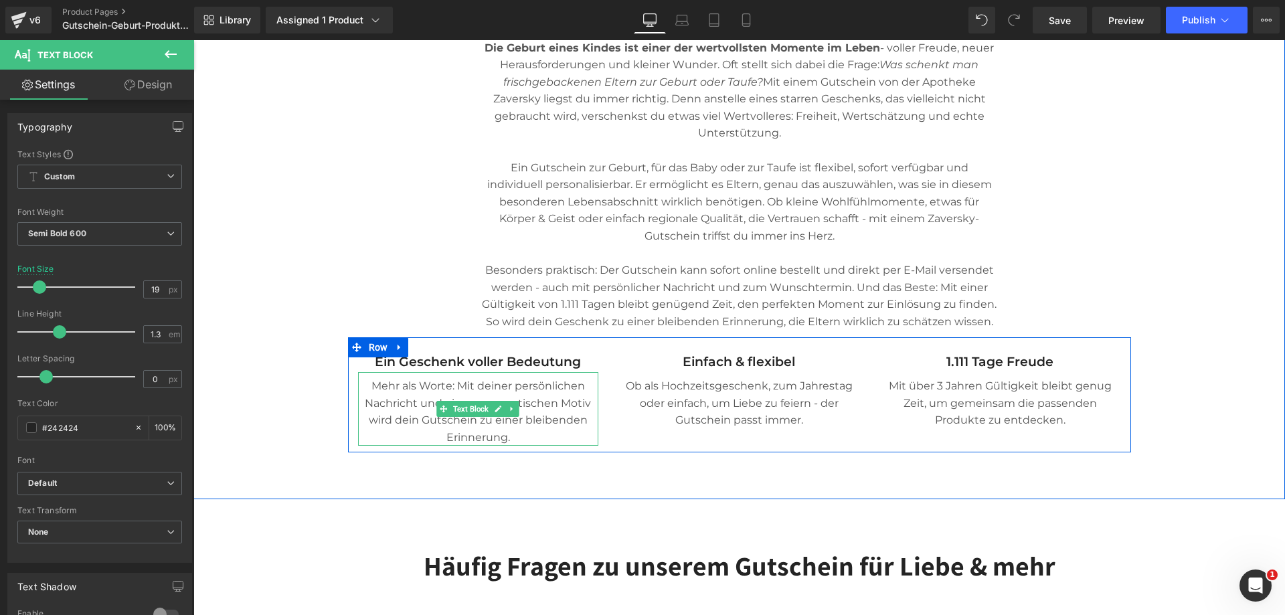
click at [558, 389] on p "Mehr als Worte: Mit deiner persönlichen Nachricht und einem romantischen Motiv …" at bounding box center [478, 412] width 241 height 68
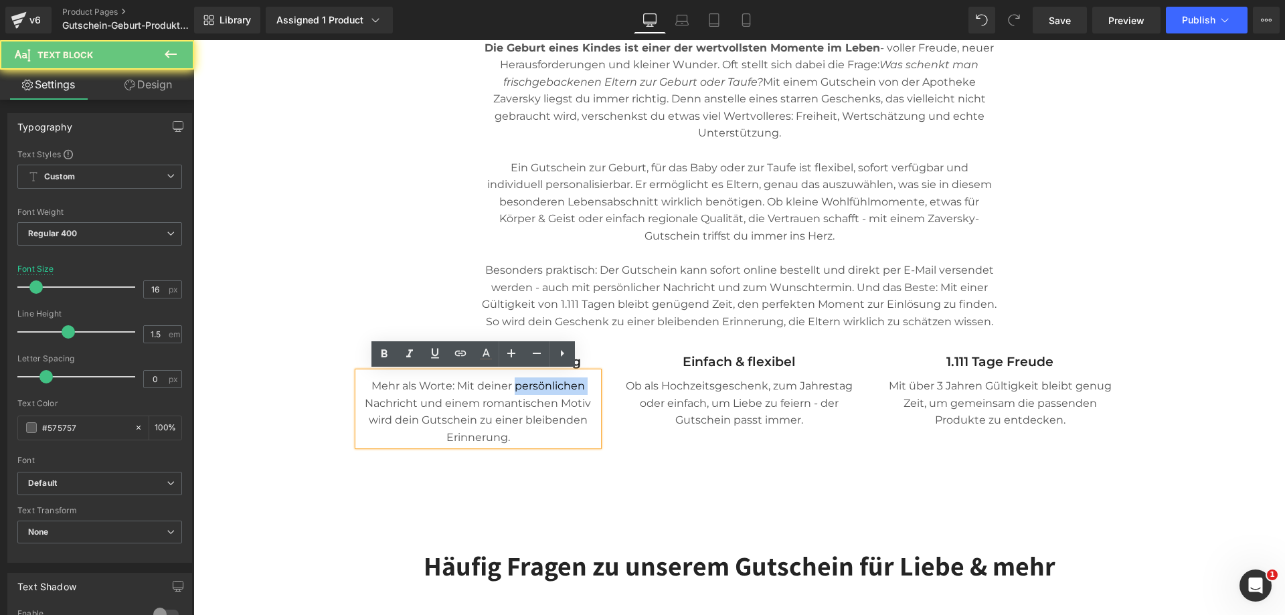
click at [558, 389] on p "Mehr als Worte: Mit deiner persönlichen Nachricht und einem romantischen Motiv …" at bounding box center [478, 412] width 241 height 68
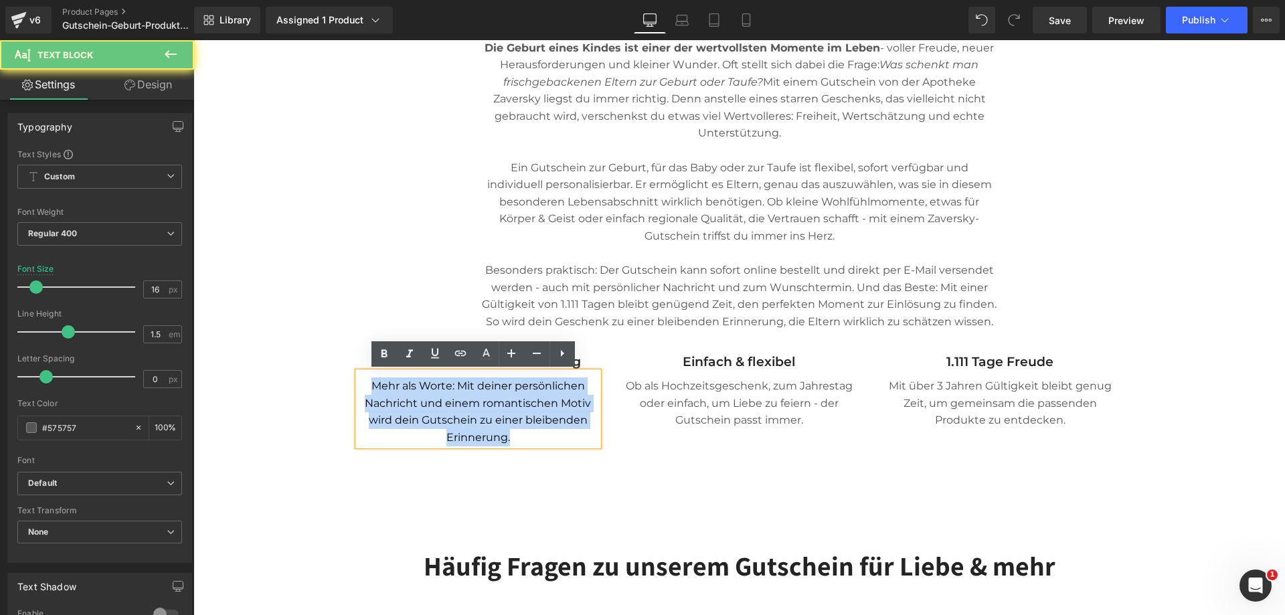
click at [558, 389] on p "Mehr als Worte: Mit deiner persönlichen Nachricht und einem romantischen Motiv …" at bounding box center [478, 412] width 241 height 68
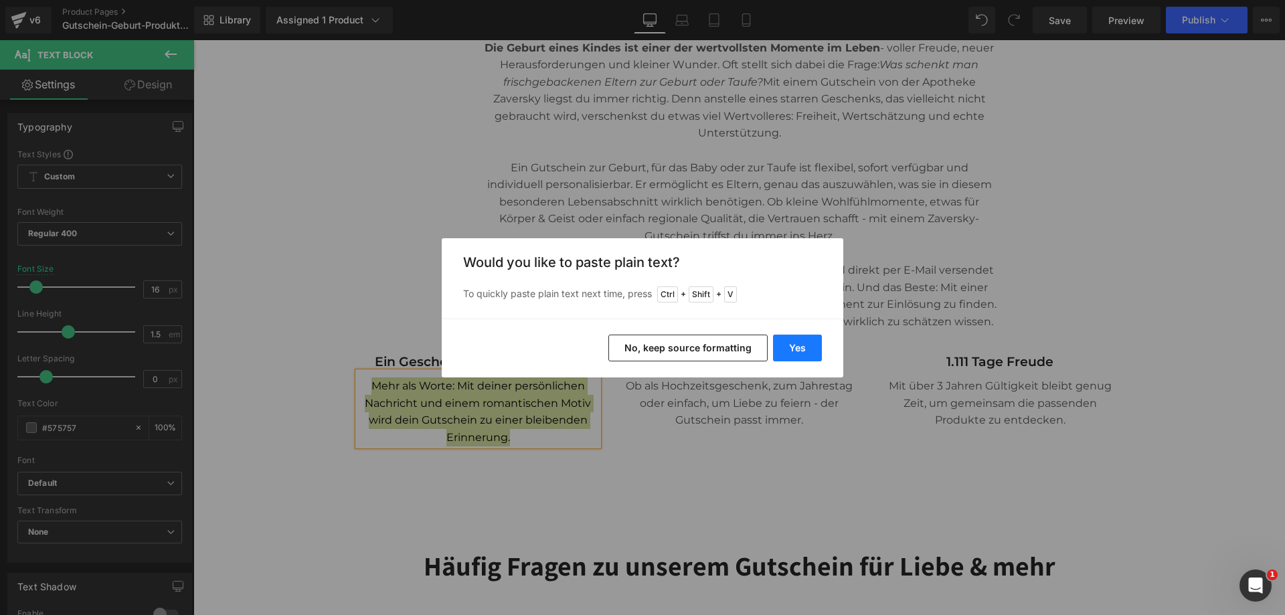
click at [791, 345] on button "Yes" at bounding box center [797, 348] width 49 height 27
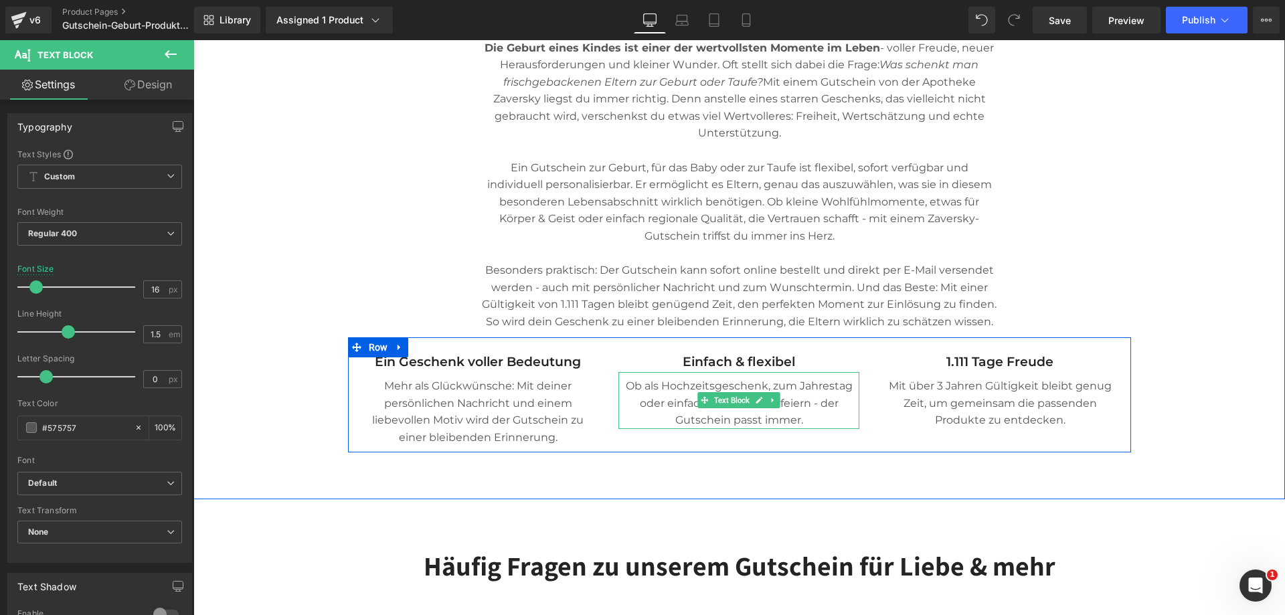
click at [773, 387] on p "Ob als Hochzeitsgeschenk, zum Jahrestag oder einfach, um Liebe zu feiern - der …" at bounding box center [739, 404] width 241 height 52
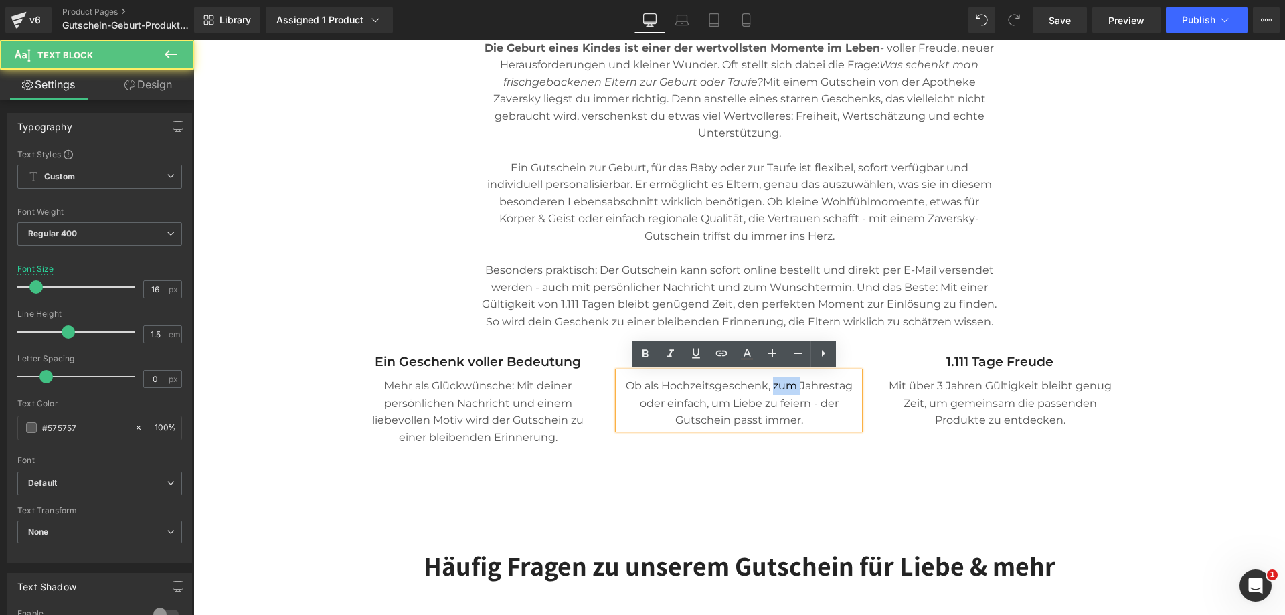
click at [773, 387] on p "Ob als Hochzeitsgeschenk, zum Jahrestag oder einfach, um Liebe zu feiern - der …" at bounding box center [739, 404] width 241 height 52
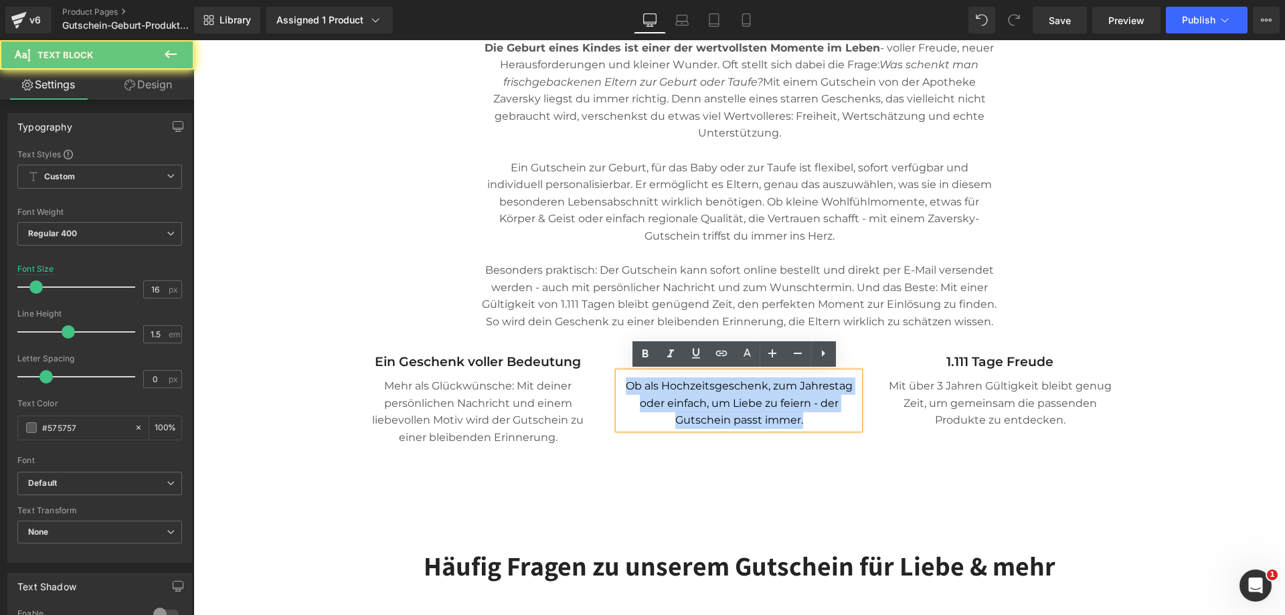
click at [773, 387] on p "Ob als Hochzeitsgeschenk, zum Jahrestag oder einfach, um Liebe zu feiern - der …" at bounding box center [739, 404] width 241 height 52
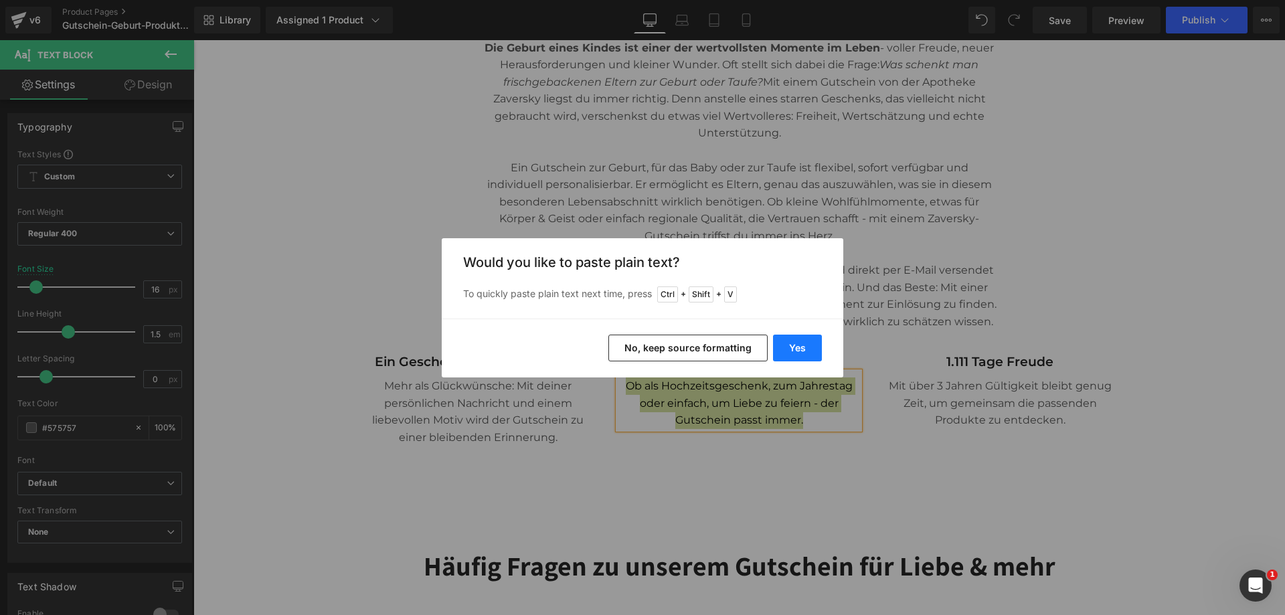
click at [802, 346] on button "Yes" at bounding box center [797, 348] width 49 height 27
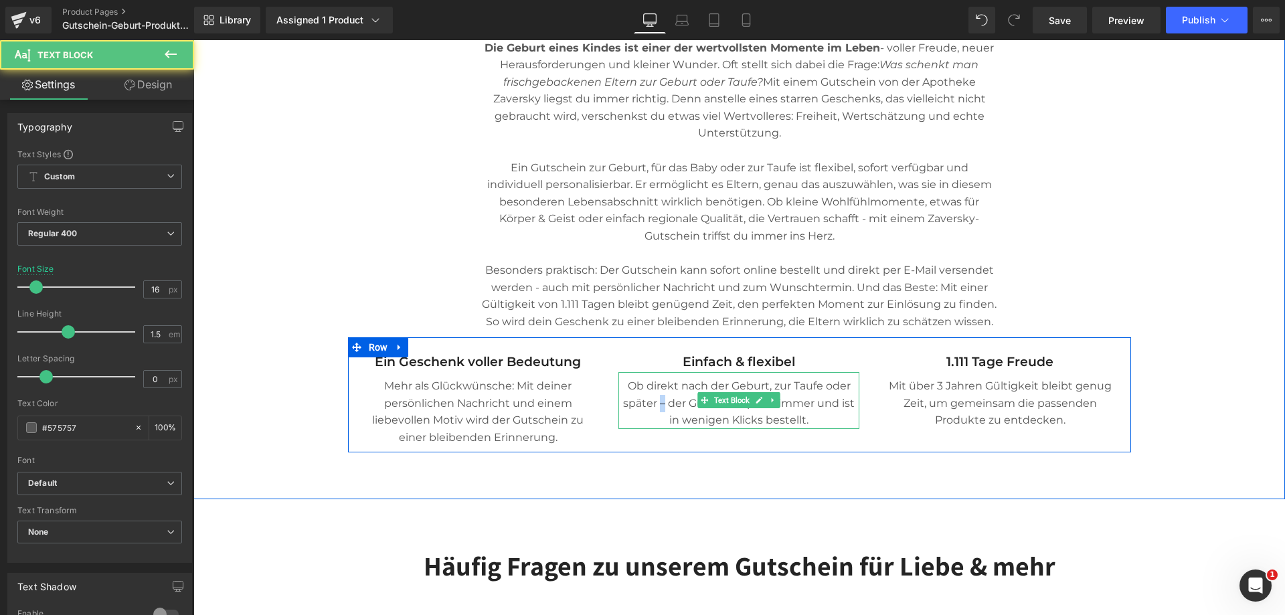
drag, startPoint x: 659, startPoint y: 407, endPoint x: 657, endPoint y: 415, distance: 8.3
click at [656, 408] on p "Ob direkt nach der Geburt, zur Taufe oder später – der Gutschein passt immer un…" at bounding box center [739, 404] width 241 height 52
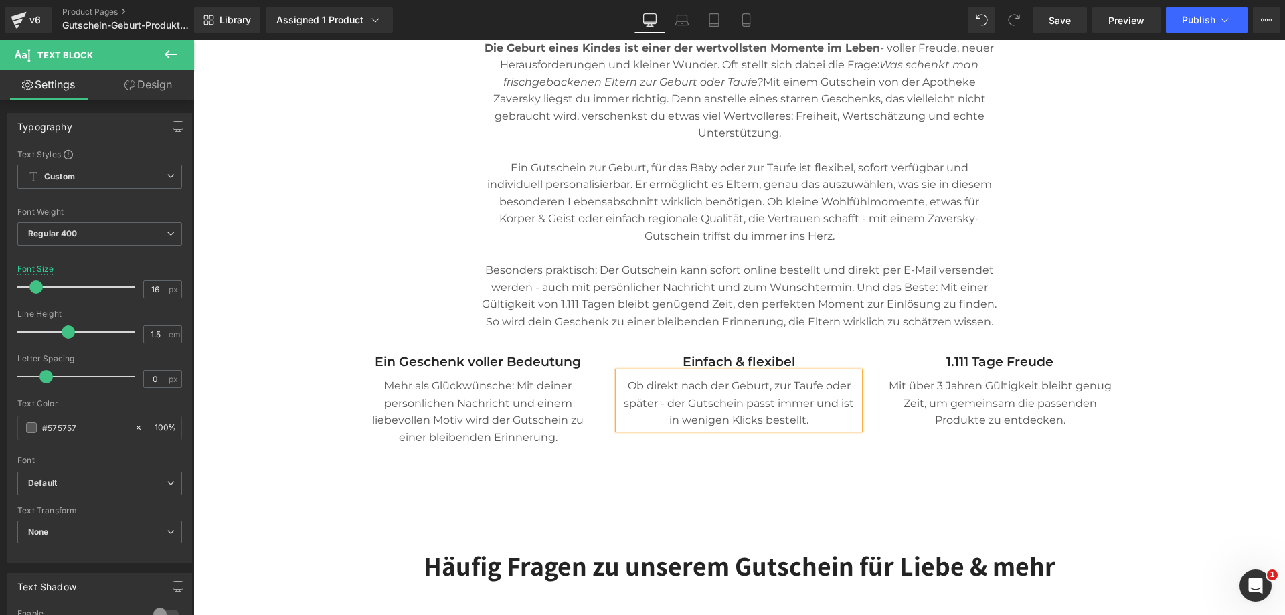
click at [1024, 513] on div "Row Row Liquid Product Deine Zaversky-Vorteile: Heading" at bounding box center [739, 96] width 1092 height 1715
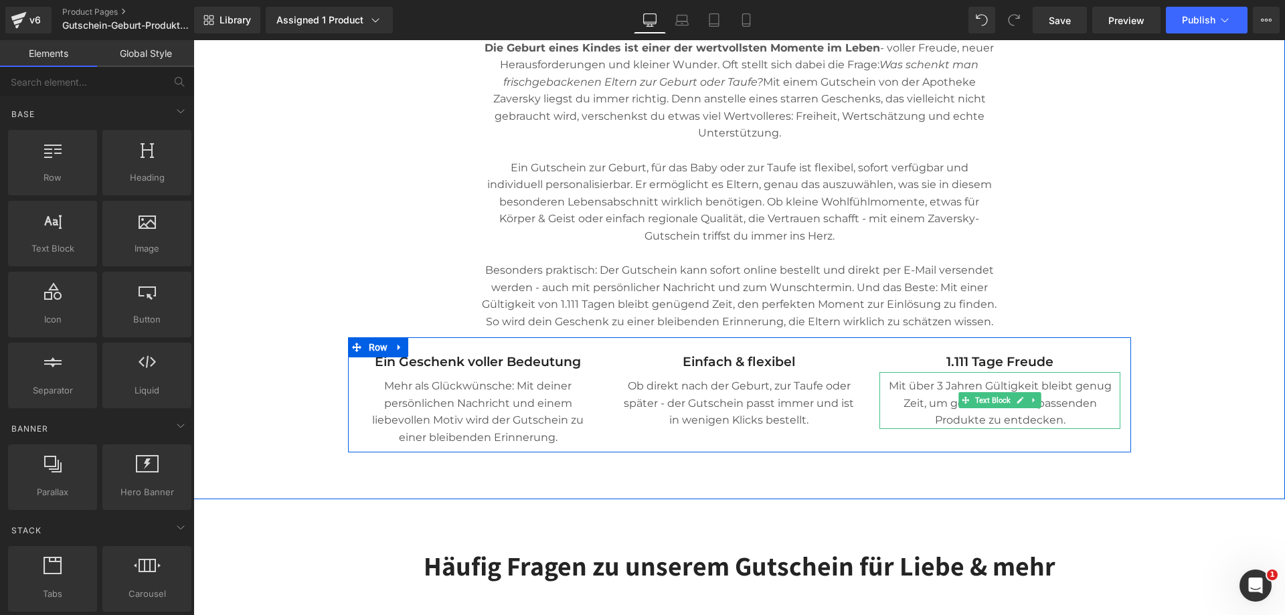
click at [1069, 390] on p "Mit über 3 Jahren Gültigkeit bleibt genug Zeit, um gemeinsam die passenden Prod…" at bounding box center [1000, 404] width 241 height 52
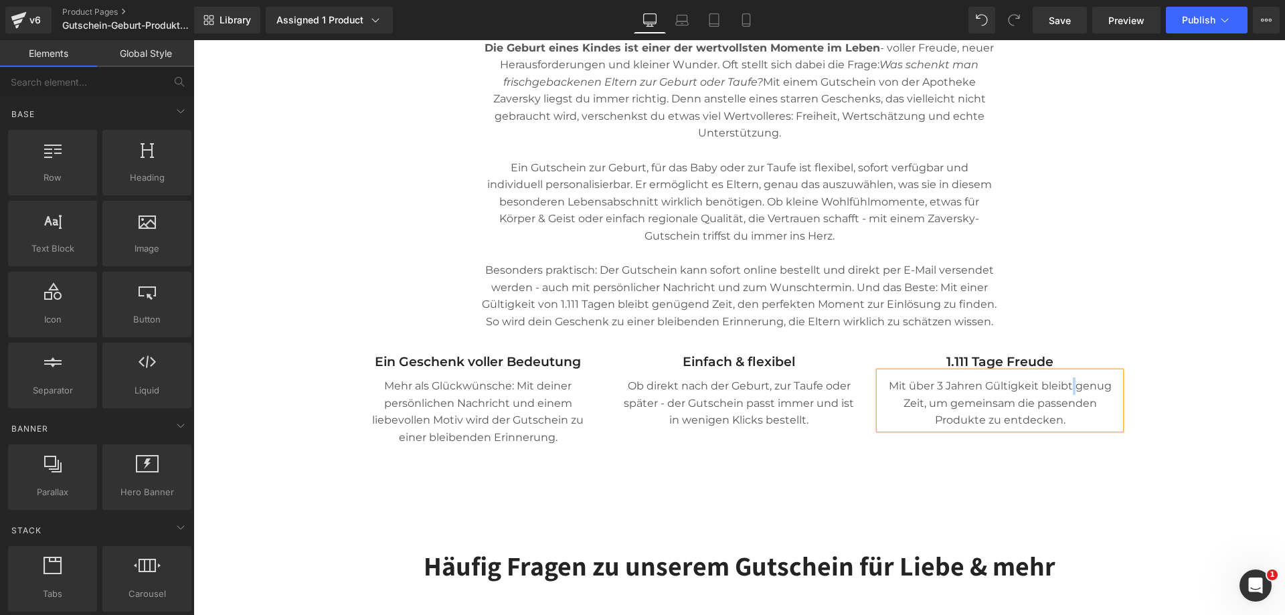
click at [1069, 390] on p "Mit über 3 Jahren Gültigkeit bleibt genug Zeit, um gemeinsam die passenden Prod…" at bounding box center [1000, 404] width 241 height 52
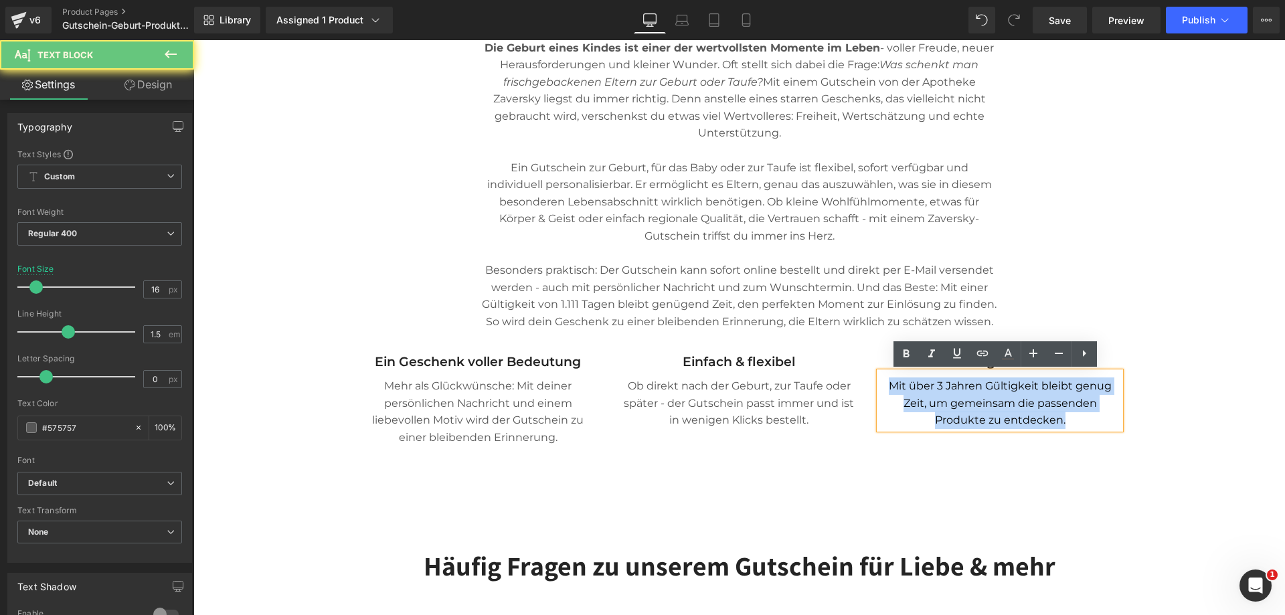
click at [1069, 390] on p "Mit über 3 Jahren Gültigkeit bleibt genug Zeit, um gemeinsam die passenden Prod…" at bounding box center [1000, 404] width 241 height 52
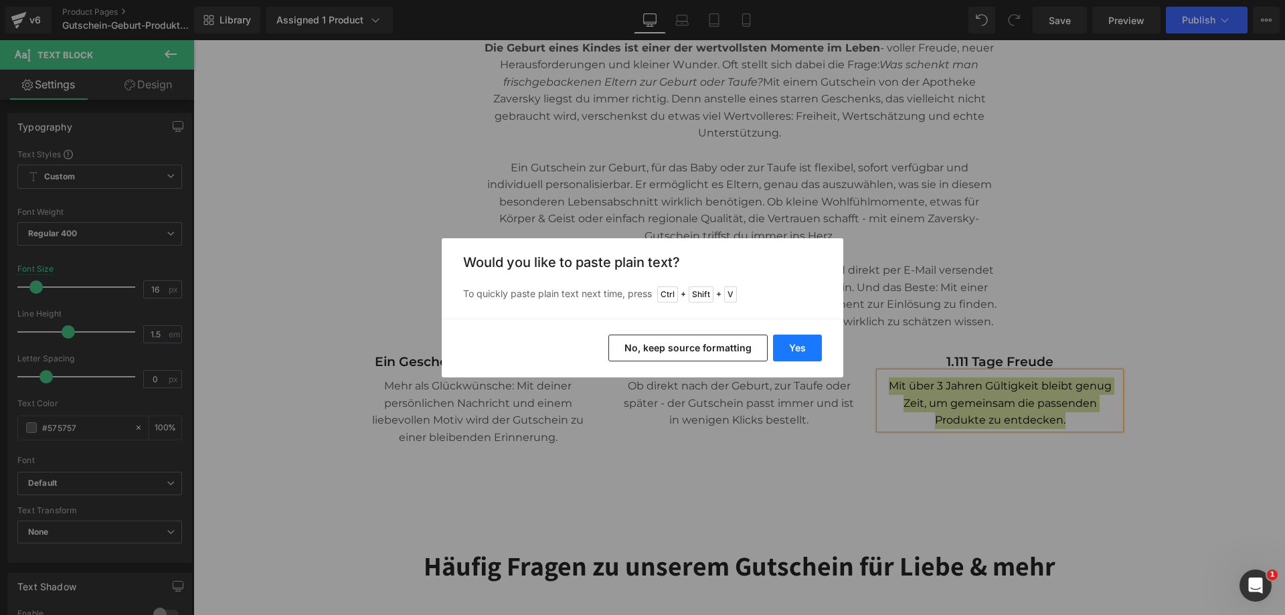
drag, startPoint x: 799, startPoint y: 344, endPoint x: 820, endPoint y: 383, distance: 44.3
click at [799, 344] on button "Yes" at bounding box center [797, 348] width 49 height 27
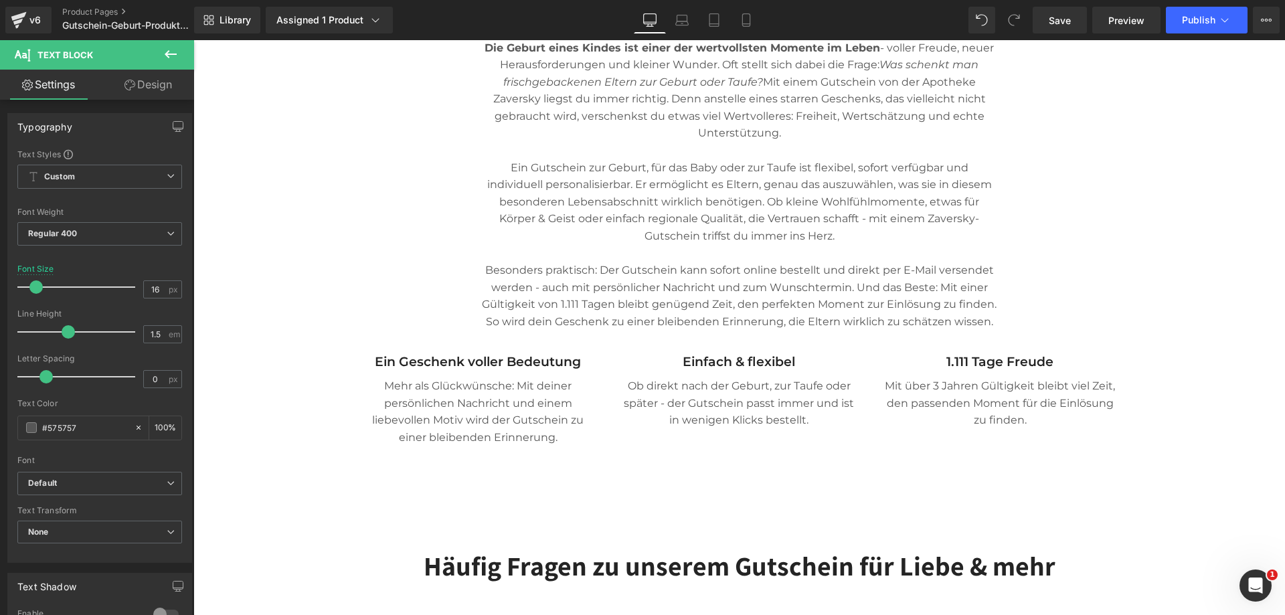
click at [1165, 528] on div "Row Row Liquid Product Deine Zaversky-Vorteile: Heading" at bounding box center [739, 96] width 1092 height 1715
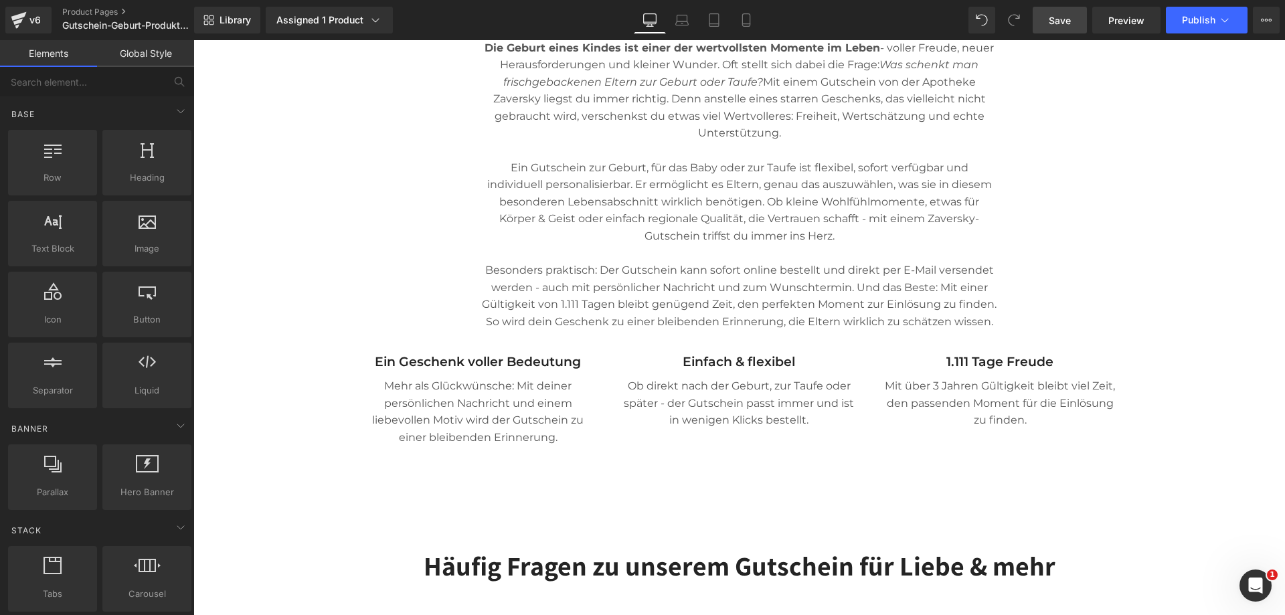
click at [1071, 19] on span "Save" at bounding box center [1060, 20] width 22 height 14
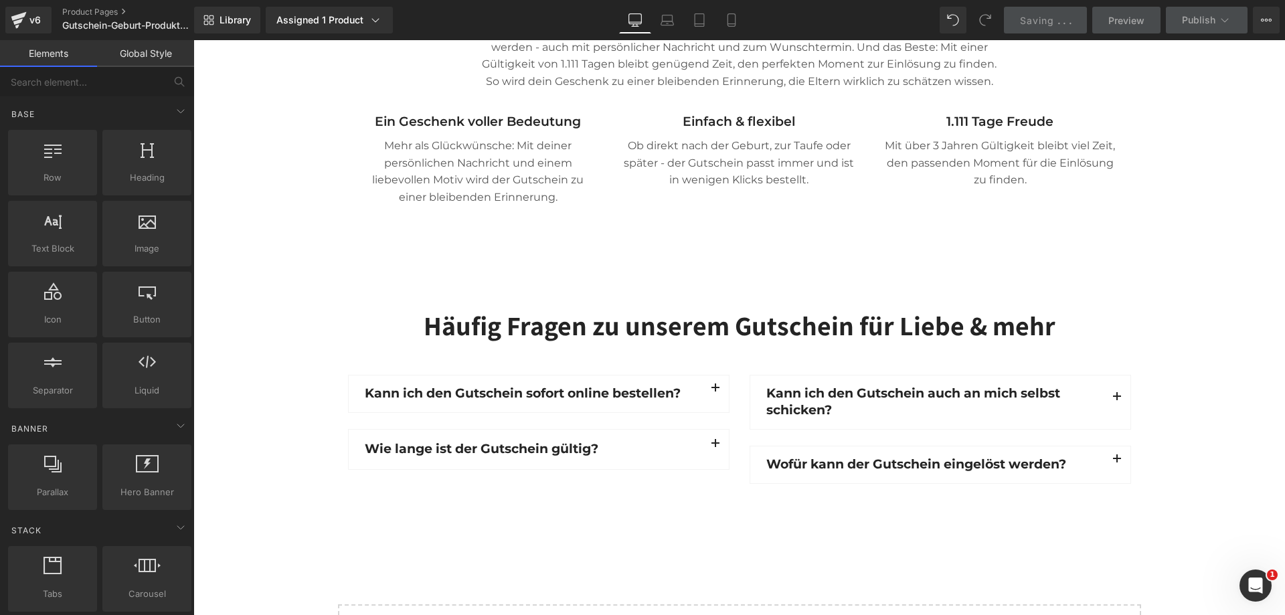
scroll to position [1138, 0]
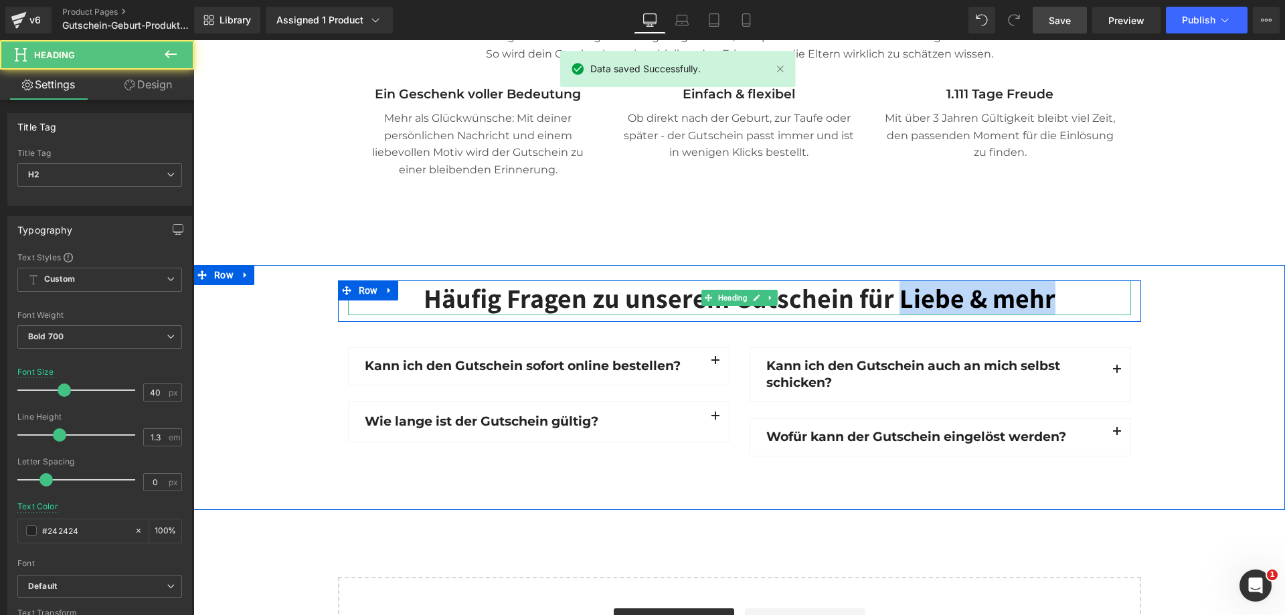
drag, startPoint x: 893, startPoint y: 297, endPoint x: 1049, endPoint y: 295, distance: 156.0
click at [1049, 295] on h2 "Häufig Fragen zu unserem Gutschein für Liebe & mehr" at bounding box center [739, 298] width 783 height 35
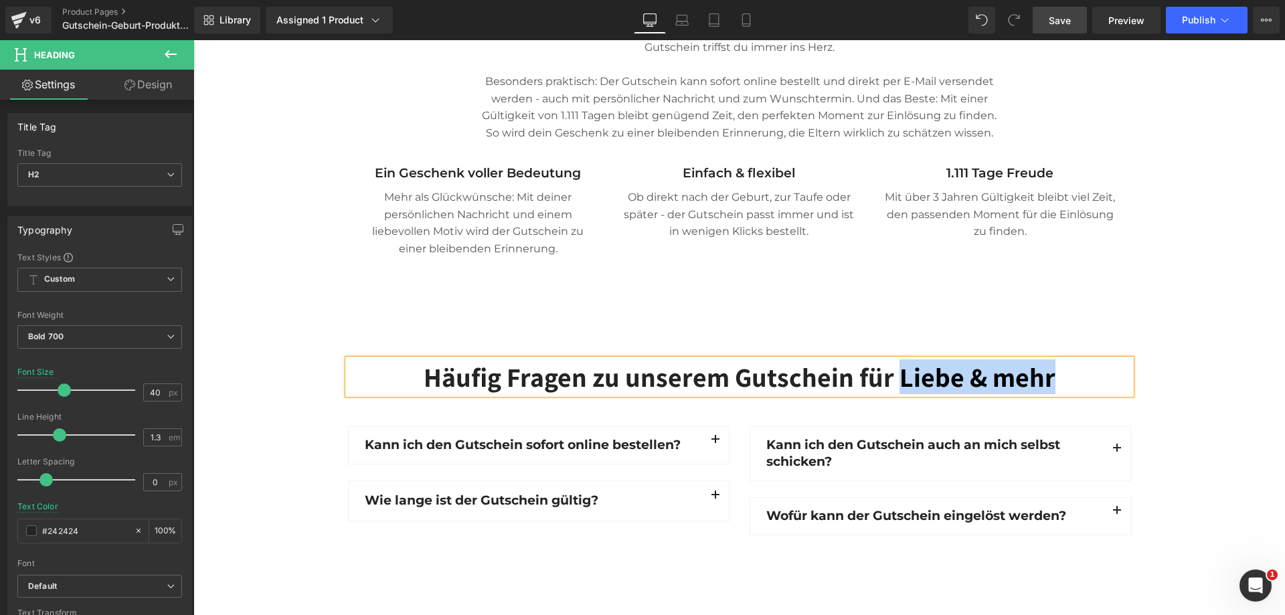
scroll to position [1008, 0]
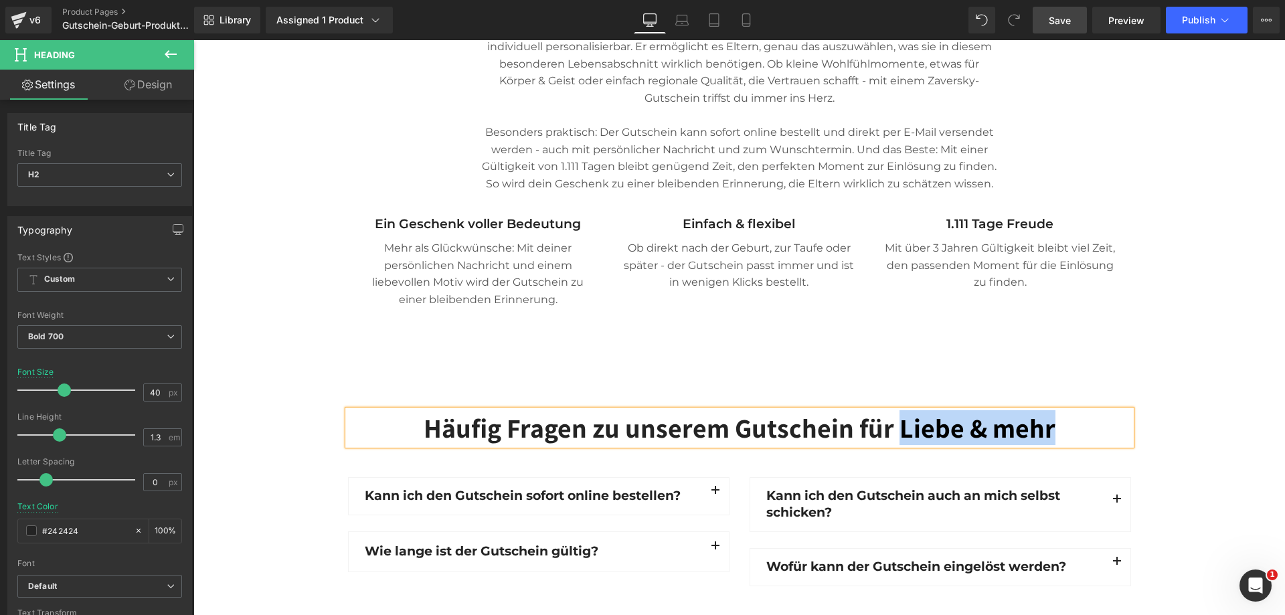
click at [1048, 438] on h2 "Häufig Fragen zu unserem Gutschein für Liebe & mehr" at bounding box center [739, 427] width 783 height 35
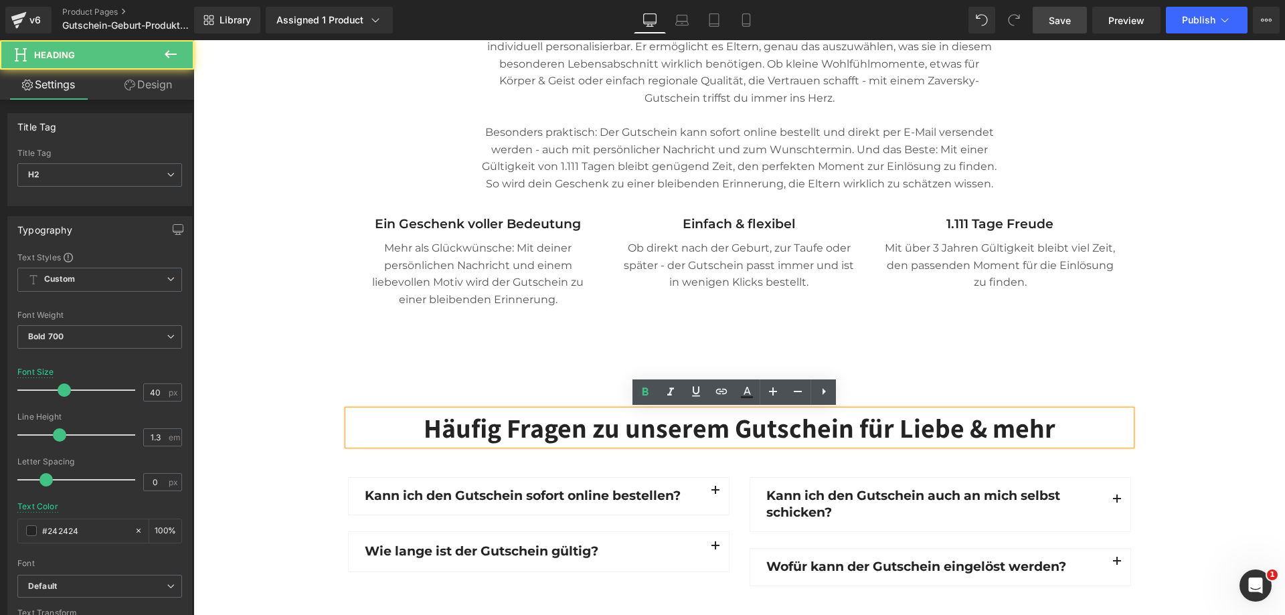
click at [1048, 438] on h2 "Häufig Fragen zu unserem Gutschein für Liebe & mehr" at bounding box center [739, 427] width 783 height 35
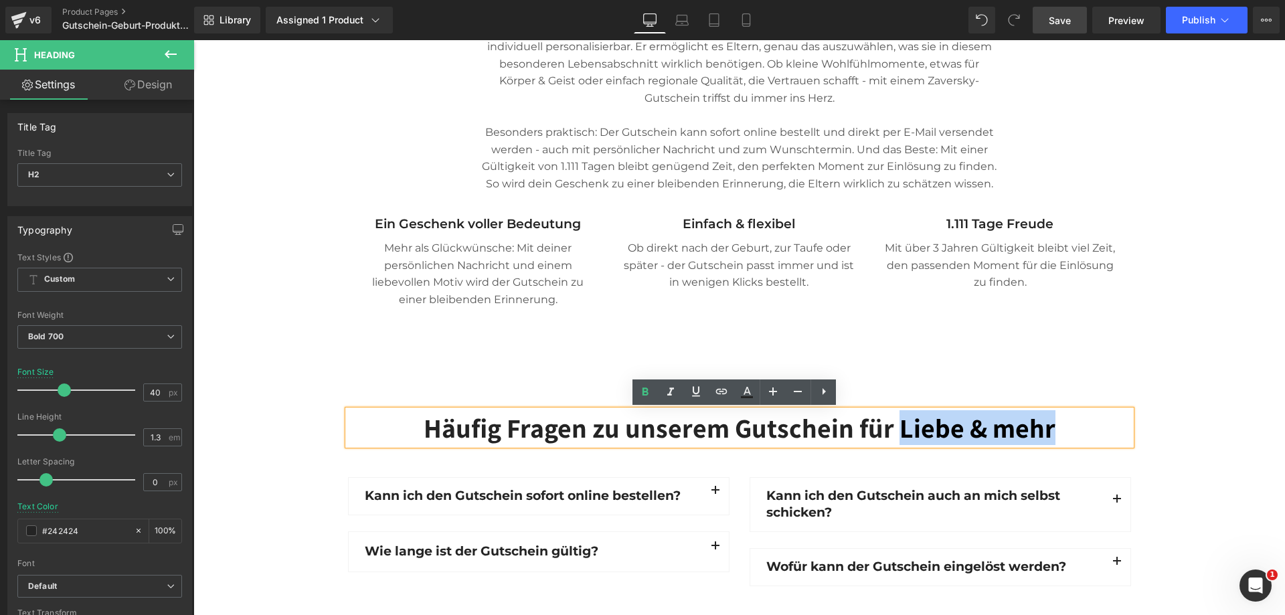
drag, startPoint x: 1057, startPoint y: 428, endPoint x: 895, endPoint y: 429, distance: 162.0
click at [895, 429] on h2 "Häufig Fragen zu unserem Gutschein für Liebe & mehr" at bounding box center [739, 427] width 783 height 35
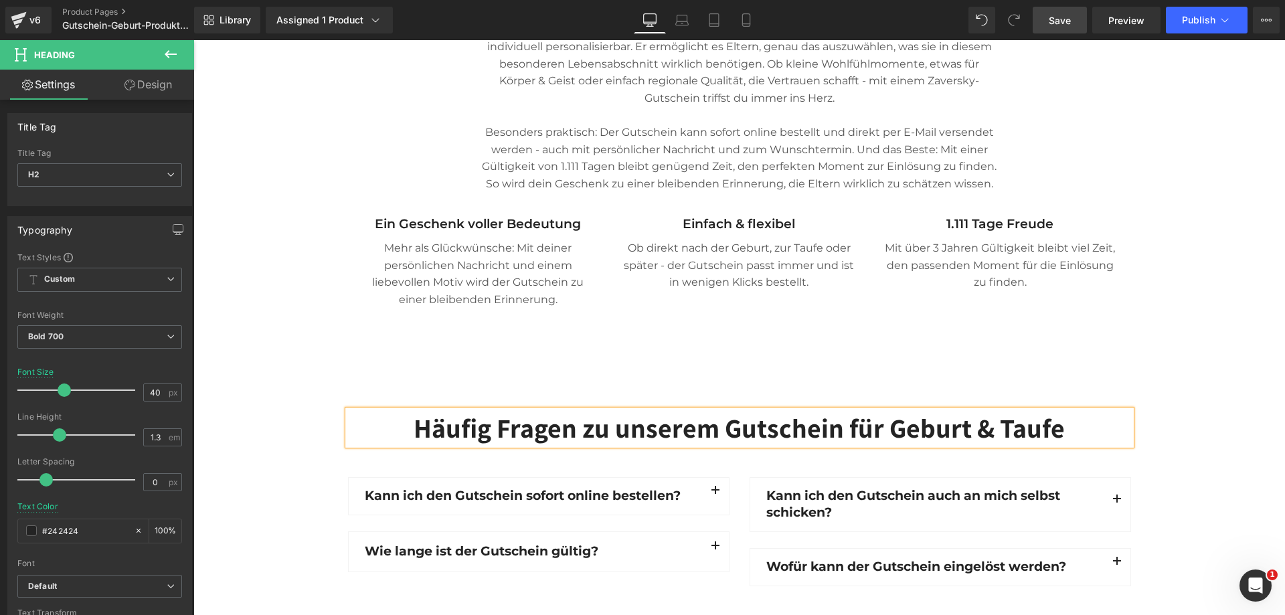
click at [297, 451] on div "Häufig Fragen zu unserem Gutschein für Geburt & Taufe Heading Row Kann ich den …" at bounding box center [739, 501] width 1092 height 182
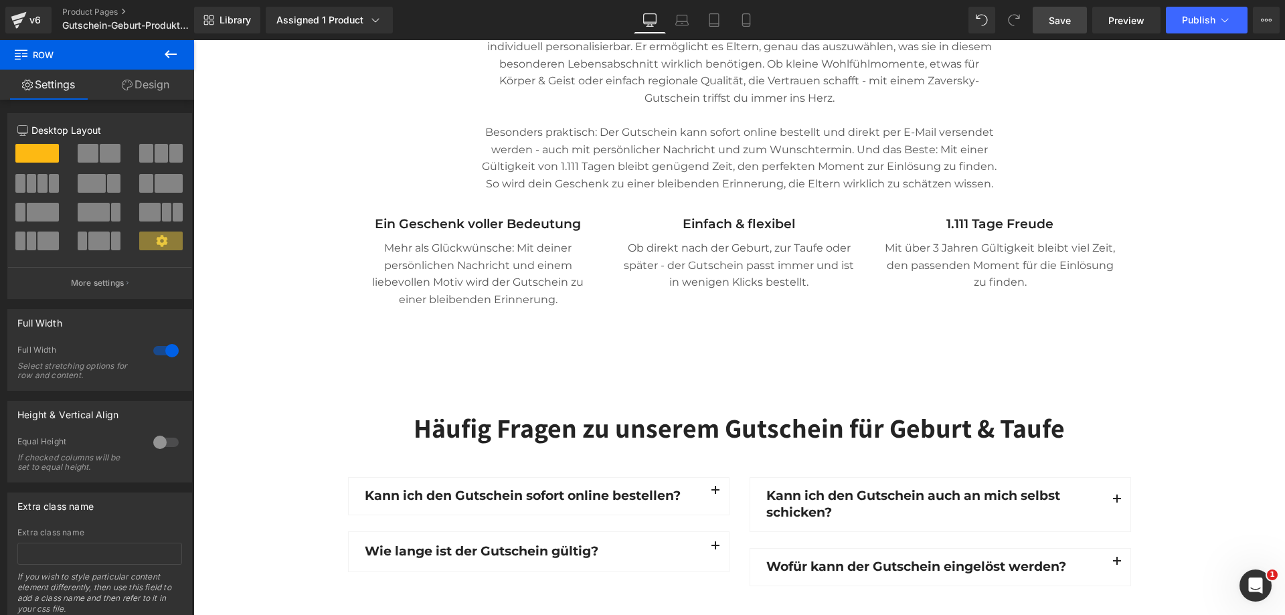
click at [1056, 11] on link "Save" at bounding box center [1060, 20] width 54 height 27
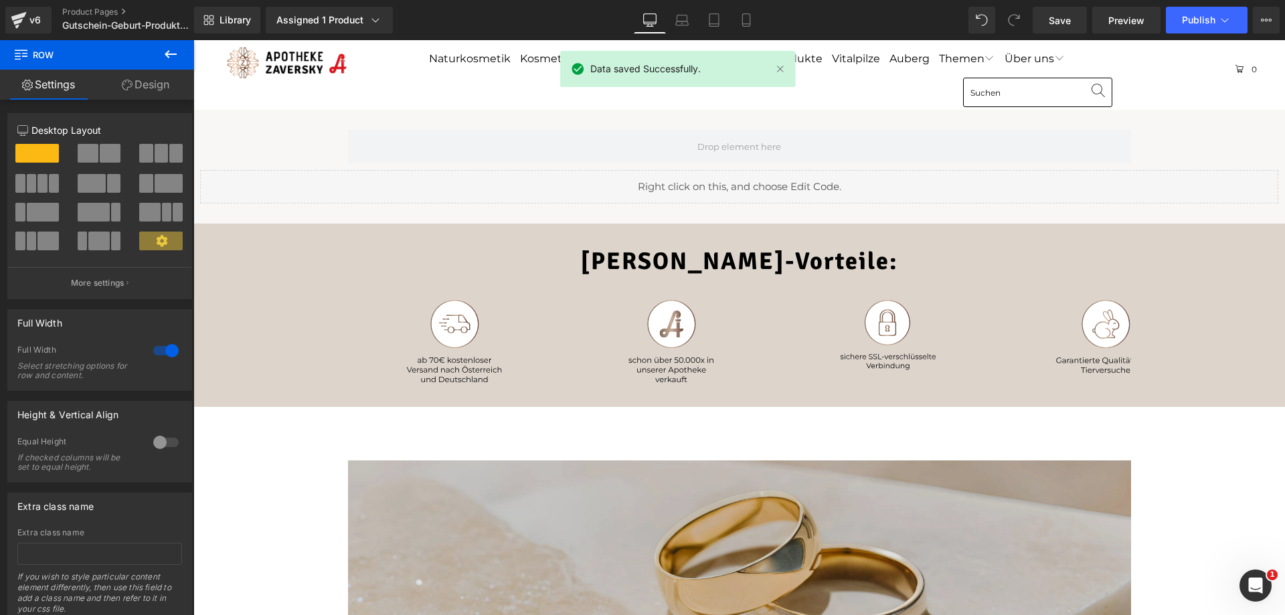
scroll to position [268, 0]
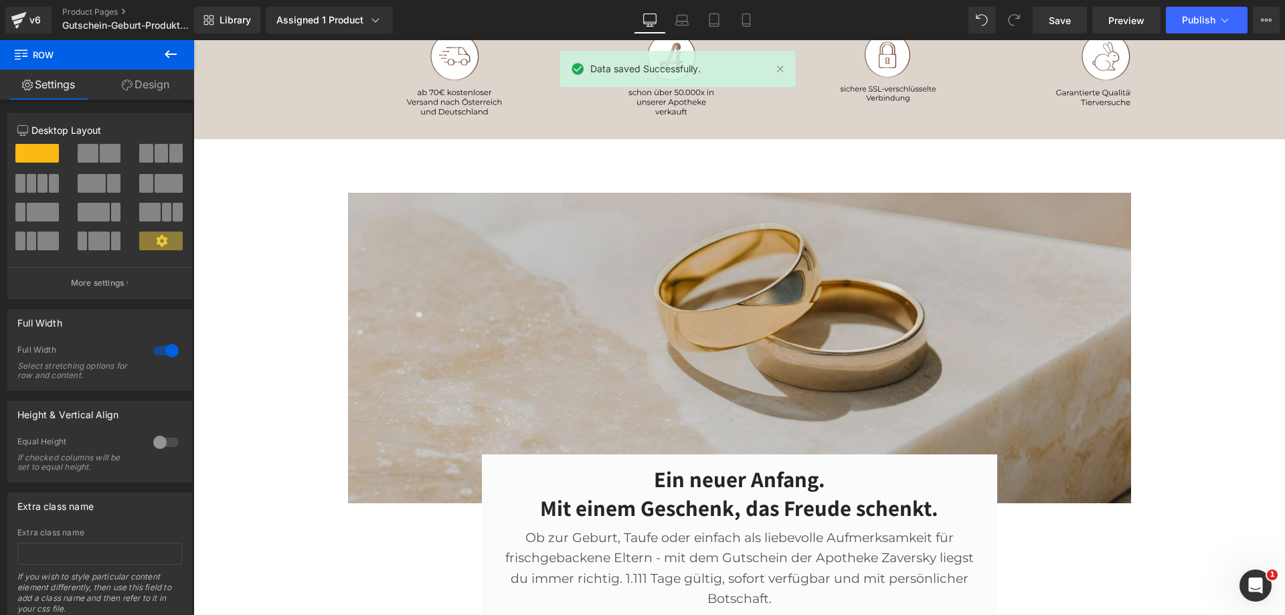
click at [896, 252] on img at bounding box center [739, 348] width 783 height 311
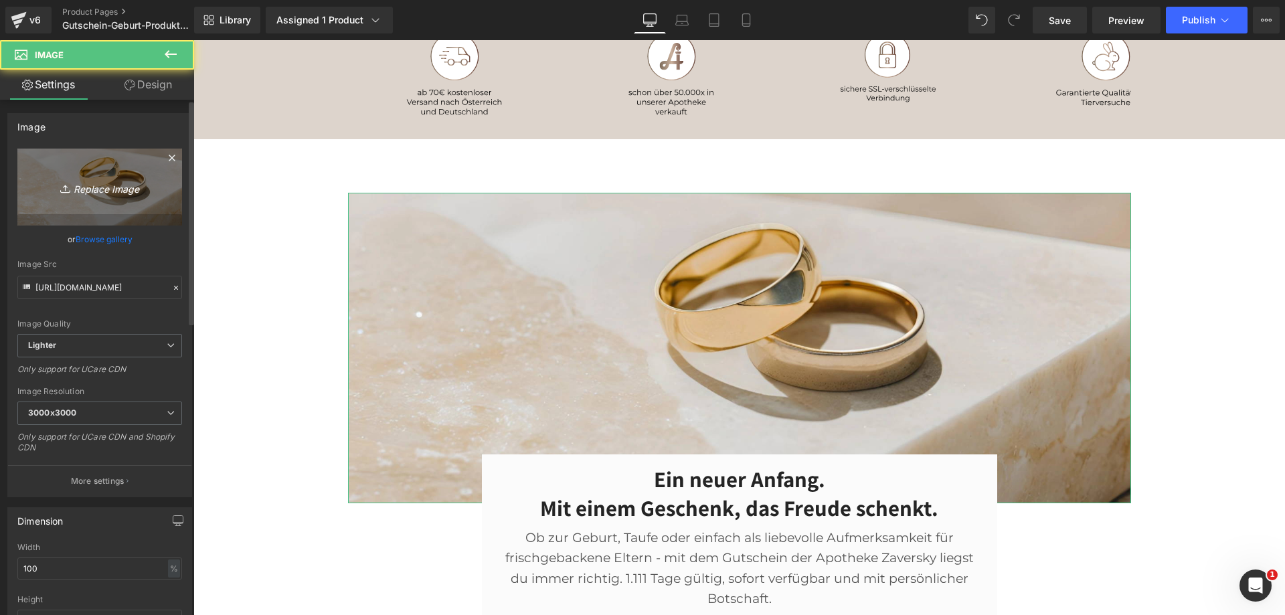
click at [117, 151] on link "Replace Image" at bounding box center [99, 187] width 165 height 77
type input "C:\fakepath\Apotheke-Zaversky-Gutschein-Geburt-Promo.webp"
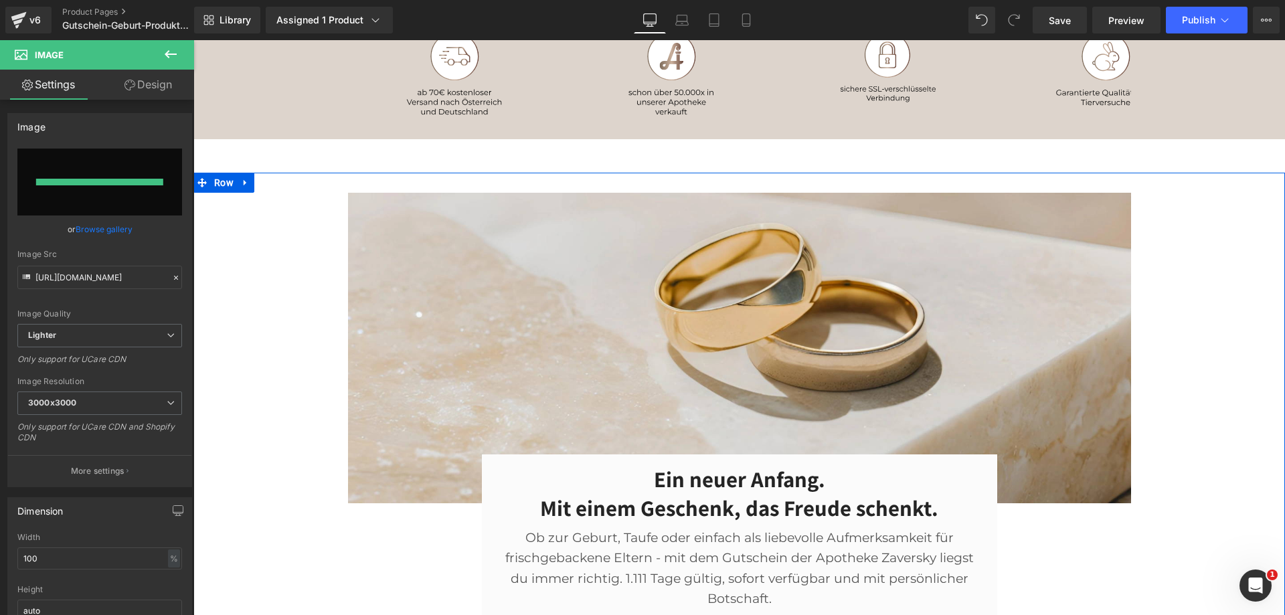
type input "https://ucarecdn.com/a07cf430-01d4-442e-822c-18bb90033e04/-/format/auto/-/previ…"
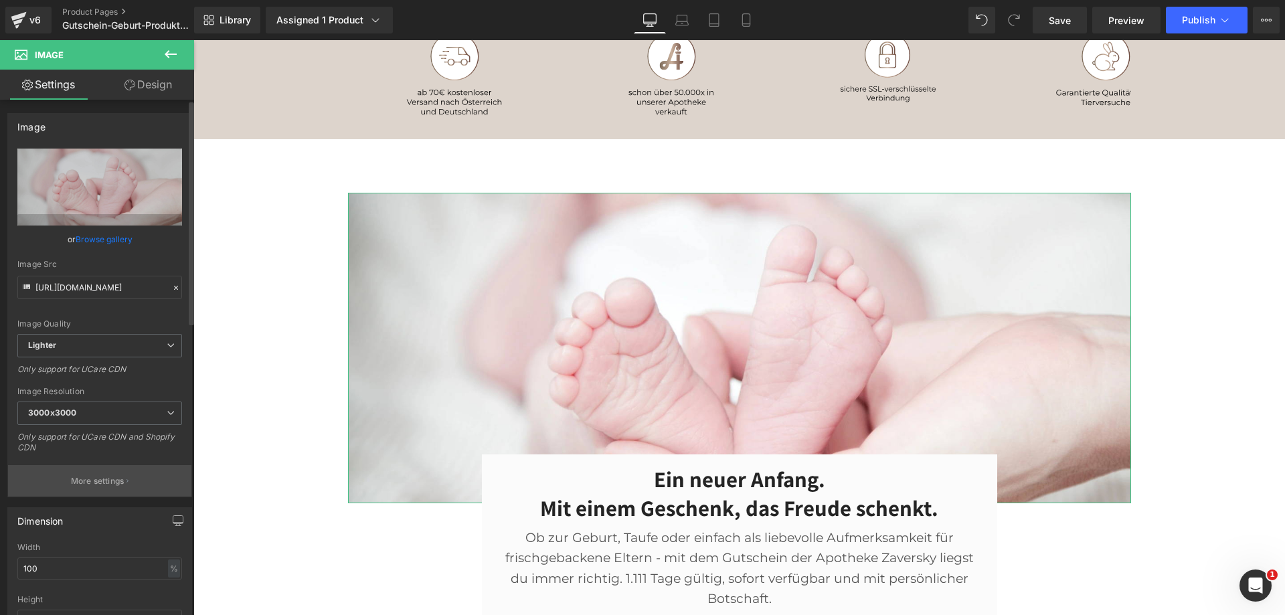
click at [101, 483] on p "More settings" at bounding box center [98, 481] width 54 height 12
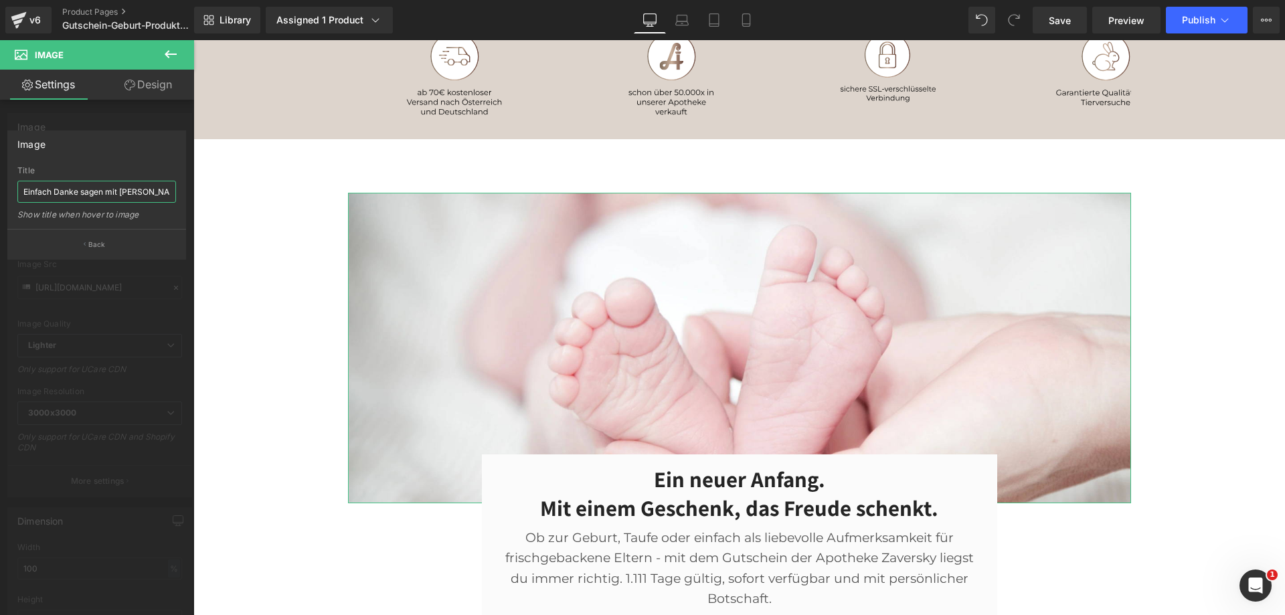
drag, startPoint x: 102, startPoint y: 188, endPoint x: 1, endPoint y: 190, distance: 101.1
click at [1, 190] on div "Image Einfach Danke sagen mit Apotheke Zaversky Title Einfach Danke sagen mit A…" at bounding box center [97, 190] width 194 height 139
type input "Zur Geburt oder Taufe ganz einfach gratulieren mit Apotheke Zaversky"
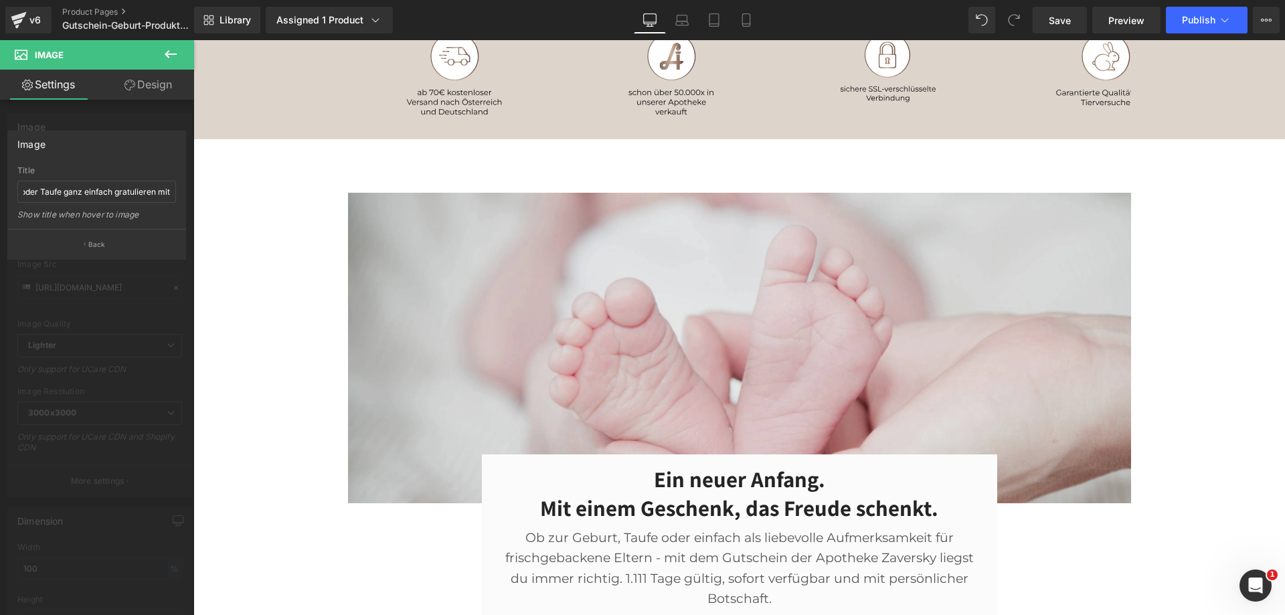
drag, startPoint x: 258, startPoint y: 312, endPoint x: 560, endPoint y: 239, distance: 310.0
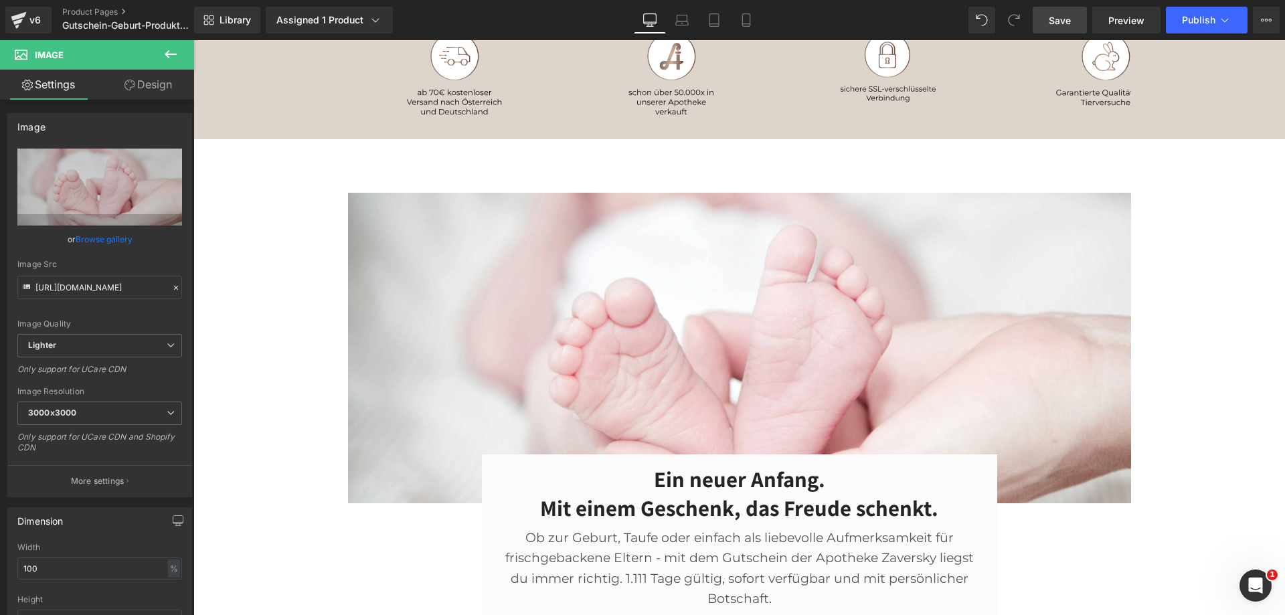
click at [1061, 19] on span "Save" at bounding box center [1060, 20] width 22 height 14
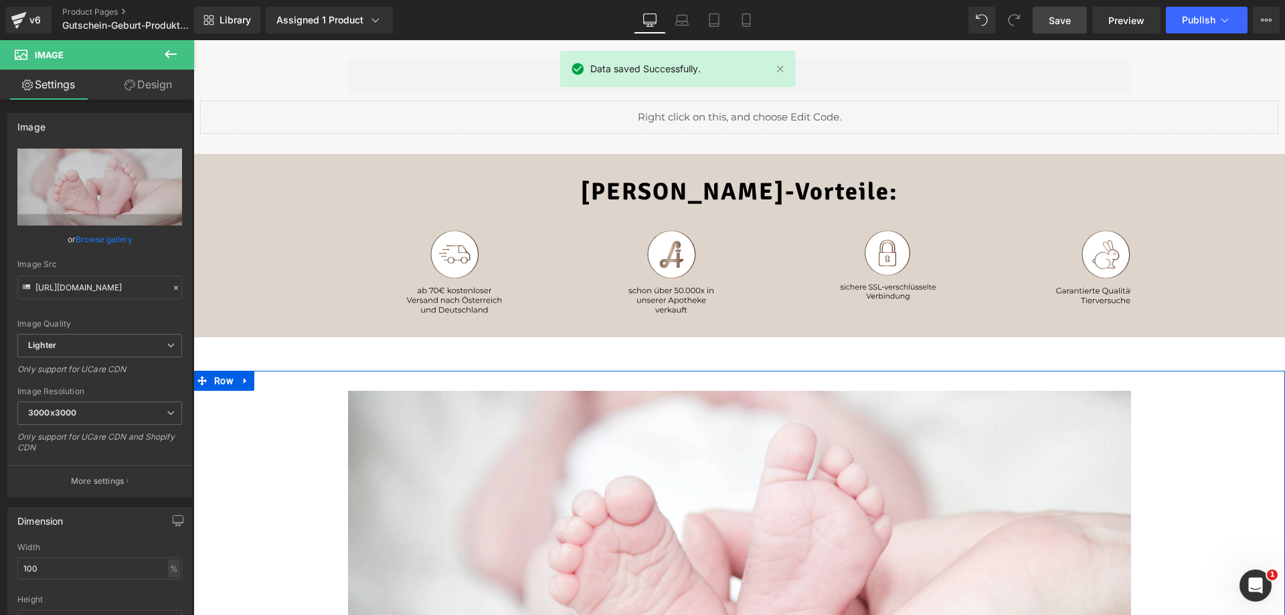
scroll to position [0, 0]
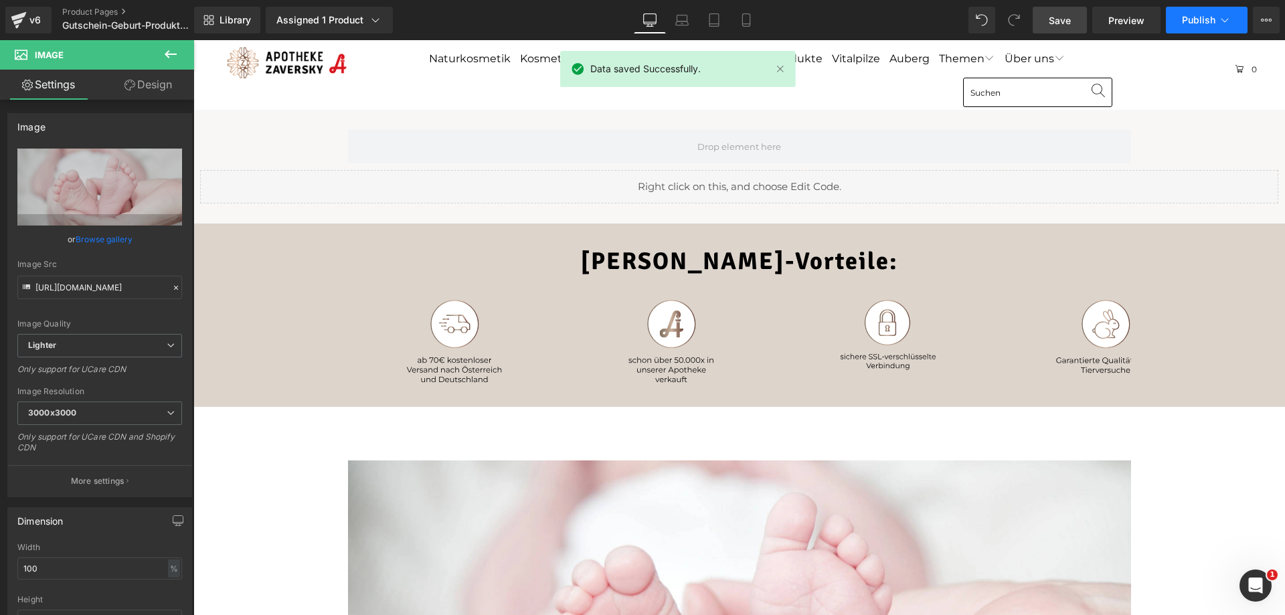
click at [1192, 16] on span "Publish" at bounding box center [1198, 20] width 33 height 11
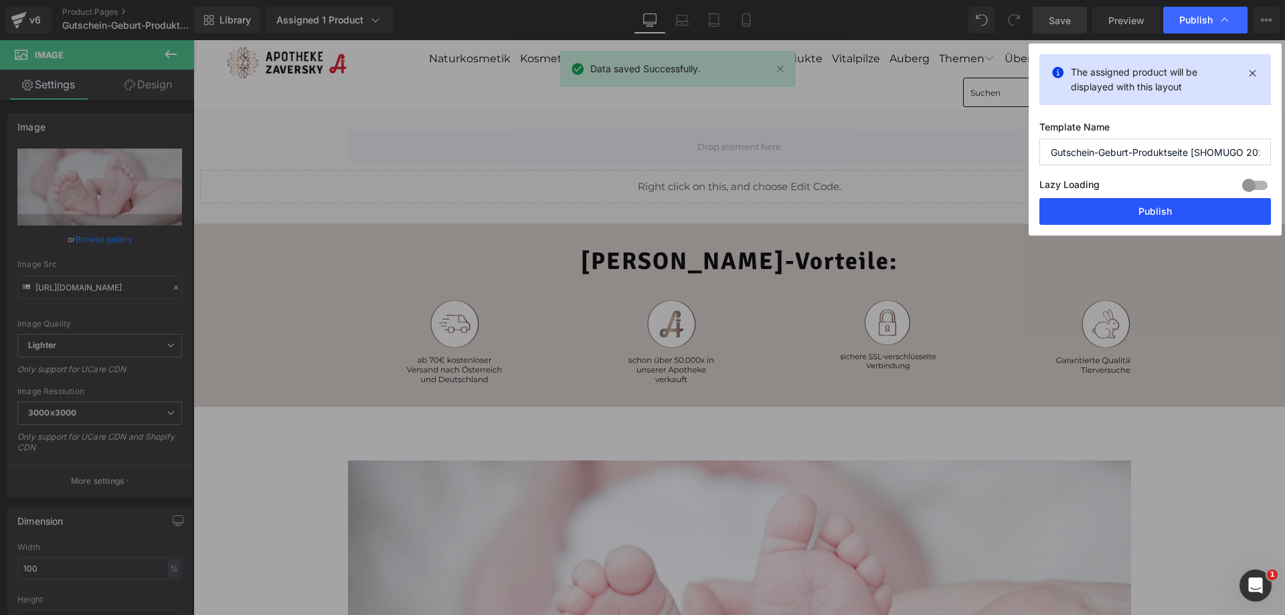
click at [1152, 215] on button "Publish" at bounding box center [1156, 211] width 232 height 27
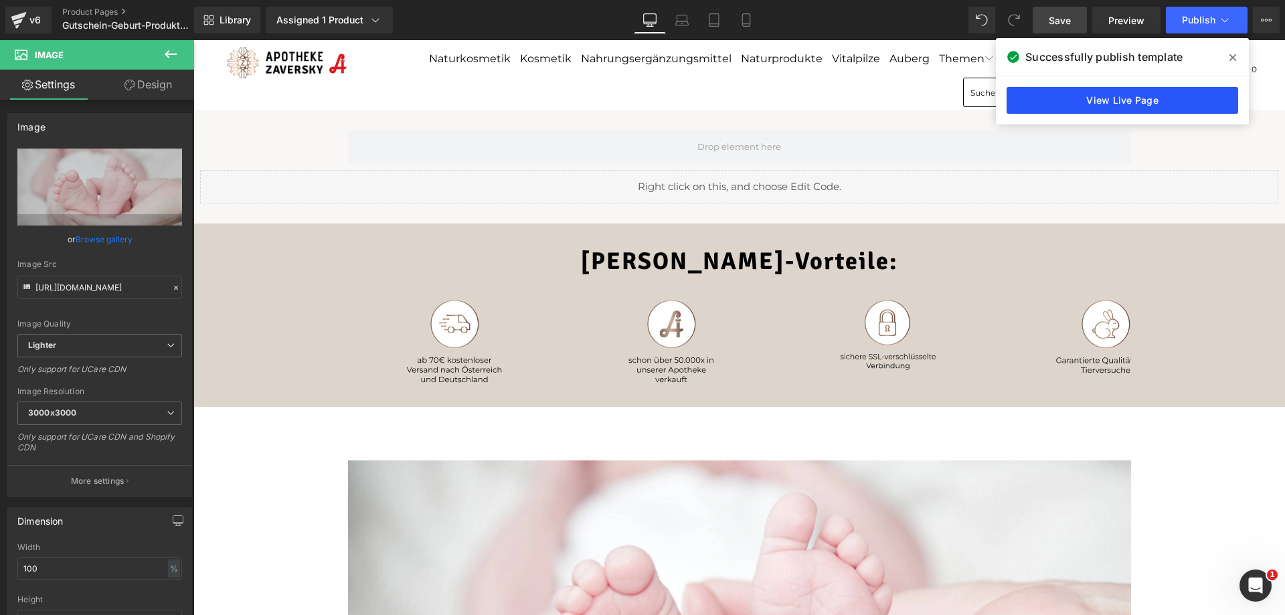
click at [1103, 91] on link "View Live Page" at bounding box center [1123, 100] width 232 height 27
